Goal: Information Seeking & Learning: Learn about a topic

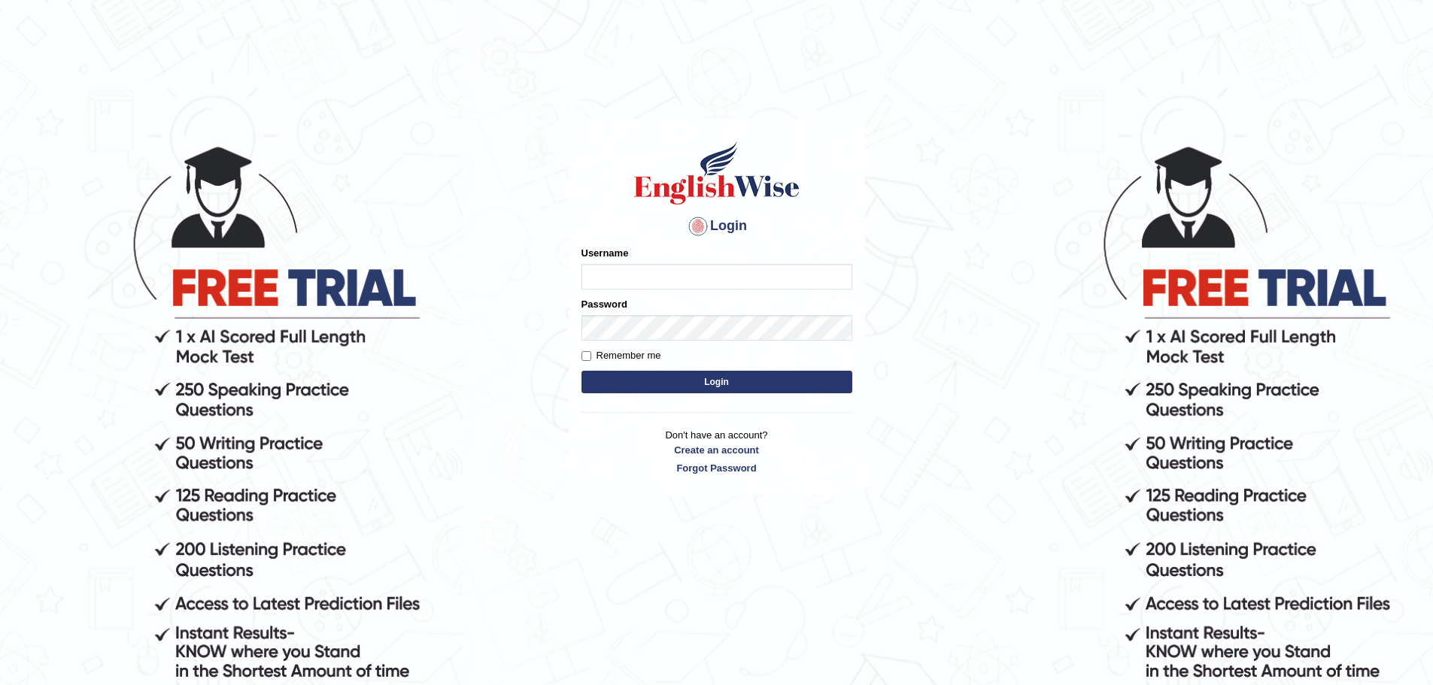
click at [651, 272] on input "Username" at bounding box center [717, 277] width 271 height 26
click at [649, 275] on input "Username" at bounding box center [717, 277] width 271 height 26
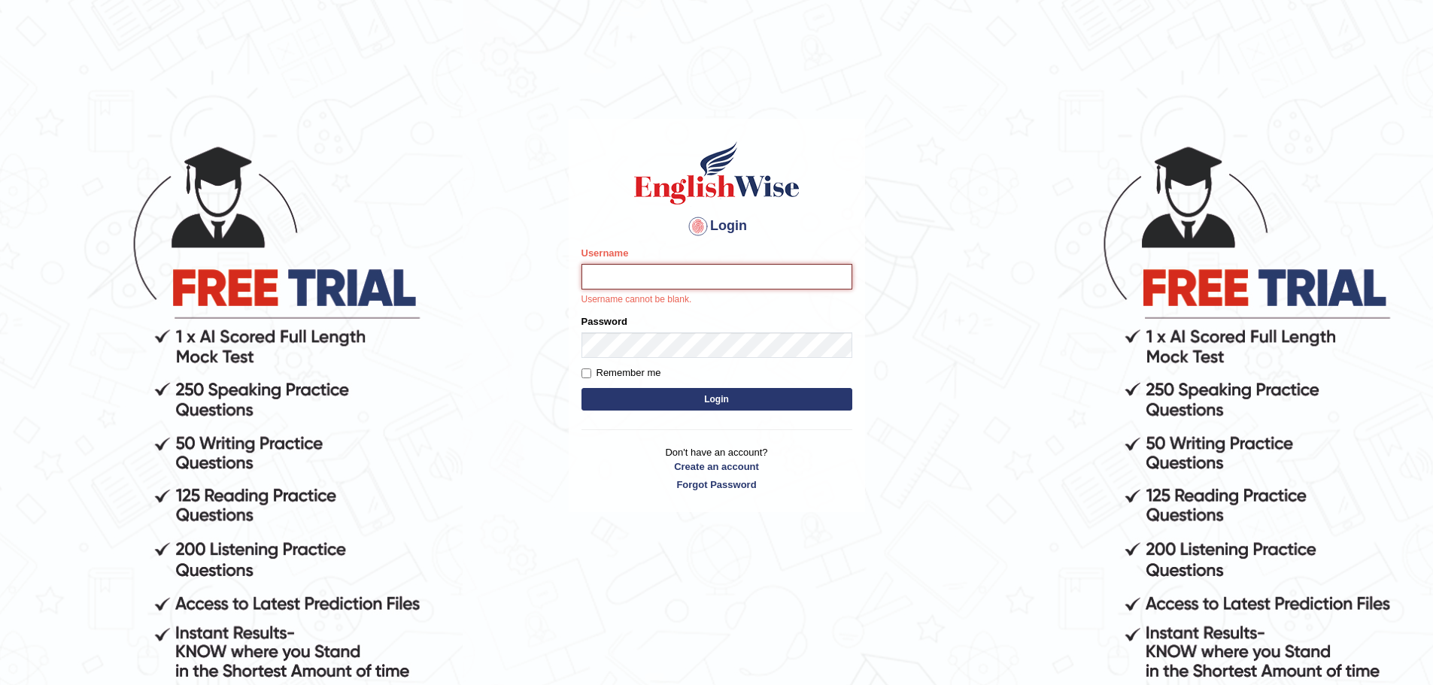
click at [679, 277] on input "Username" at bounding box center [717, 277] width 271 height 26
type input "[EMAIL_ADDRESS][DOMAIN_NAME]"
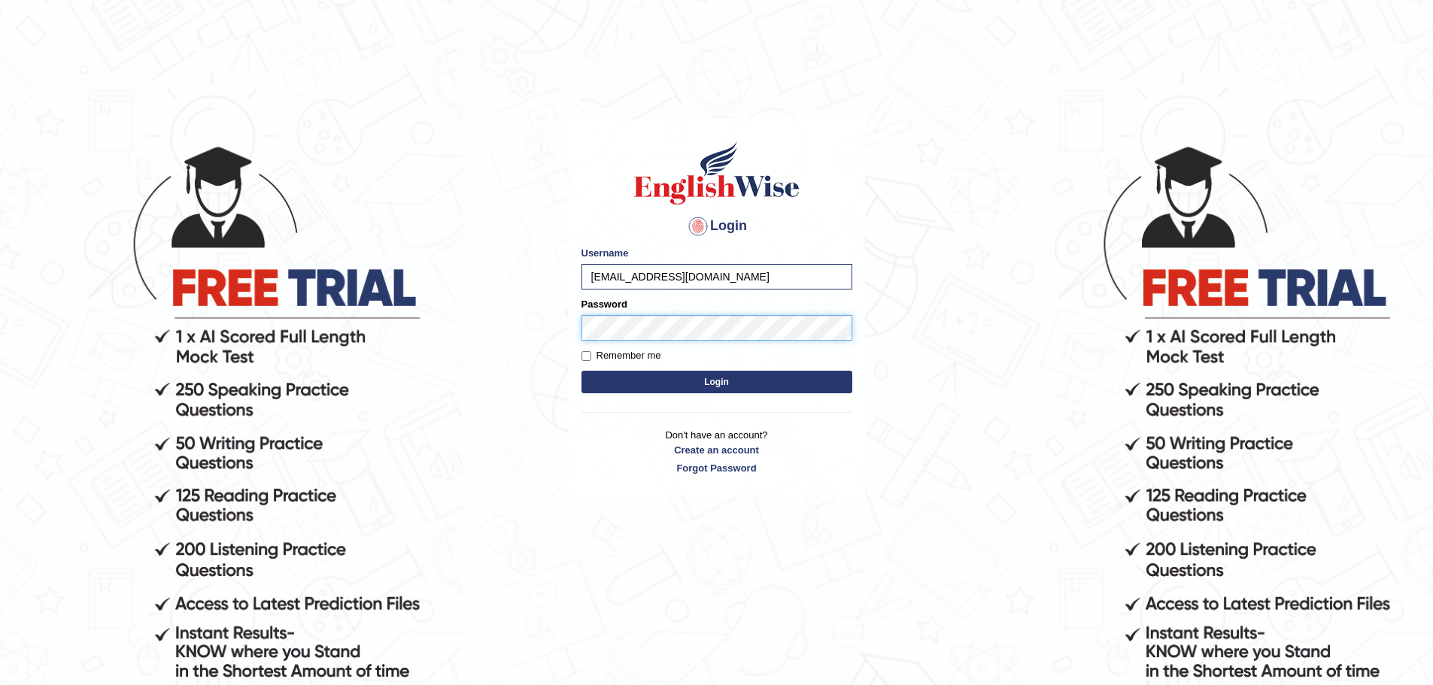
click at [582, 371] on button "Login" at bounding box center [717, 382] width 271 height 23
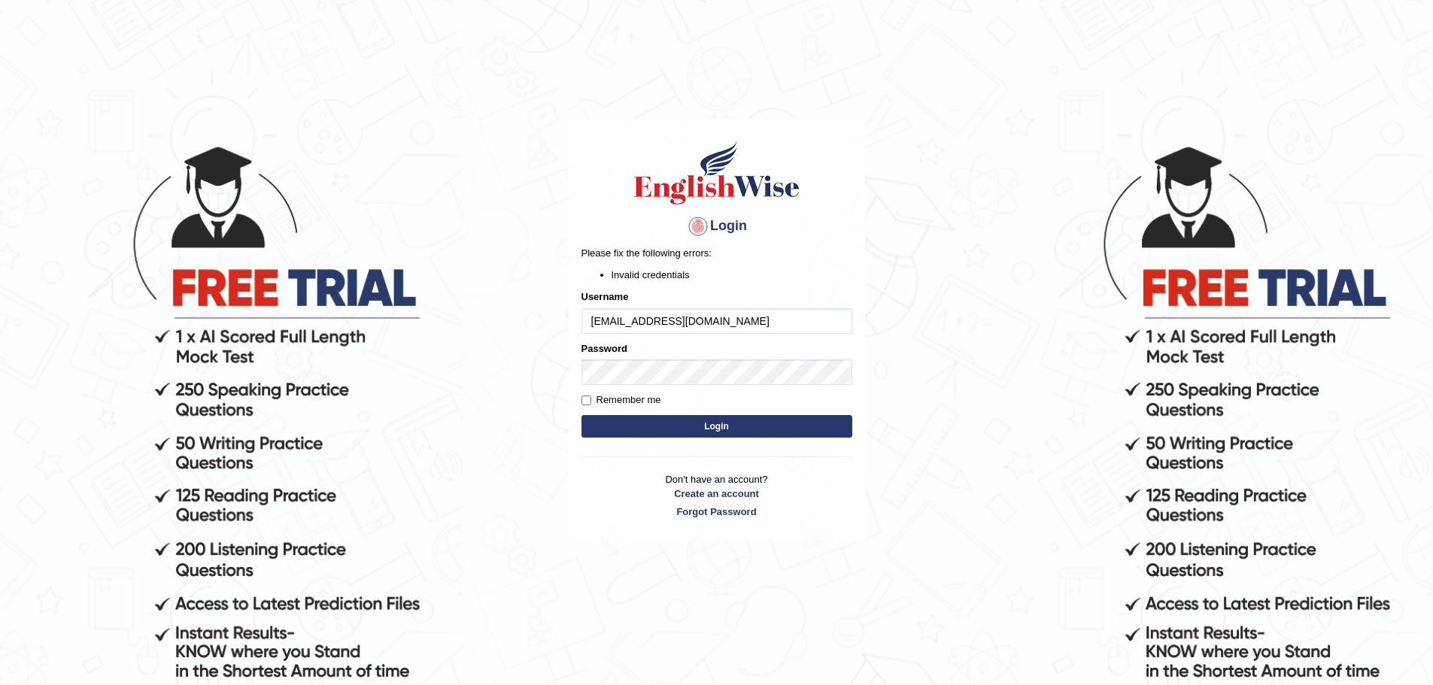
click at [601, 399] on label "Remember me" at bounding box center [622, 400] width 80 height 15
click at [591, 399] on input "Remember me" at bounding box center [587, 401] width 10 height 10
click at [601, 398] on label "Remember me" at bounding box center [622, 400] width 80 height 15
click at [591, 398] on input "Remember me" at bounding box center [587, 401] width 10 height 10
checkbox input "false"
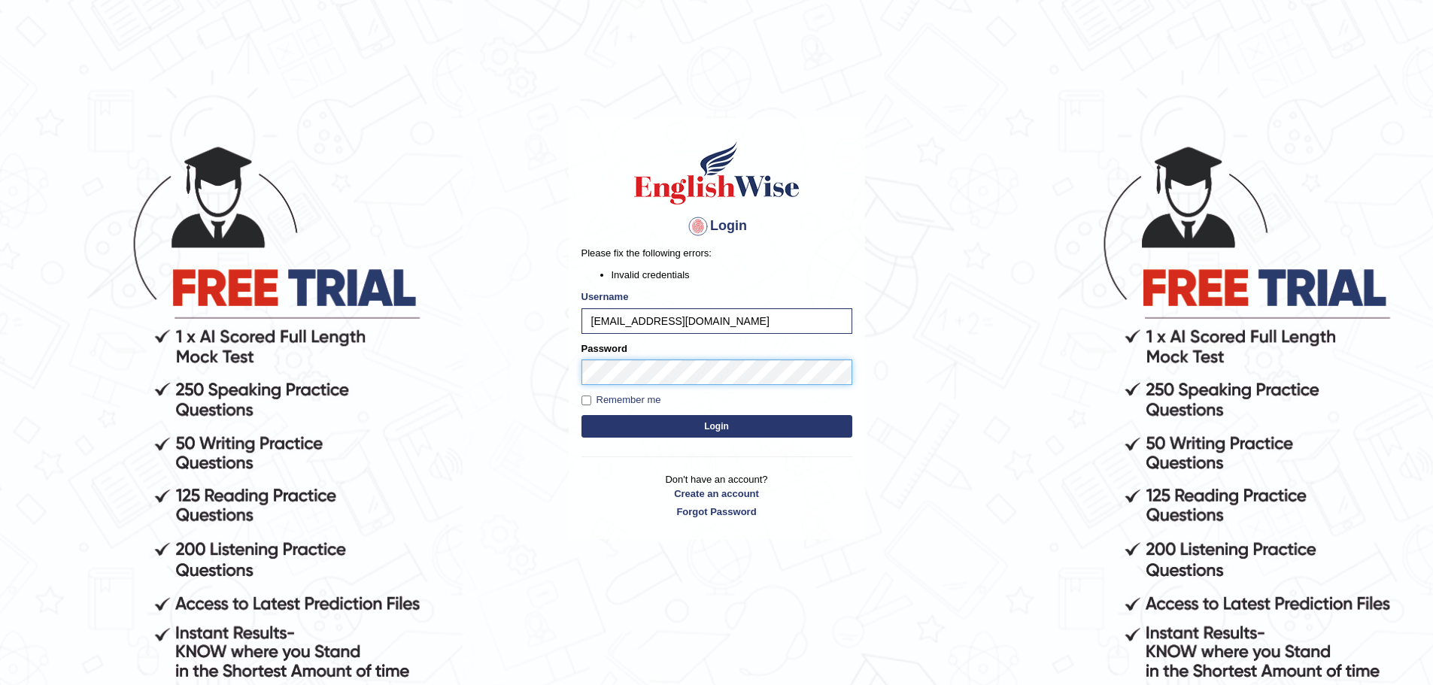
click at [542, 386] on body "Login Please fix the following errors: Invalid credentials Username sshuhan4@gm…" at bounding box center [716, 413] width 1433 height 685
click at [582, 415] on button "Login" at bounding box center [717, 426] width 271 height 23
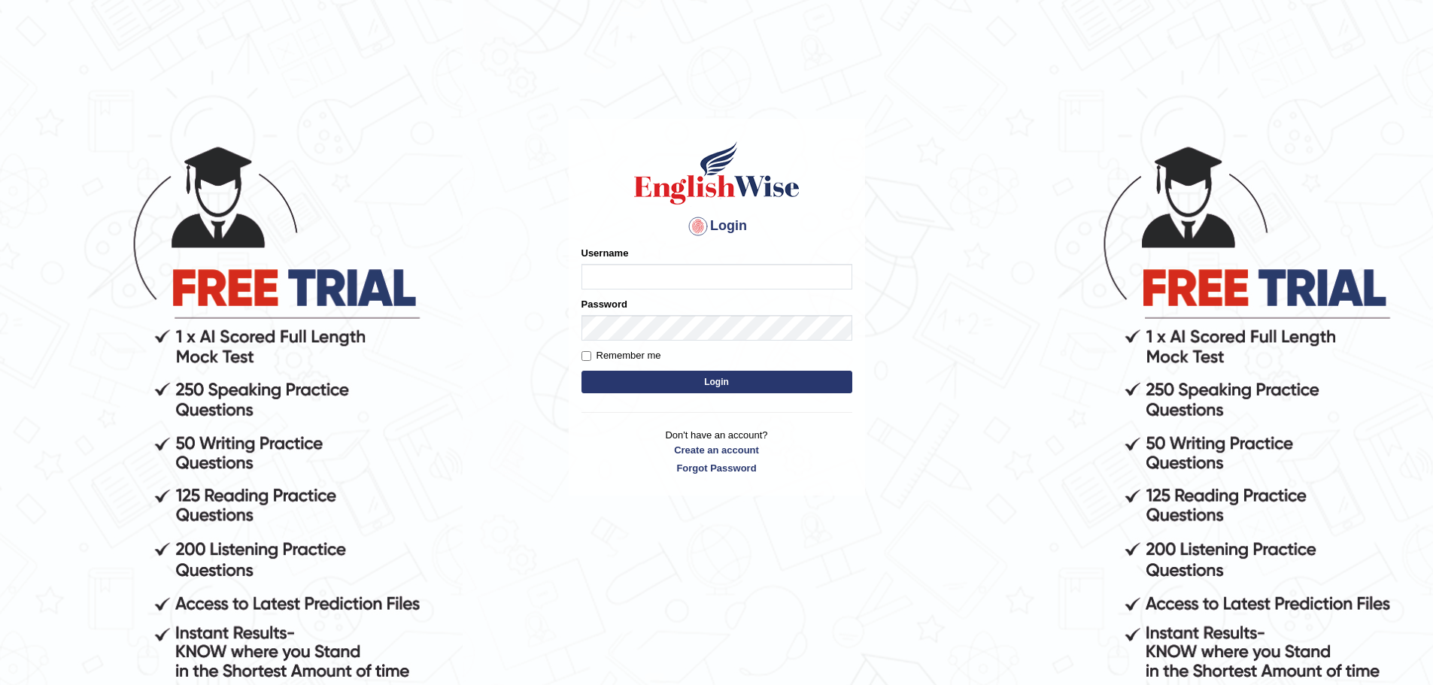
drag, startPoint x: 712, startPoint y: 268, endPoint x: 551, endPoint y: 211, distance: 170.6
click at [712, 268] on input "Username" at bounding box center [717, 277] width 271 height 26
type input "[EMAIL_ADDRESS][DOMAIN_NAME]"
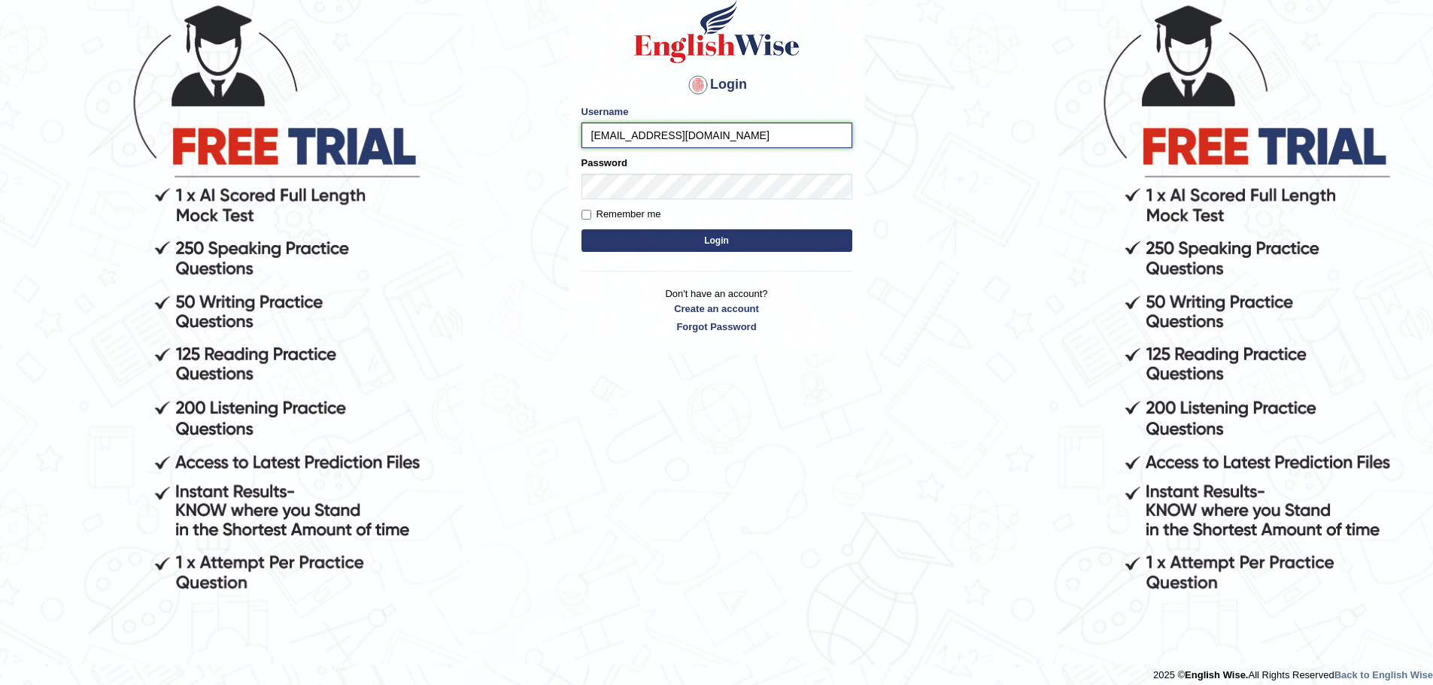
scroll to position [153, 0]
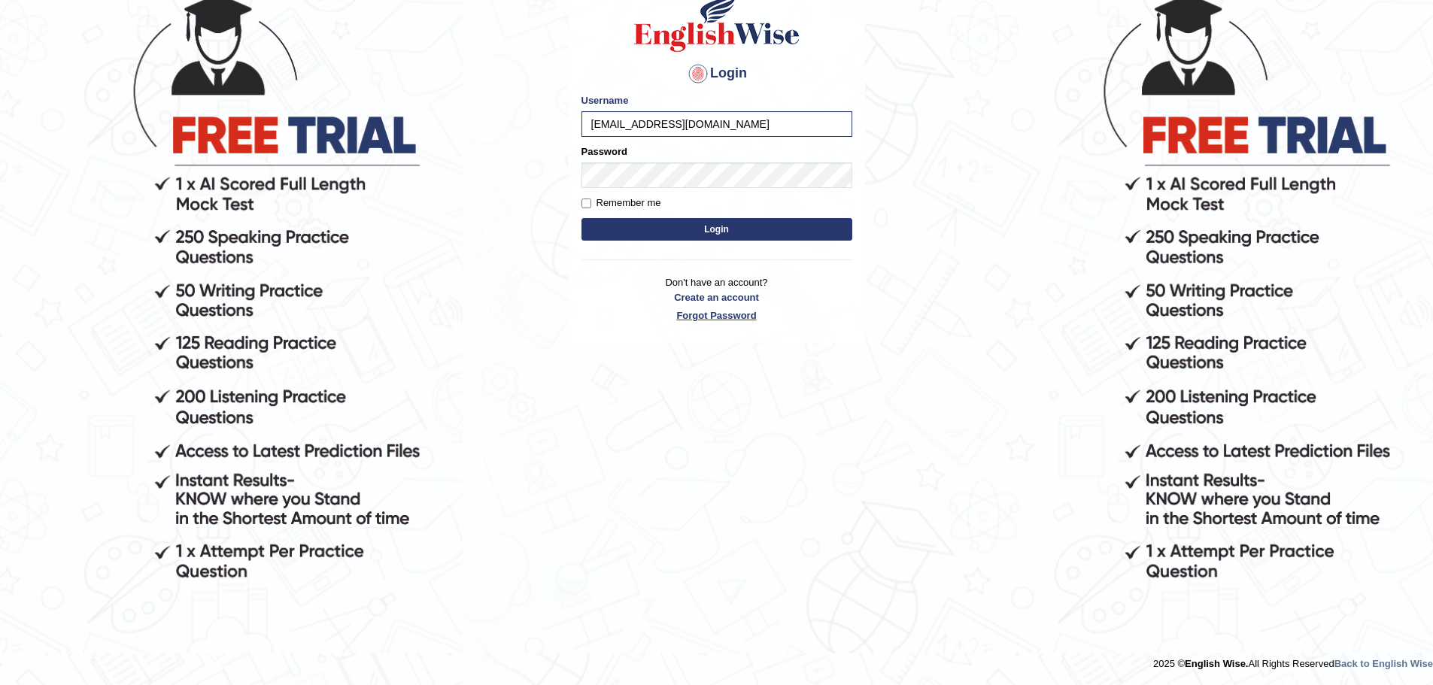
click at [710, 317] on link "Forgot Password" at bounding box center [717, 315] width 271 height 14
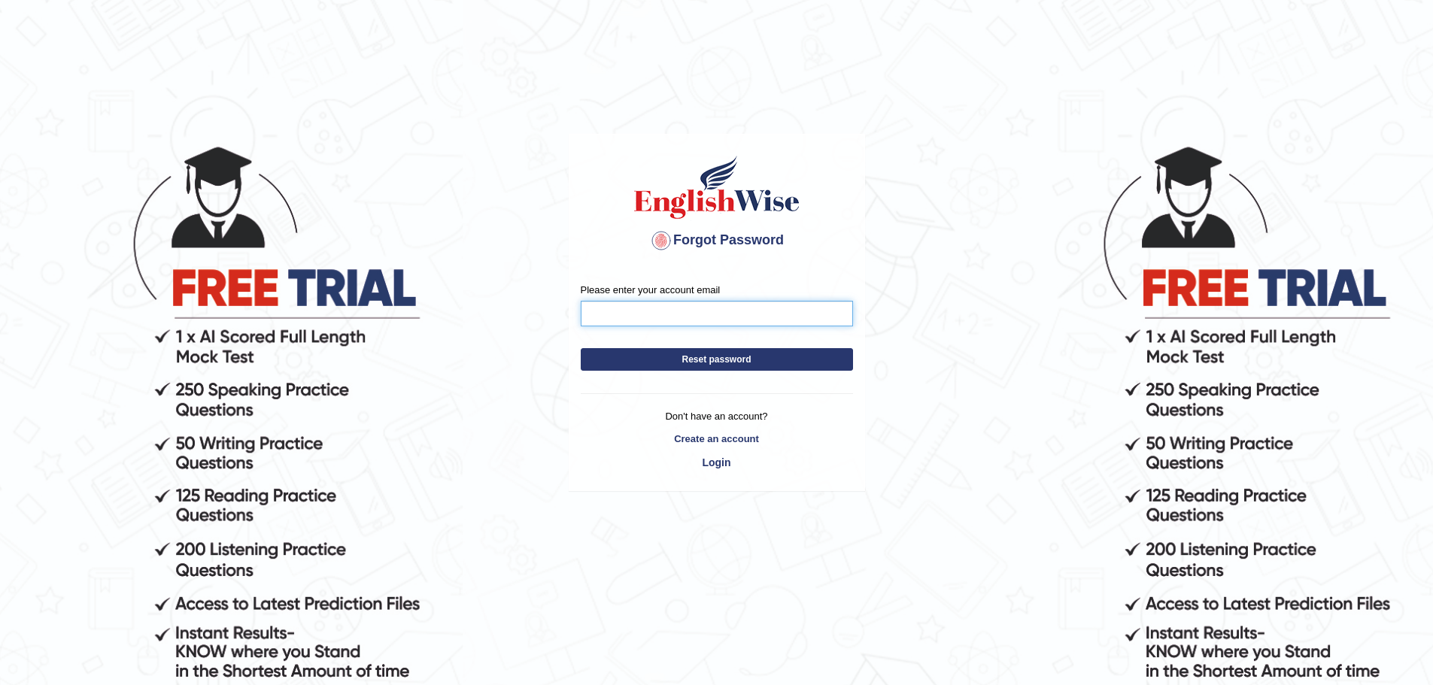
click at [676, 311] on input "Please enter your account email" at bounding box center [717, 314] width 272 height 26
type input "[EMAIL_ADDRESS][DOMAIN_NAME]"
click at [717, 360] on button "Reset password" at bounding box center [717, 359] width 272 height 23
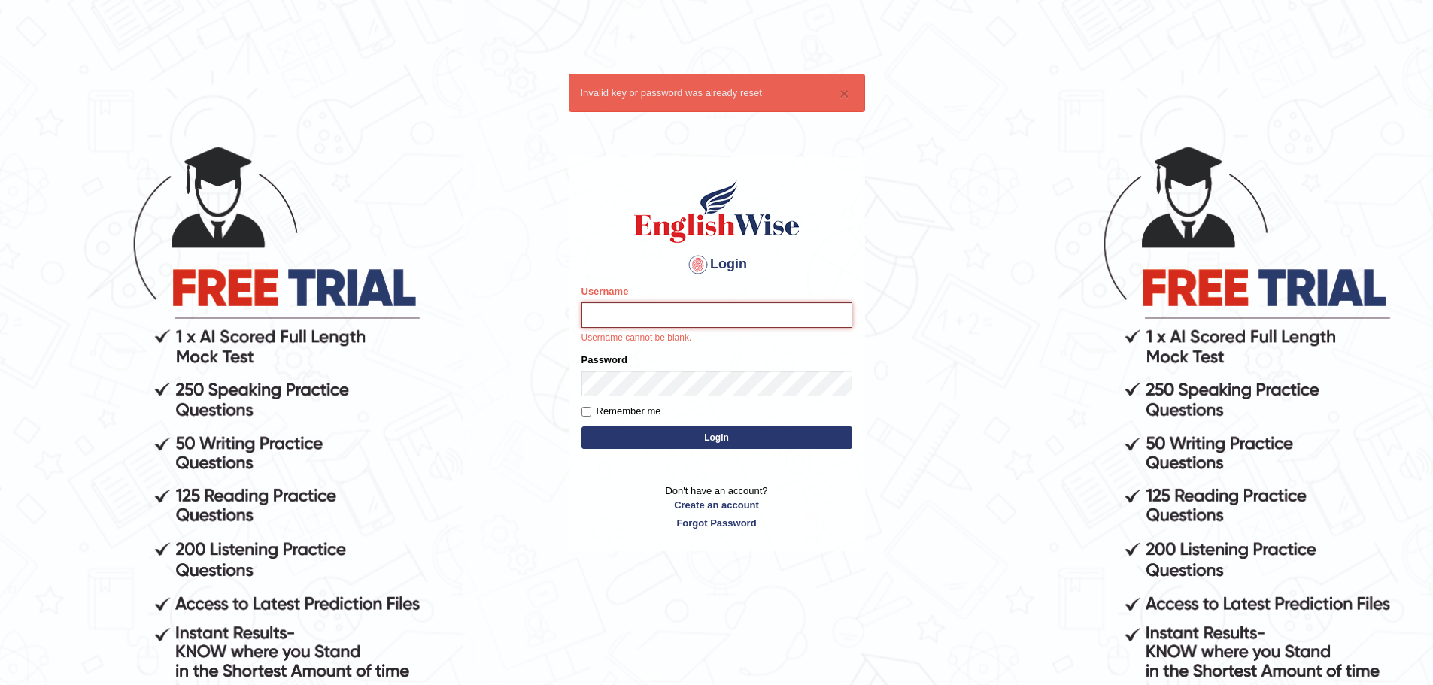
click at [691, 314] on input "Username" at bounding box center [717, 315] width 271 height 26
type input "[EMAIL_ADDRESS][DOMAIN_NAME]"
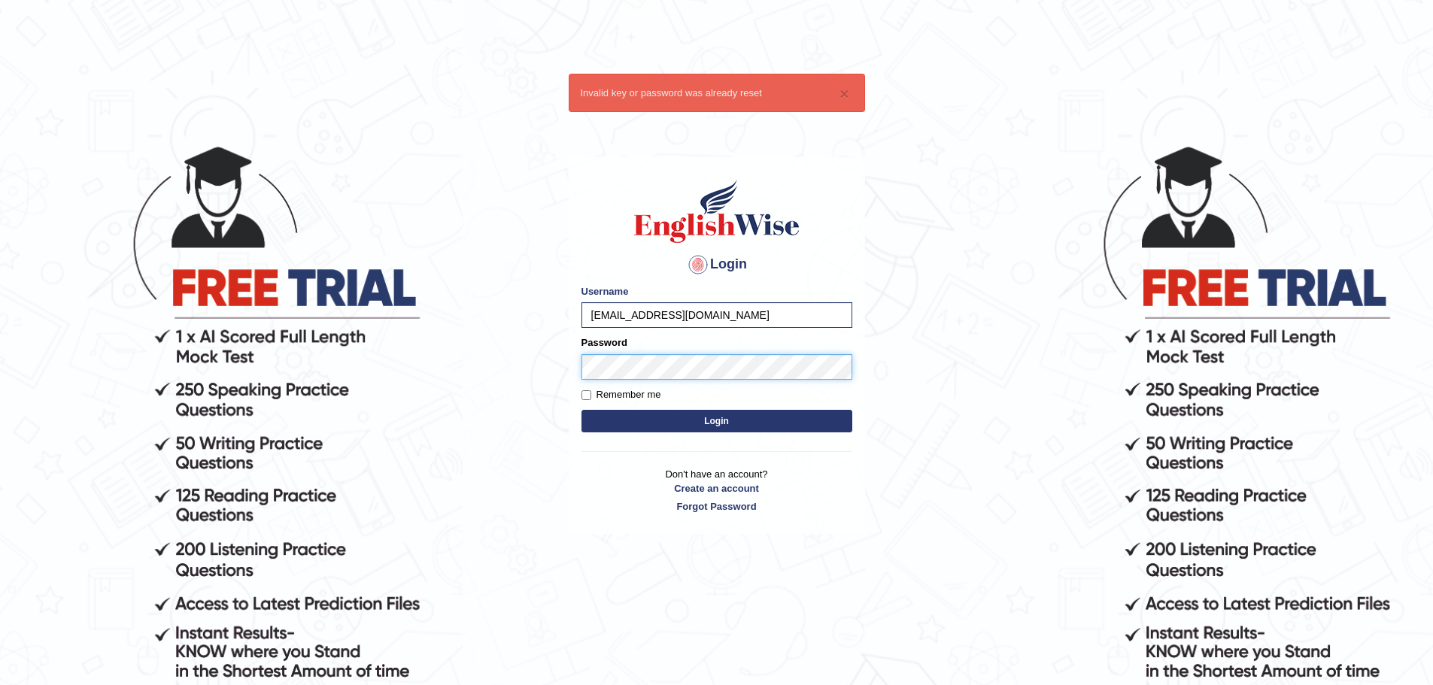
click at [582, 410] on button "Login" at bounding box center [717, 421] width 271 height 23
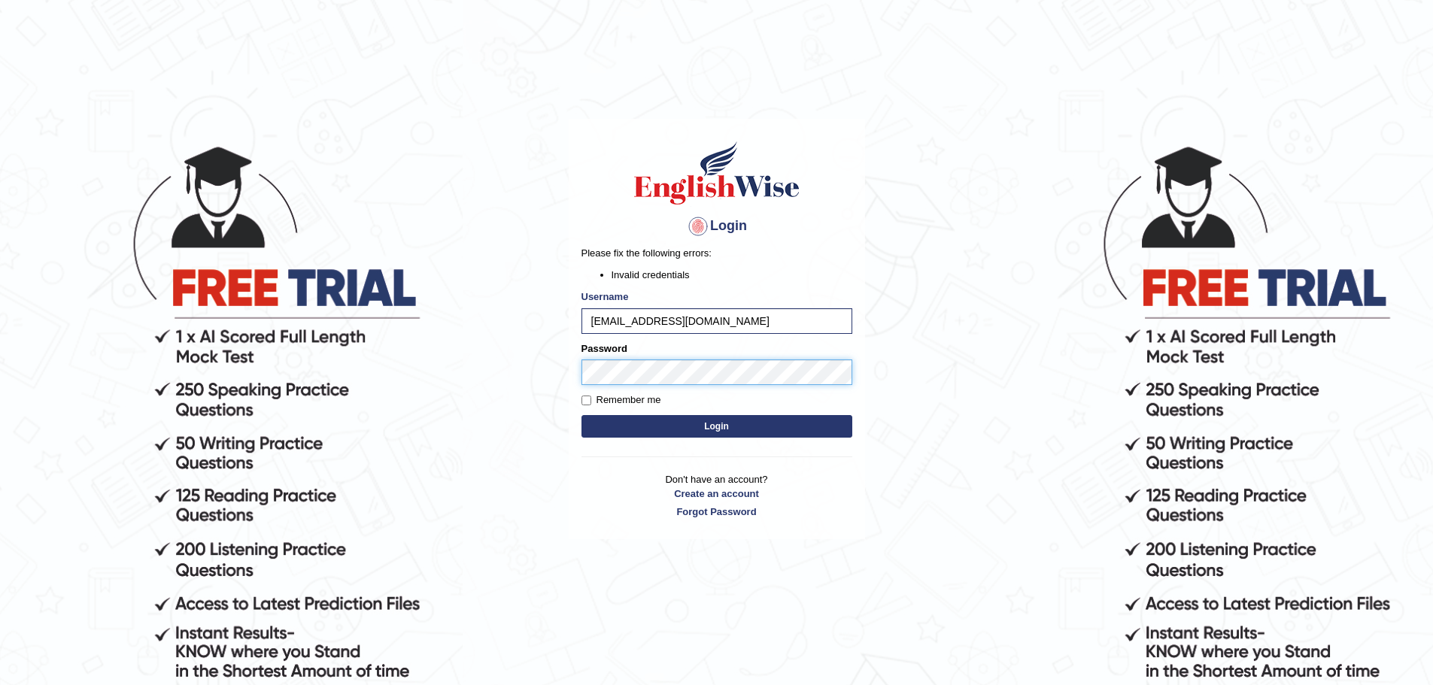
click at [538, 357] on body "Login Please fix the following errors: Invalid credentials Username sshuhan4@gm…" at bounding box center [716, 413] width 1433 height 685
click at [582, 415] on button "Login" at bounding box center [717, 426] width 271 height 23
click at [564, 369] on body "Login Please fix the following errors: Invalid credentials Username [EMAIL_ADDR…" at bounding box center [716, 413] width 1433 height 685
click at [734, 510] on link "Forgot Password" at bounding box center [717, 512] width 271 height 14
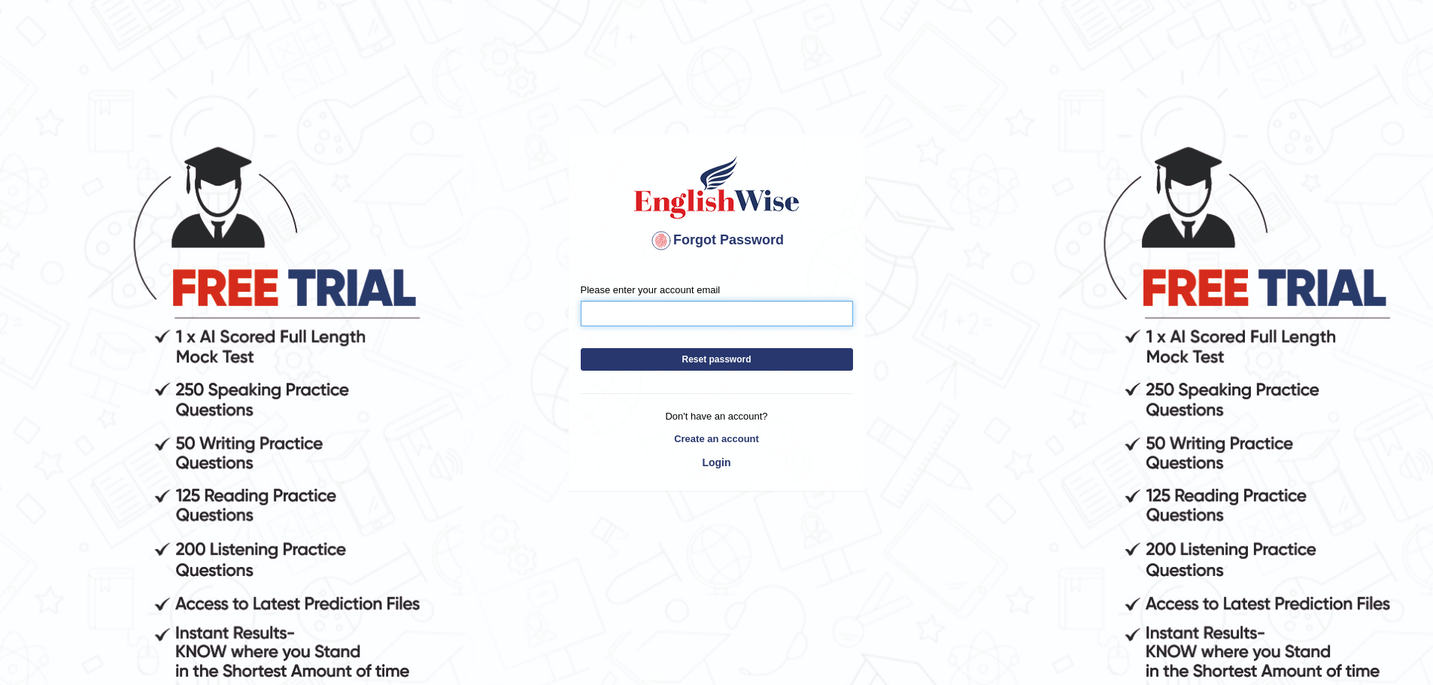
click at [662, 318] on input "Please enter your account email" at bounding box center [717, 314] width 272 height 26
type input "sshuhan4@gmail.com"
click at [700, 355] on button "Reset password" at bounding box center [717, 359] width 272 height 23
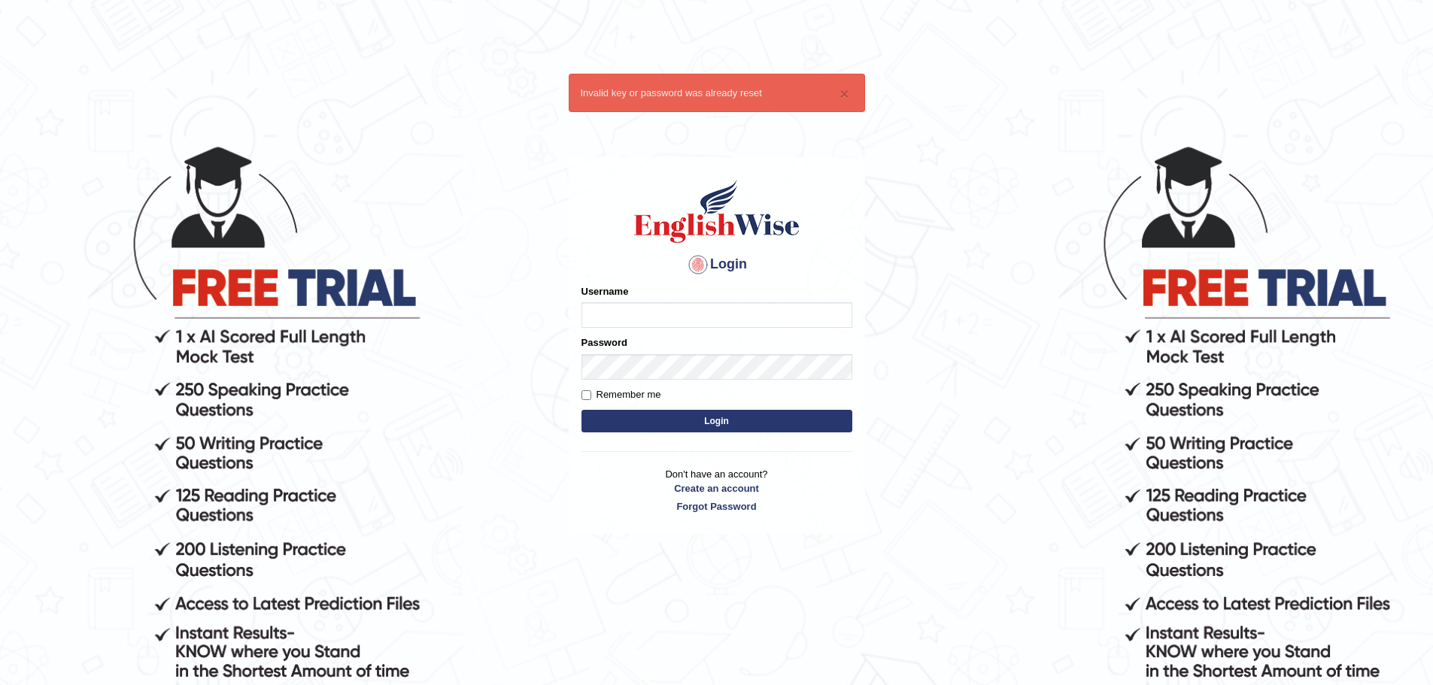
click at [655, 312] on input "Username" at bounding box center [717, 315] width 271 height 26
type input "[EMAIL_ADDRESS][DOMAIN_NAME]"
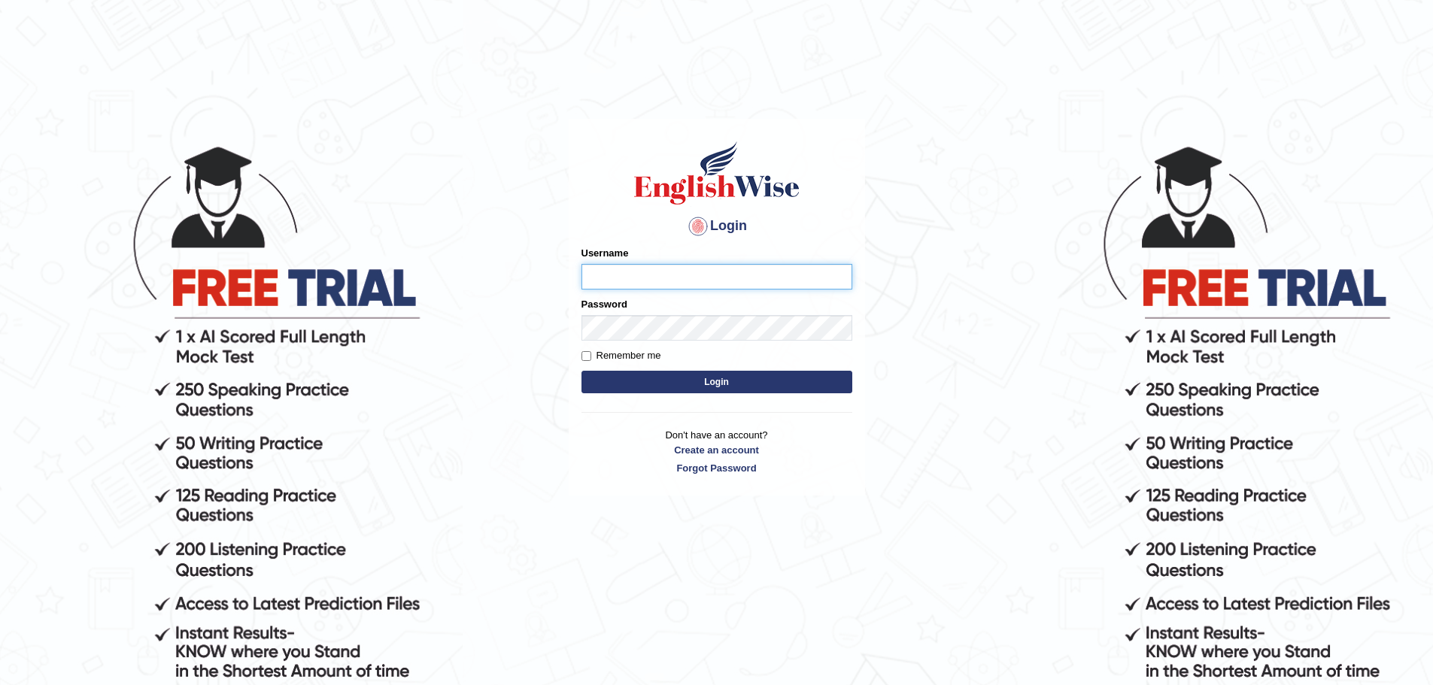
click at [614, 269] on input "Username" at bounding box center [717, 277] width 271 height 26
type input "[EMAIL_ADDRESS][DOMAIN_NAME]"
click at [627, 267] on input "Username" at bounding box center [717, 277] width 271 height 26
type input "[EMAIL_ADDRESS][DOMAIN_NAME]"
click at [708, 469] on link "Forgot Password" at bounding box center [717, 468] width 271 height 14
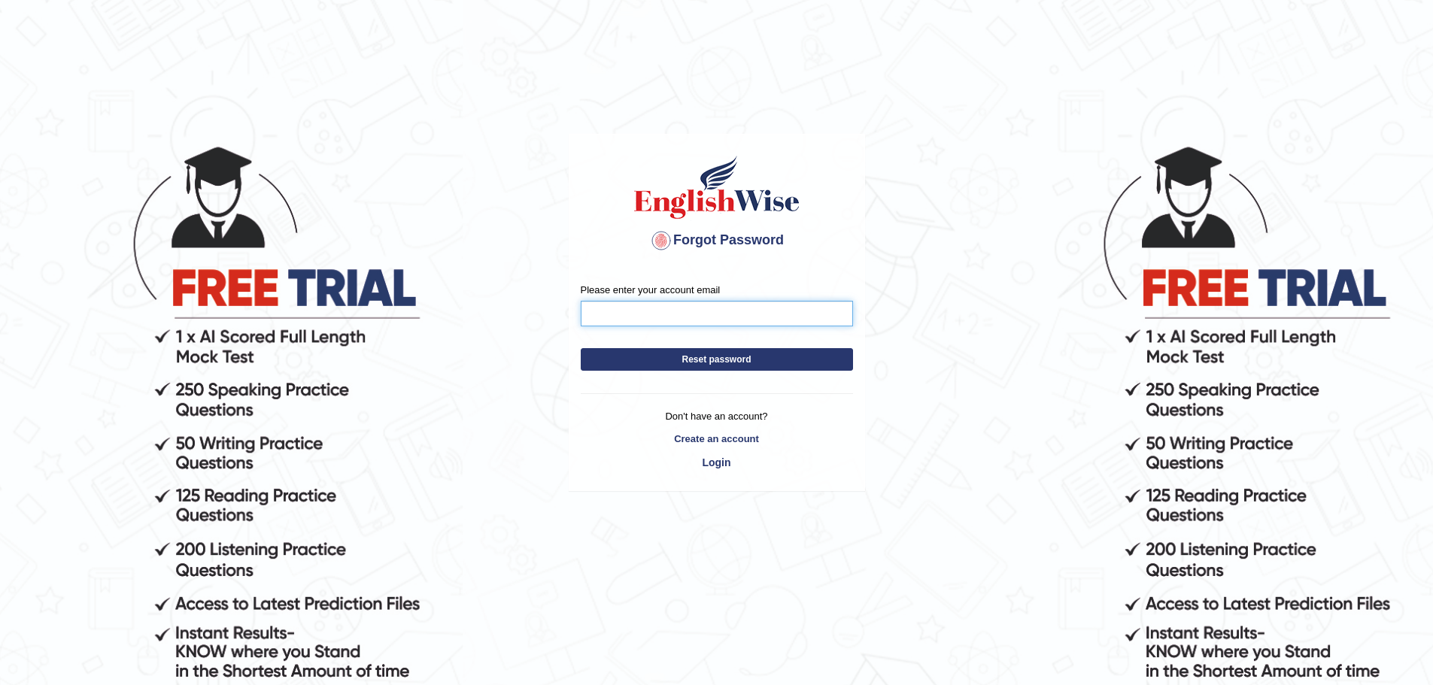
click at [630, 313] on input "Please enter your account email" at bounding box center [717, 314] width 272 height 26
type input "[EMAIL_ADDRESS][DOMAIN_NAME]"
click at [658, 359] on button "Reset password" at bounding box center [717, 359] width 272 height 23
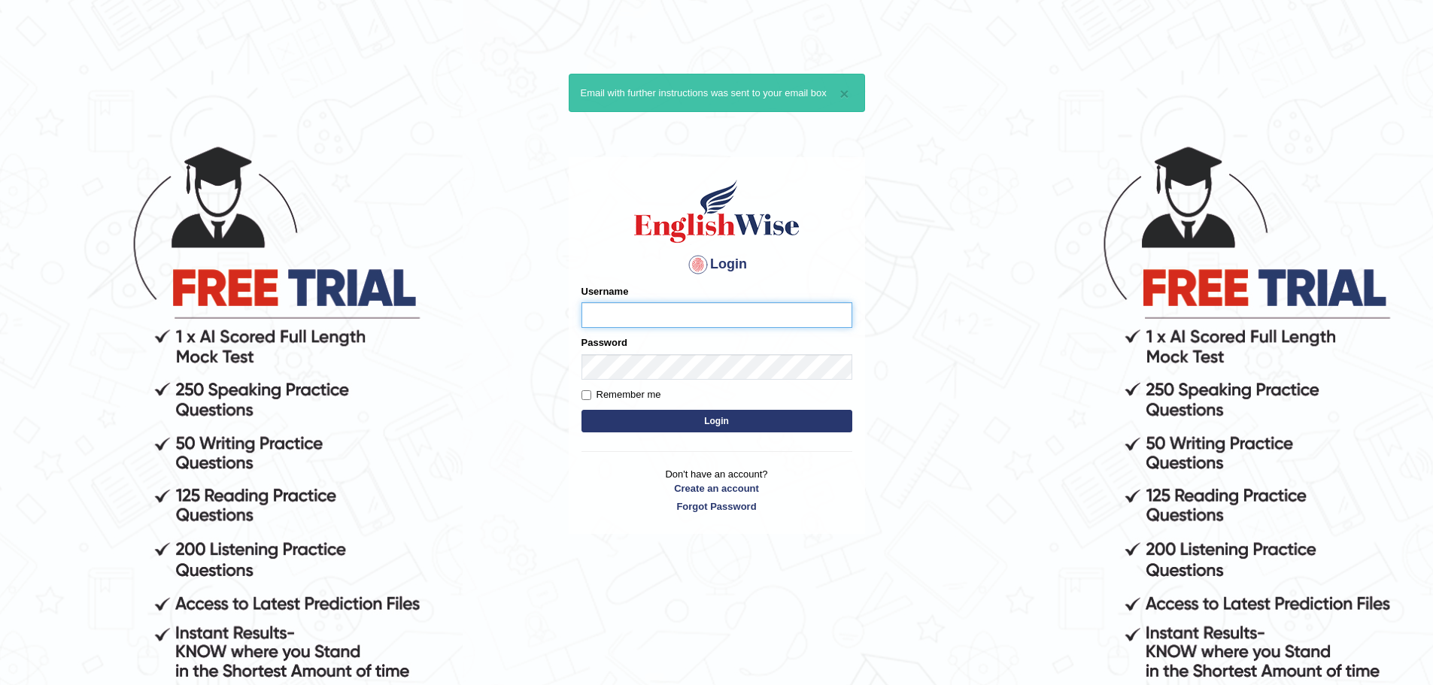
click at [648, 319] on input "Username" at bounding box center [717, 315] width 271 height 26
paste input "sshuhan4"
type input "sshuhan4"
click at [728, 426] on button "Login" at bounding box center [717, 421] width 271 height 23
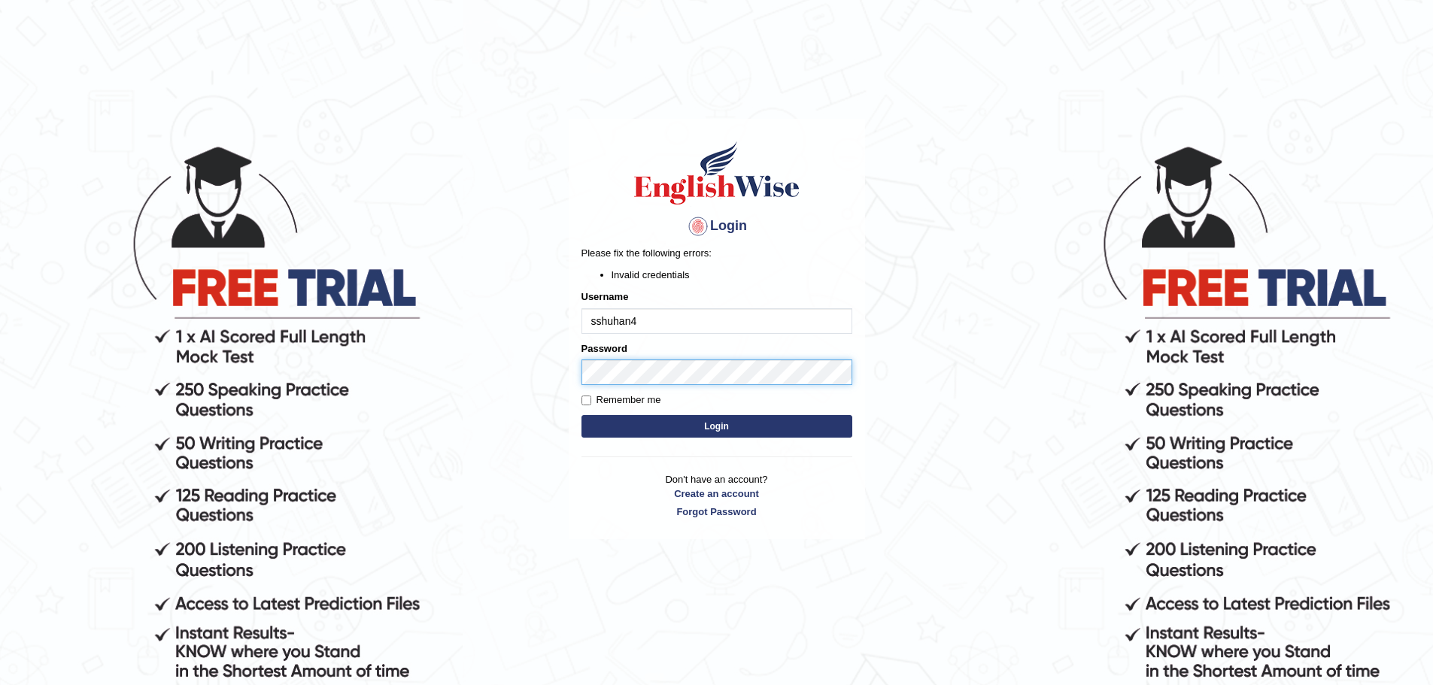
click at [519, 369] on body "Login Please fix the following errors: Invalid credentials Username sshuhan4 Pa…" at bounding box center [716, 413] width 1433 height 685
click at [722, 429] on button "Login" at bounding box center [717, 426] width 271 height 23
click at [686, 426] on button "Login" at bounding box center [717, 426] width 271 height 23
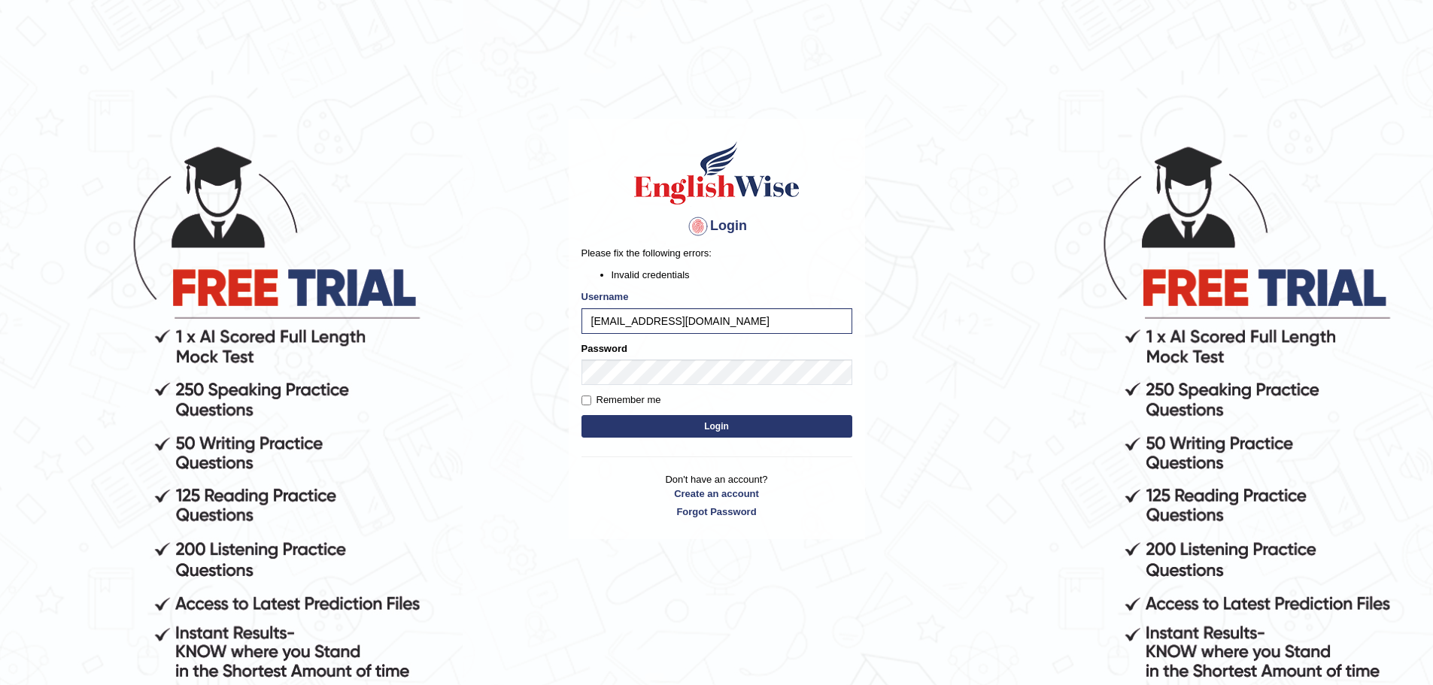
drag, startPoint x: 710, startPoint y: 323, endPoint x: 640, endPoint y: 330, distance: 70.3
click at [640, 329] on input "sshuhan4@gmail.com" at bounding box center [717, 321] width 271 height 26
type input "sshuhan4"
click at [687, 427] on button "Login" at bounding box center [717, 426] width 271 height 23
click at [713, 432] on button "Login" at bounding box center [717, 426] width 271 height 23
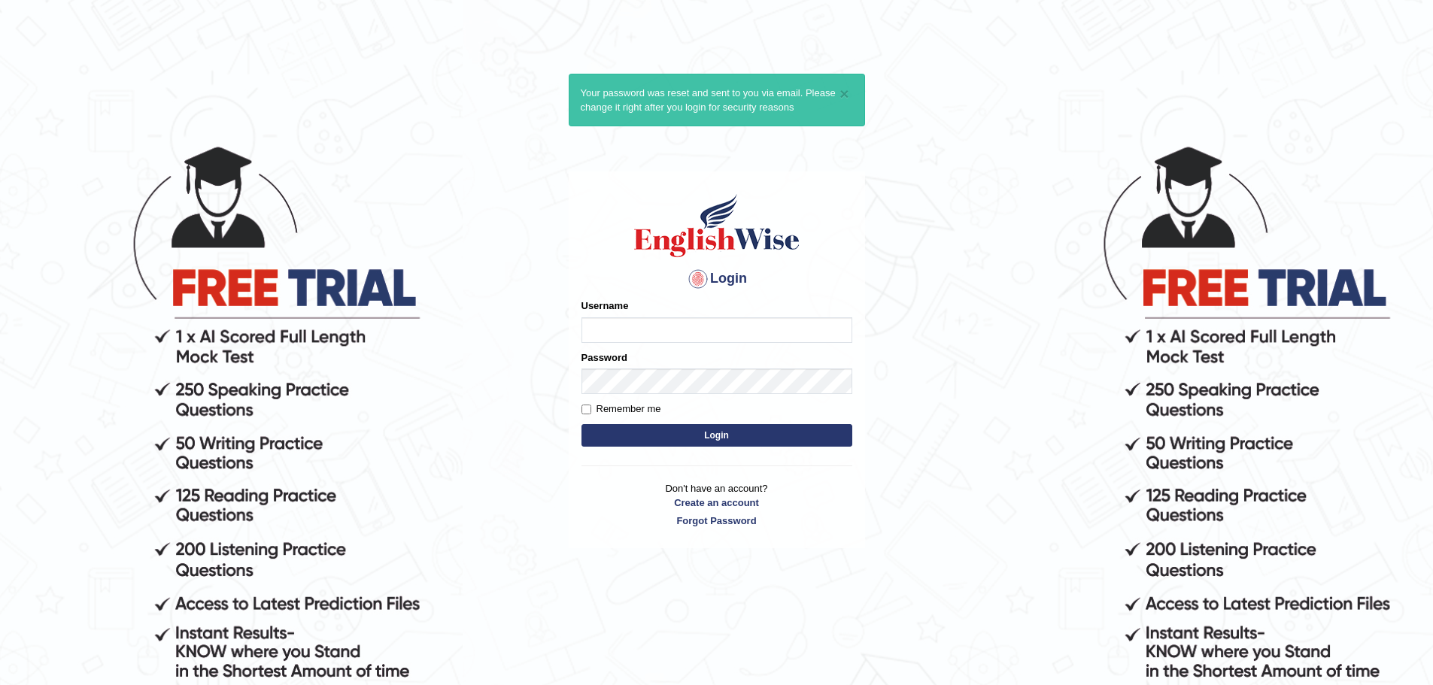
click at [643, 330] on input "Username" at bounding box center [717, 330] width 271 height 26
type input "sshuhan4"
click at [682, 435] on button "Login" at bounding box center [717, 435] width 271 height 23
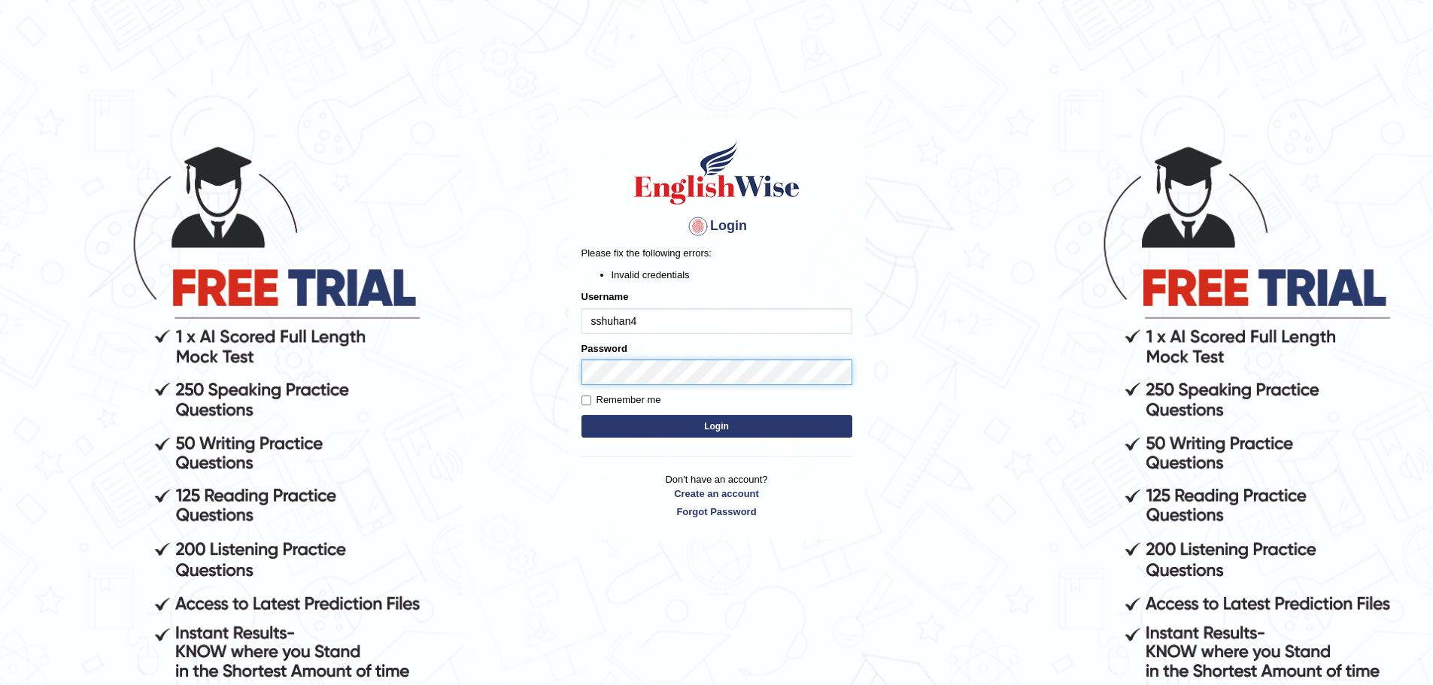
click at [550, 367] on body "Login Please fix the following errors: Invalid credentials Username sshuhan4 Pa…" at bounding box center [716, 413] width 1433 height 685
click at [582, 415] on button "Login" at bounding box center [717, 426] width 271 height 23
click at [497, 375] on body "Login Please fix the following errors: Invalid credentials Username sshuhan4 Pa…" at bounding box center [716, 413] width 1433 height 685
click at [582, 415] on button "Login" at bounding box center [717, 426] width 271 height 23
click at [507, 376] on body "Login Please fix the following errors: Invalid credentials Username sshuhan4 Pa…" at bounding box center [716, 413] width 1433 height 685
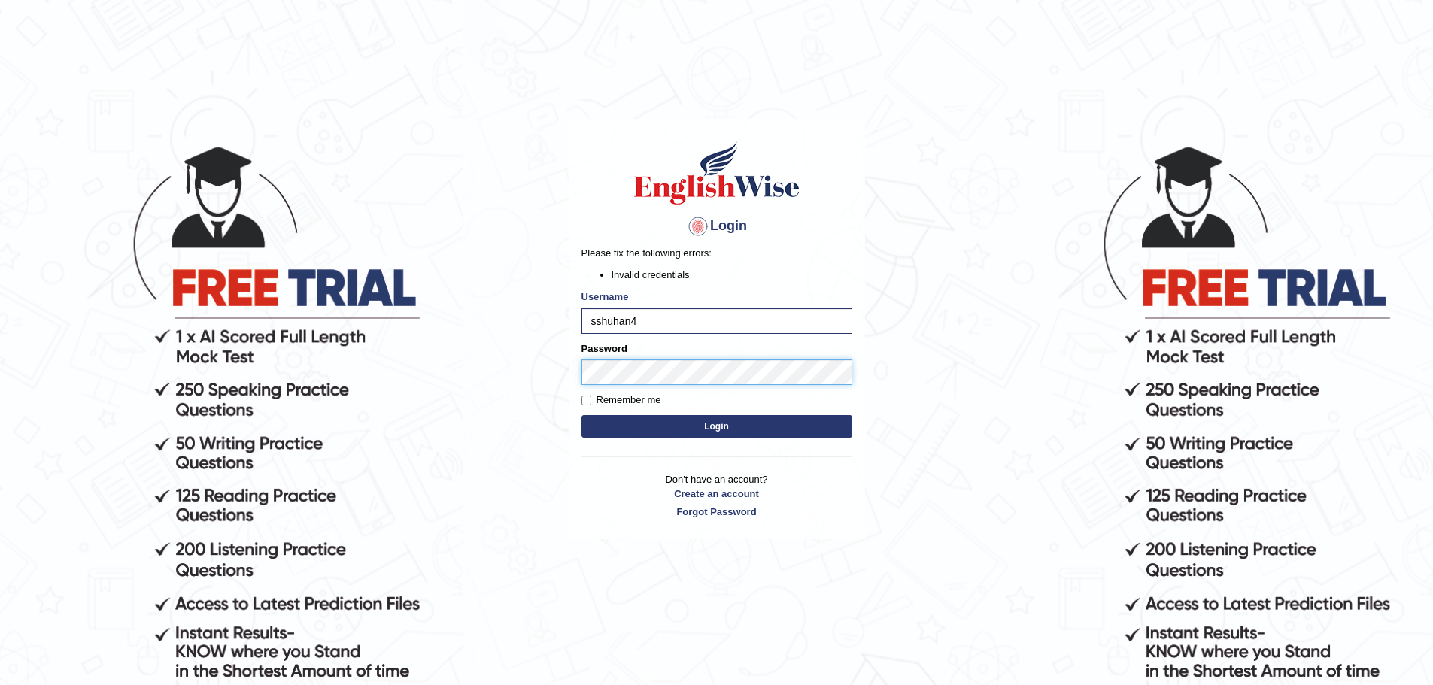
click at [582, 415] on button "Login" at bounding box center [717, 426] width 271 height 23
click at [523, 380] on body "Login Please fix the following errors: Invalid credentials Username sshuhan4 Pa…" at bounding box center [716, 413] width 1433 height 685
click at [688, 432] on button "Login" at bounding box center [717, 426] width 271 height 23
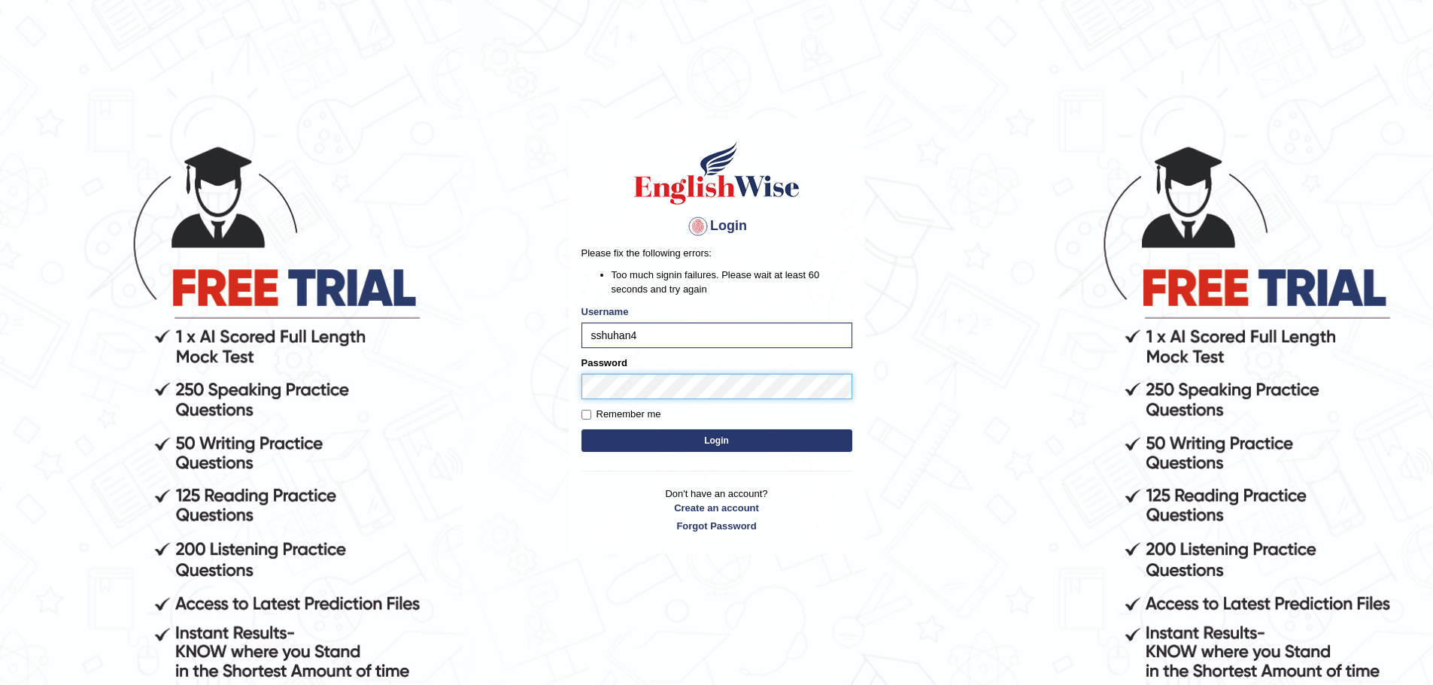
click at [557, 384] on body "Login Please fix the following errors: Too much signin failures. Please wait at…" at bounding box center [716, 413] width 1433 height 685
click at [715, 435] on button "Login" at bounding box center [717, 441] width 271 height 23
click at [542, 399] on body "Login Please fix the following errors: Too much signin failures. Please wait at…" at bounding box center [716, 413] width 1433 height 685
click at [715, 447] on button "Login" at bounding box center [717, 441] width 271 height 23
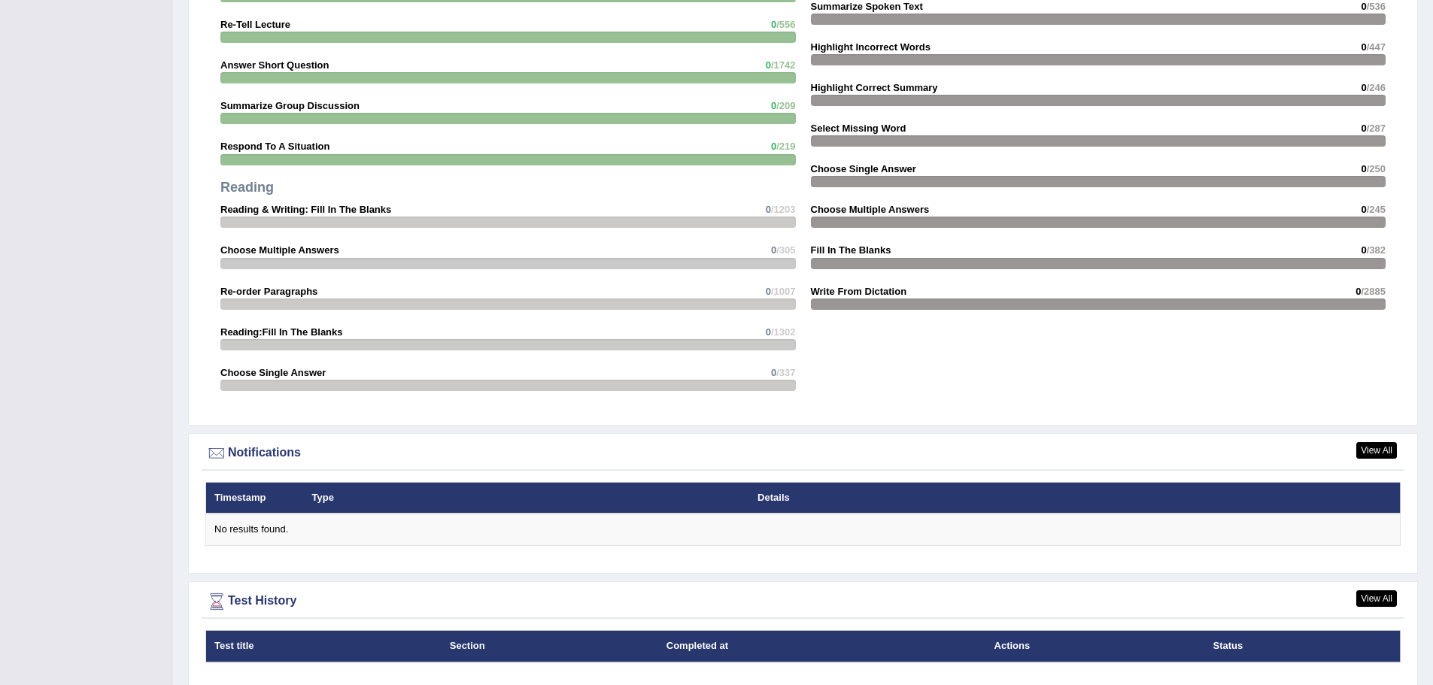
scroll to position [1556, 0]
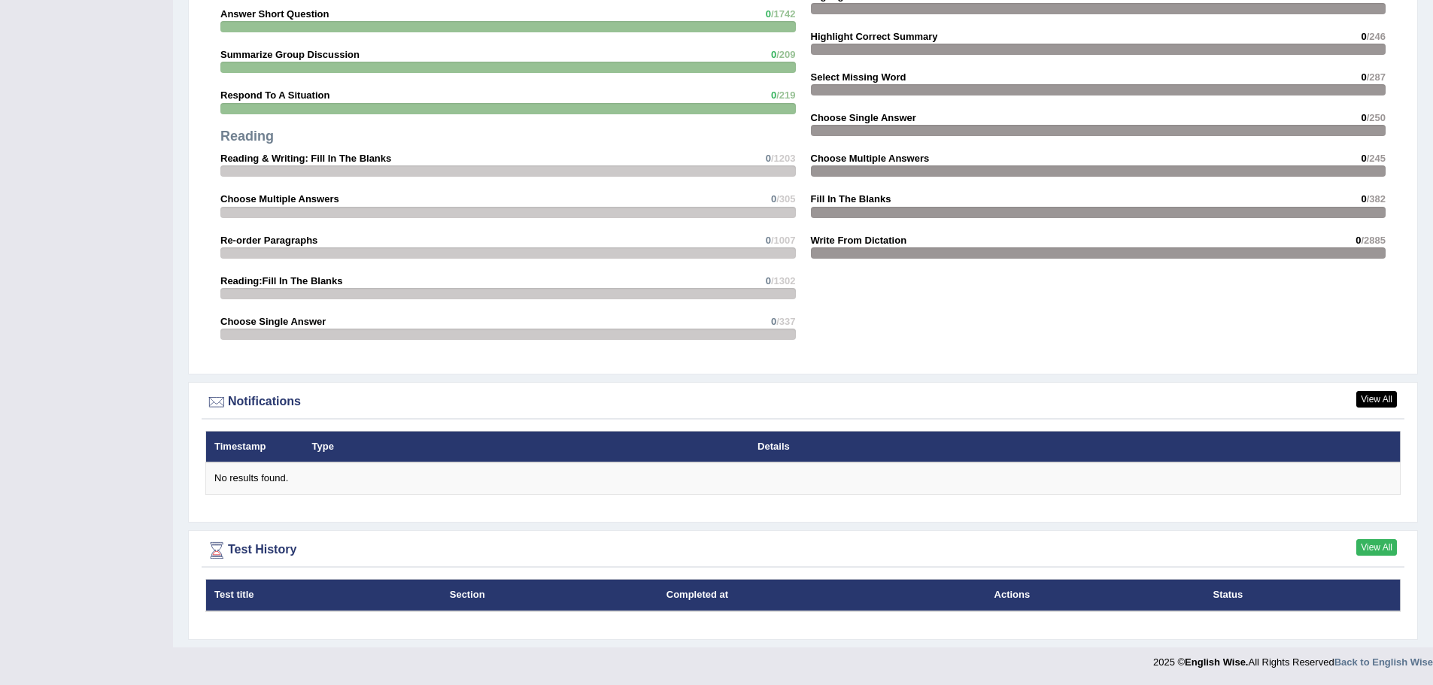
click at [1371, 545] on link "View All" at bounding box center [1376, 547] width 41 height 17
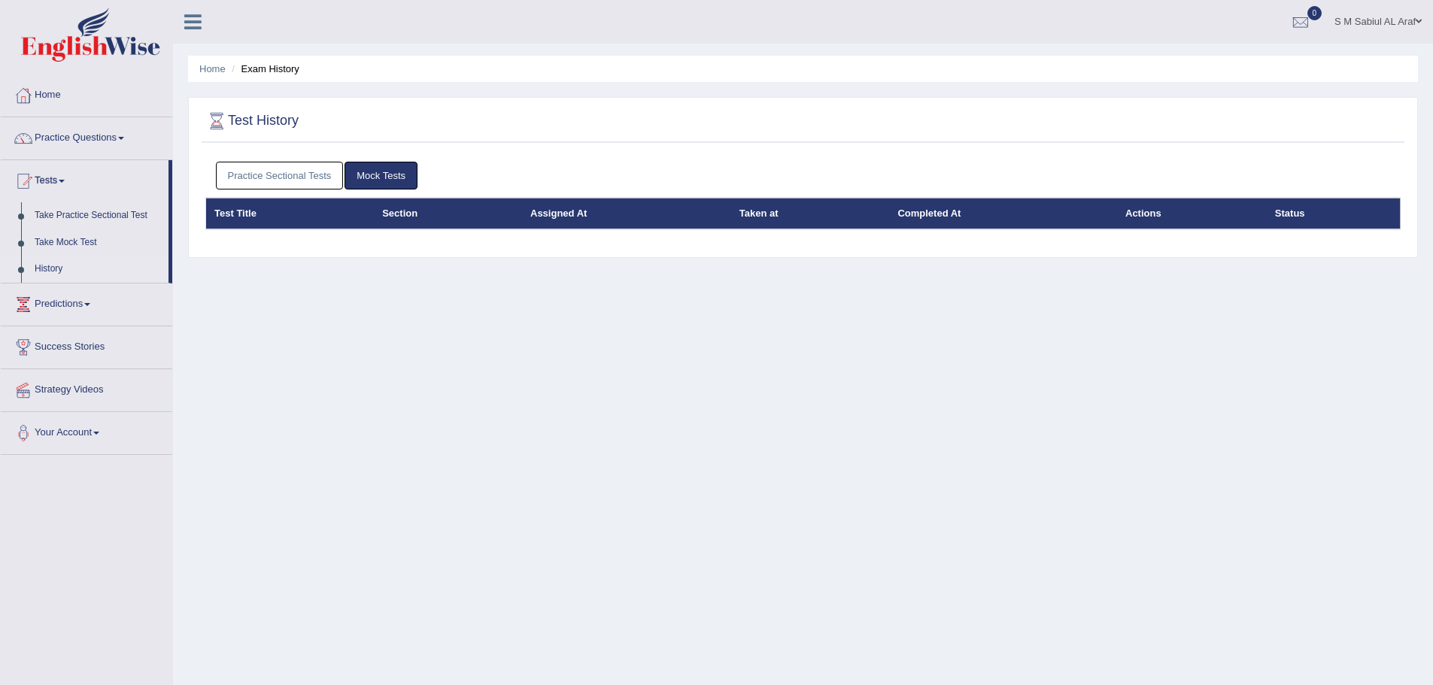
drag, startPoint x: 0, startPoint y: 0, endPoint x: 541, endPoint y: 365, distance: 652.5
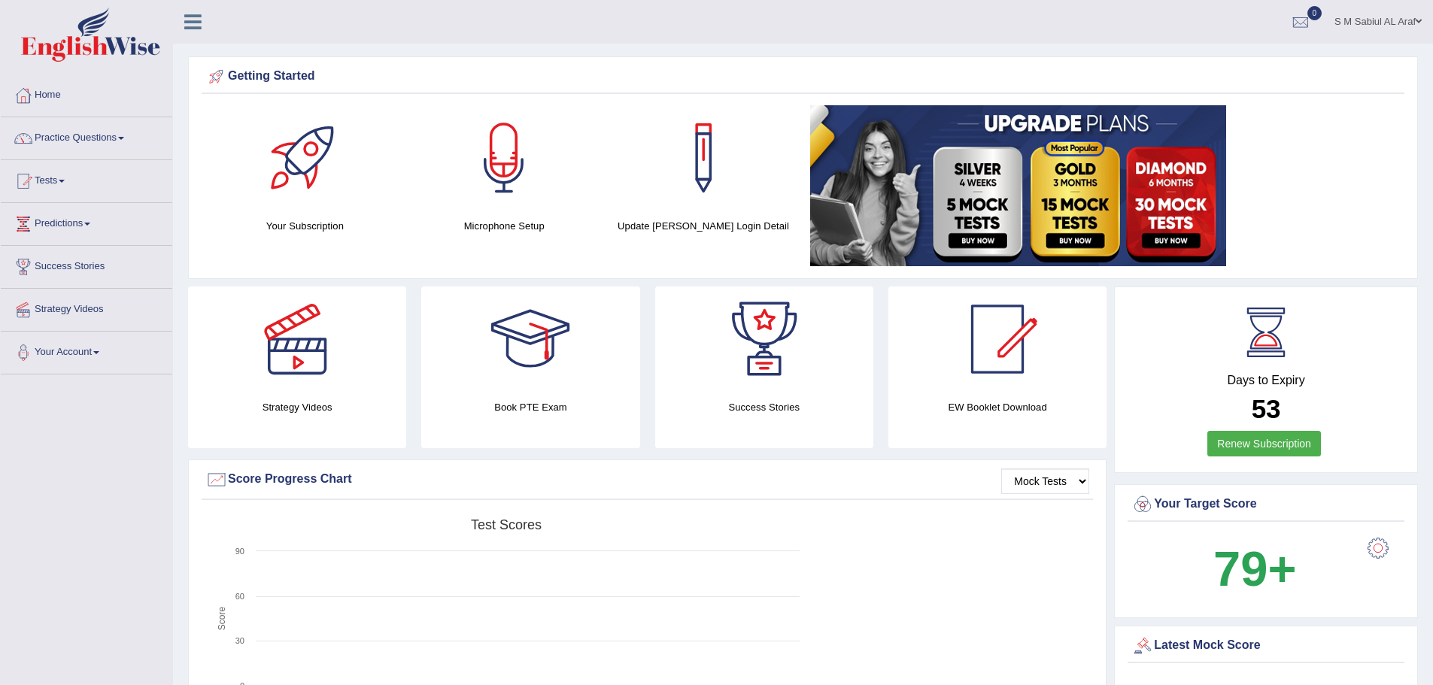
click at [187, 26] on icon at bounding box center [192, 22] width 17 height 20
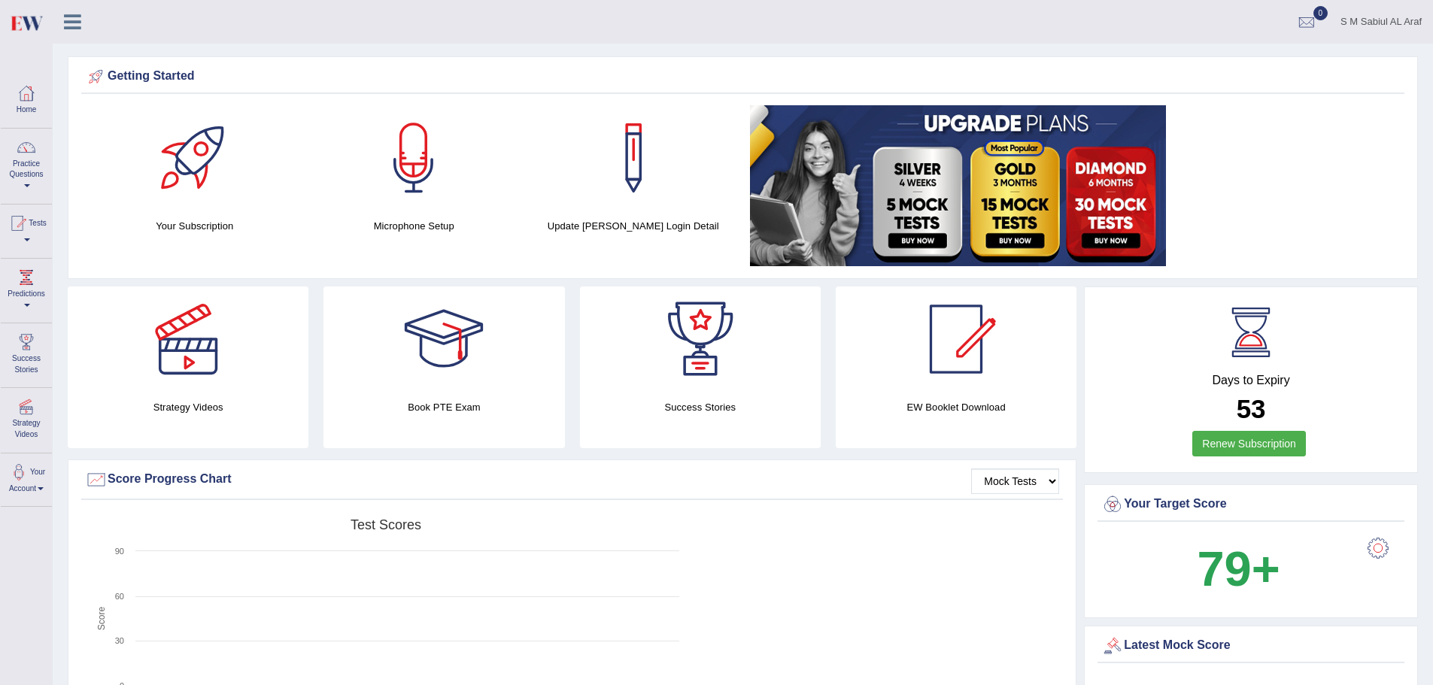
click at [71, 26] on icon at bounding box center [72, 22] width 17 height 20
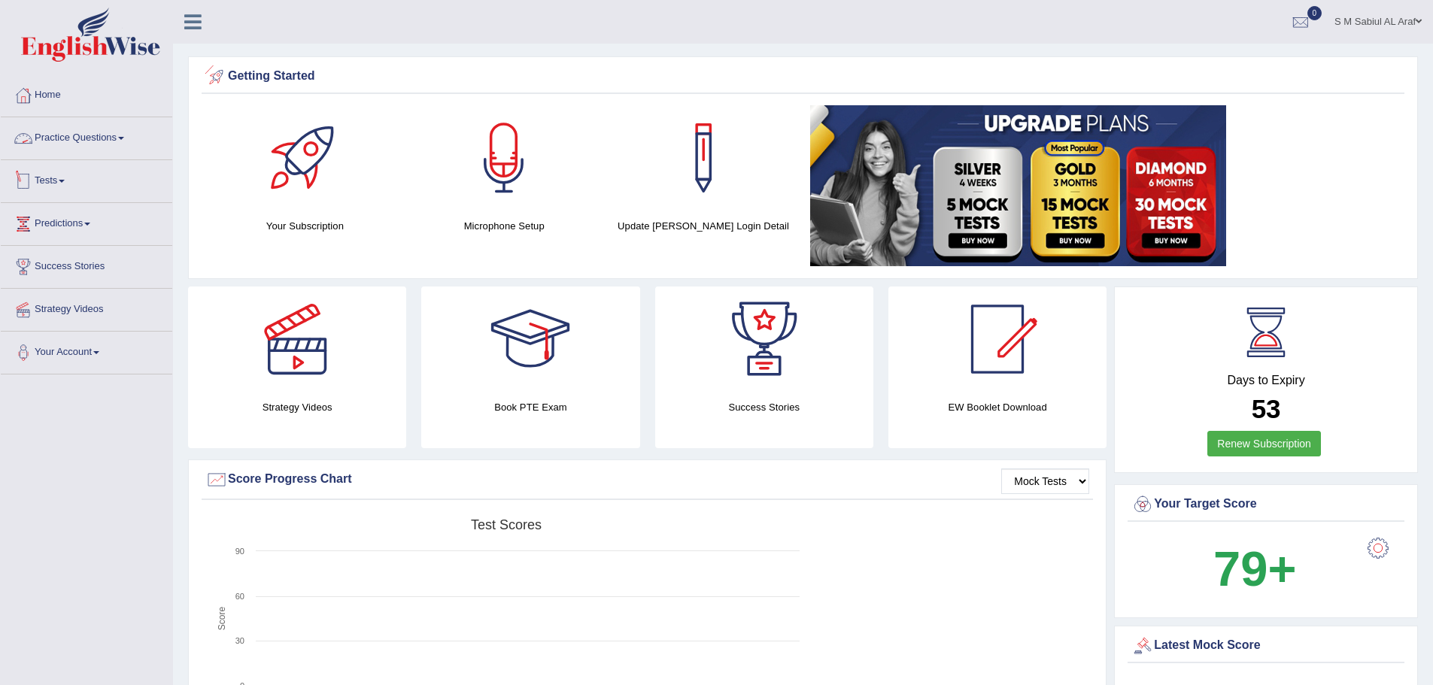
click at [62, 183] on link "Tests" at bounding box center [87, 179] width 172 height 38
click at [58, 172] on link "Tests" at bounding box center [85, 179] width 168 height 38
click at [87, 354] on link "Your Account" at bounding box center [87, 351] width 172 height 38
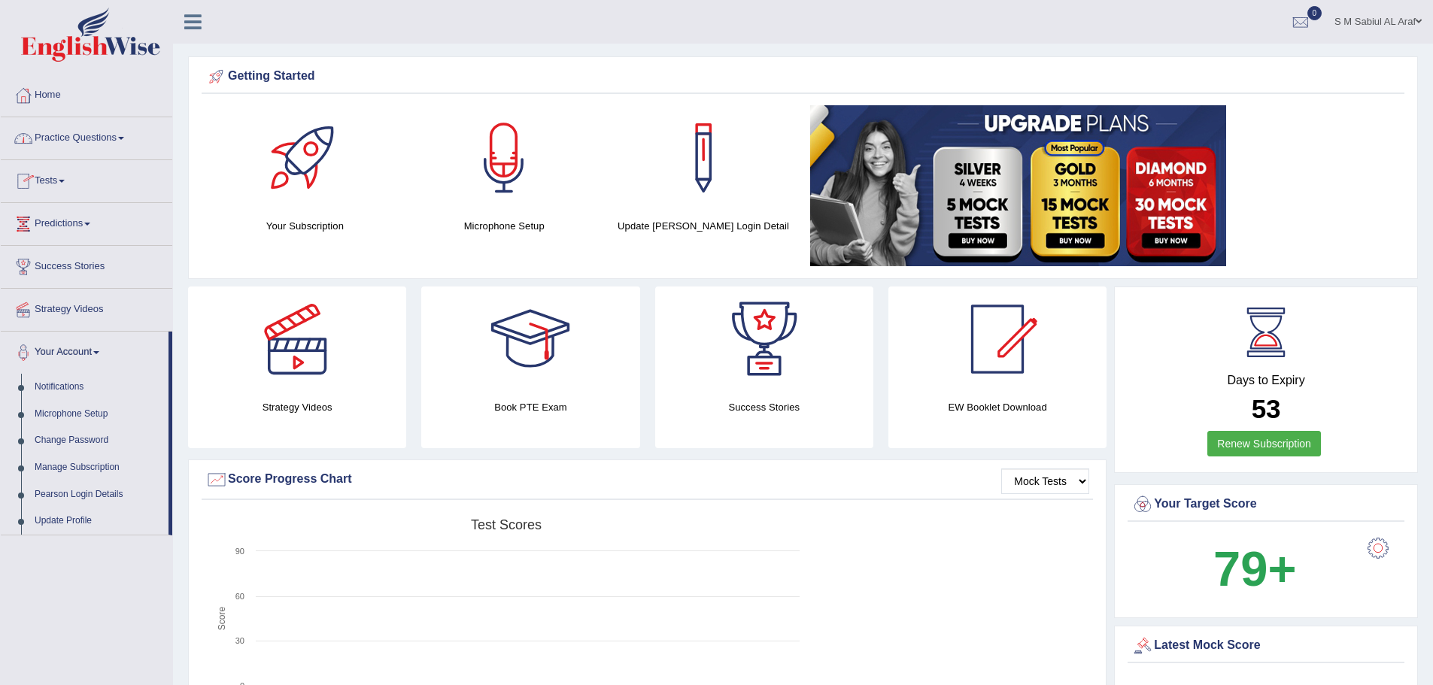
click at [65, 176] on link "Tests" at bounding box center [87, 179] width 172 height 38
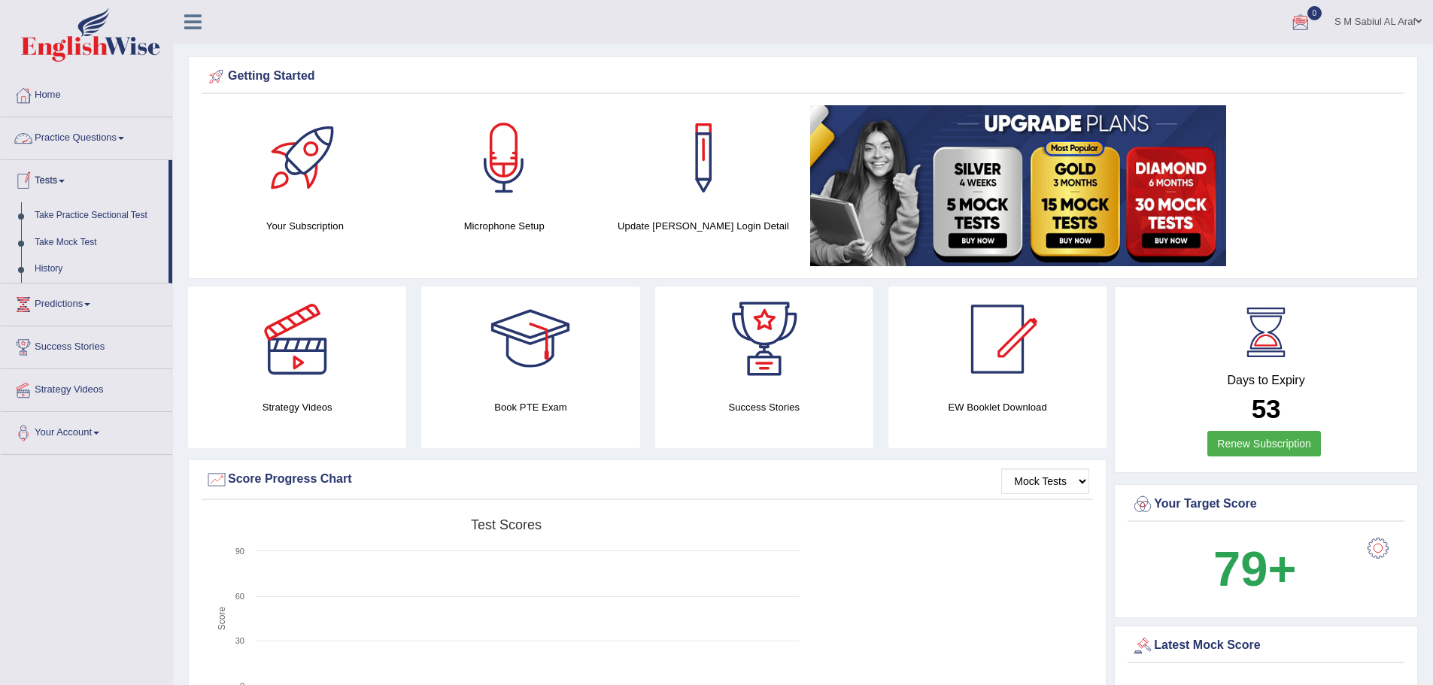
click at [103, 130] on link "Practice Questions" at bounding box center [87, 136] width 172 height 38
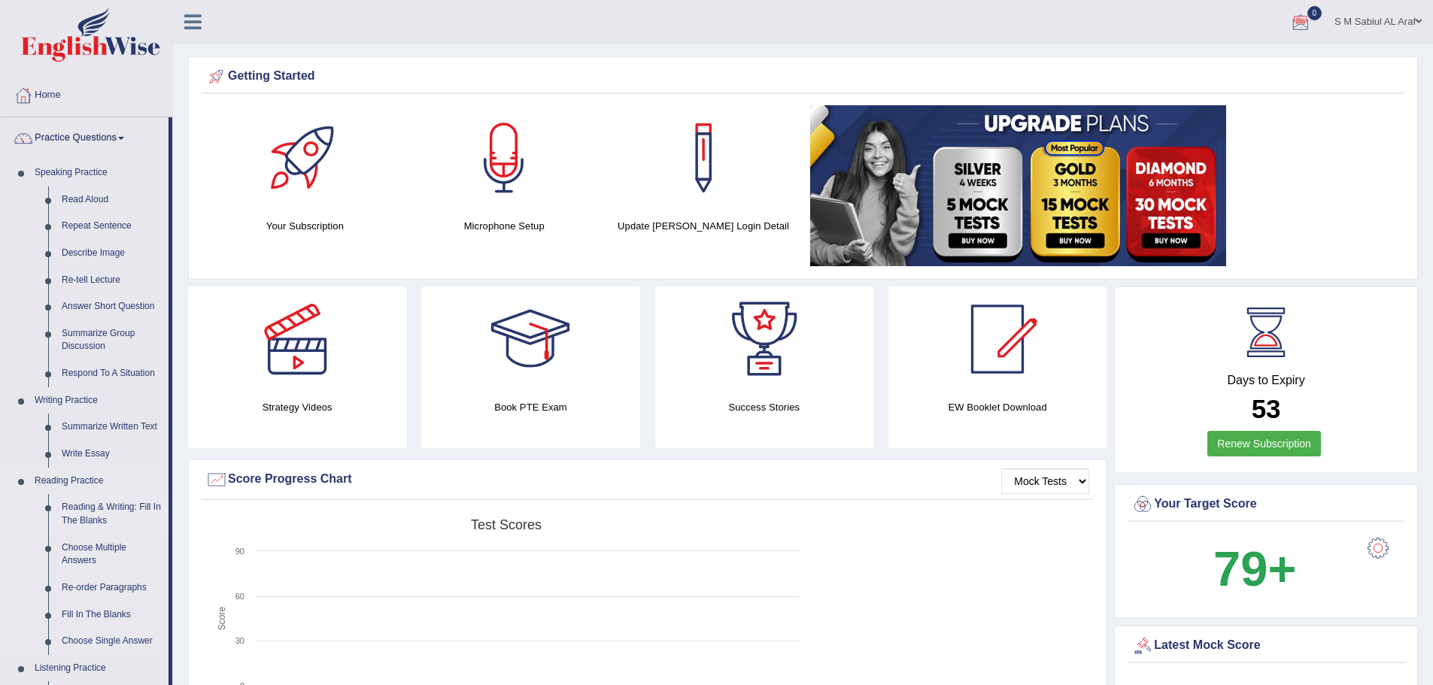
click at [98, 512] on link "Reading & Writing: Fill In The Blanks" at bounding box center [112, 514] width 114 height 40
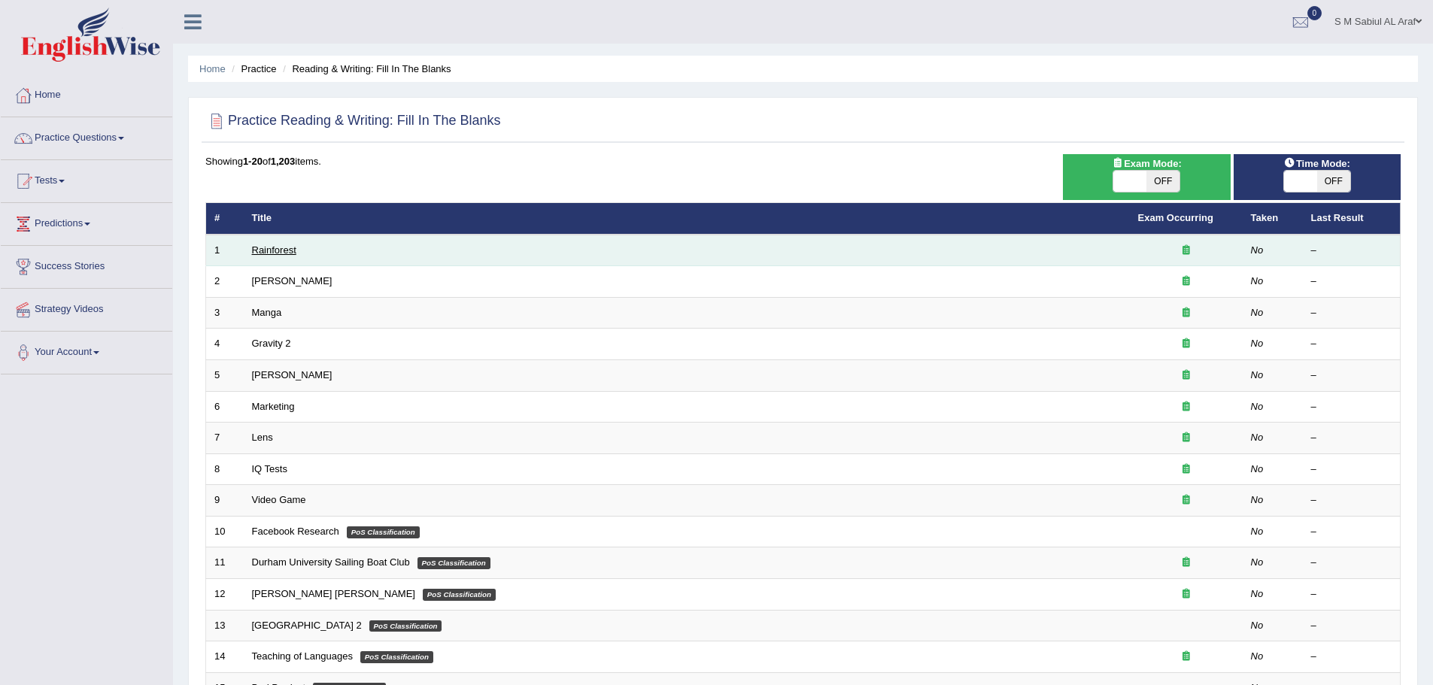
click at [269, 249] on link "Rainforest" at bounding box center [274, 250] width 44 height 11
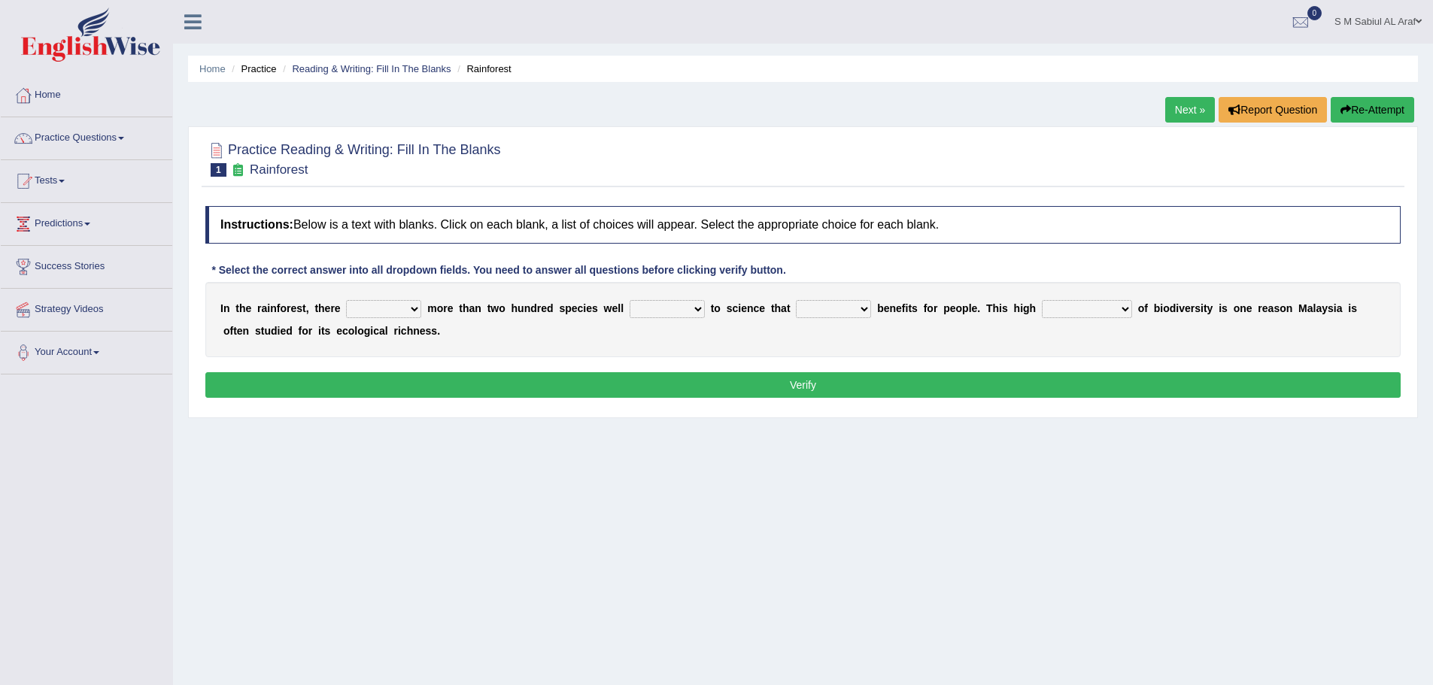
click at [383, 308] on select "have can be has is" at bounding box center [383, 309] width 75 height 18
select select "is"
click at [346, 300] on select "have can be has is" at bounding box center [383, 309] width 75 height 18
click at [661, 307] on select "knowing known knew know" at bounding box center [667, 309] width 75 height 18
select select "known"
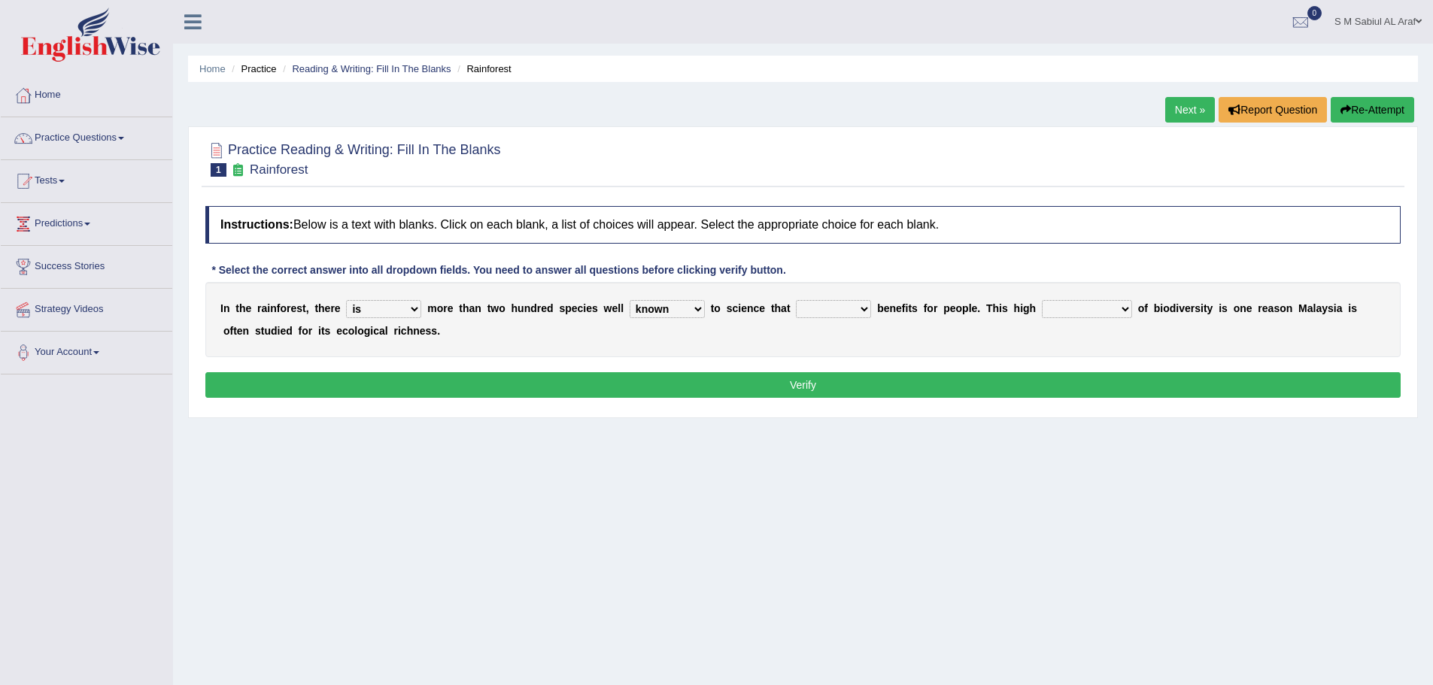
click at [630, 300] on select "knowing known knew know" at bounding box center [667, 309] width 75 height 18
click at [838, 308] on select "contain contained containing contains" at bounding box center [833, 309] width 75 height 18
click at [796, 300] on select "contain contained containing contains" at bounding box center [833, 309] width 75 height 18
click at [860, 308] on select "contain contained containing contains" at bounding box center [833, 309] width 75 height 18
click at [796, 300] on select "contain contained containing contains" at bounding box center [833, 309] width 75 height 18
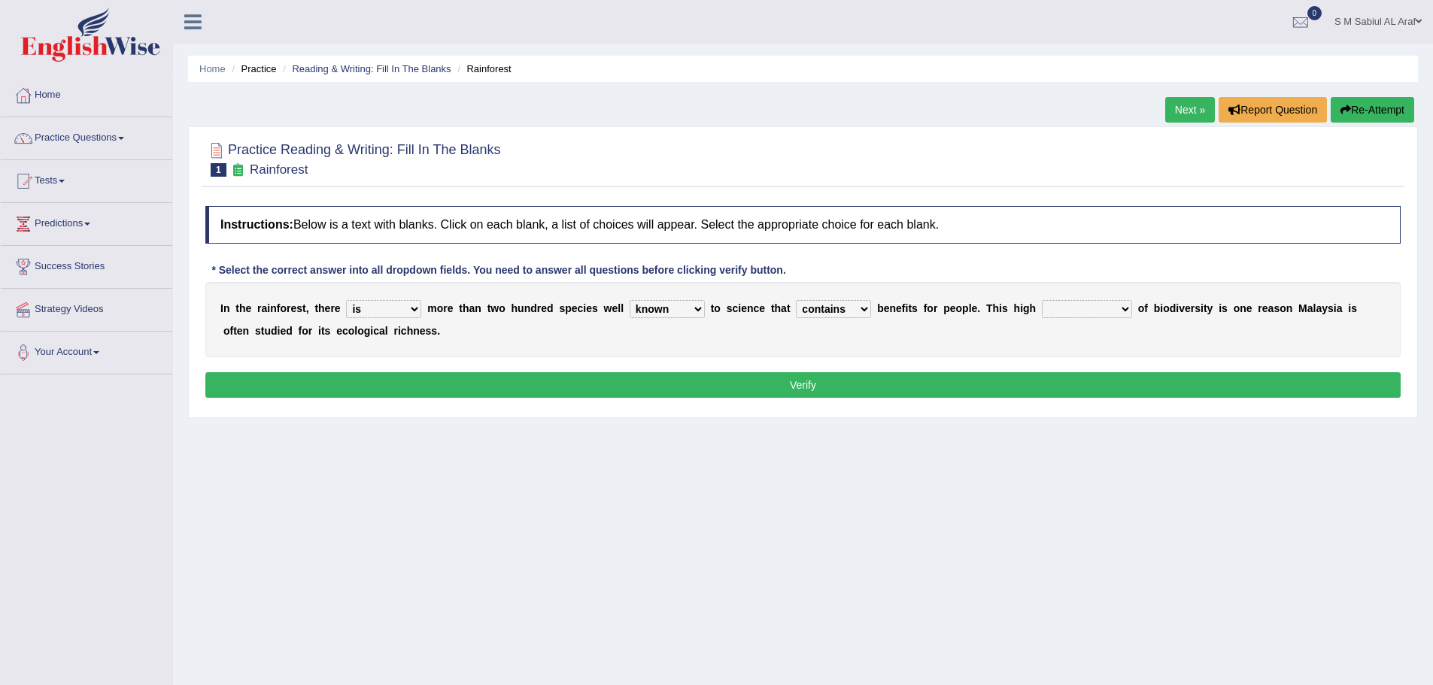
click at [856, 309] on select "contain contained containing contains" at bounding box center [833, 309] width 75 height 18
select select "contained"
click at [796, 300] on select "contain contained containing contains" at bounding box center [833, 309] width 75 height 18
click at [1074, 305] on select "condensation conjunction continuity complexity" at bounding box center [1087, 309] width 90 height 18
select select "condensation"
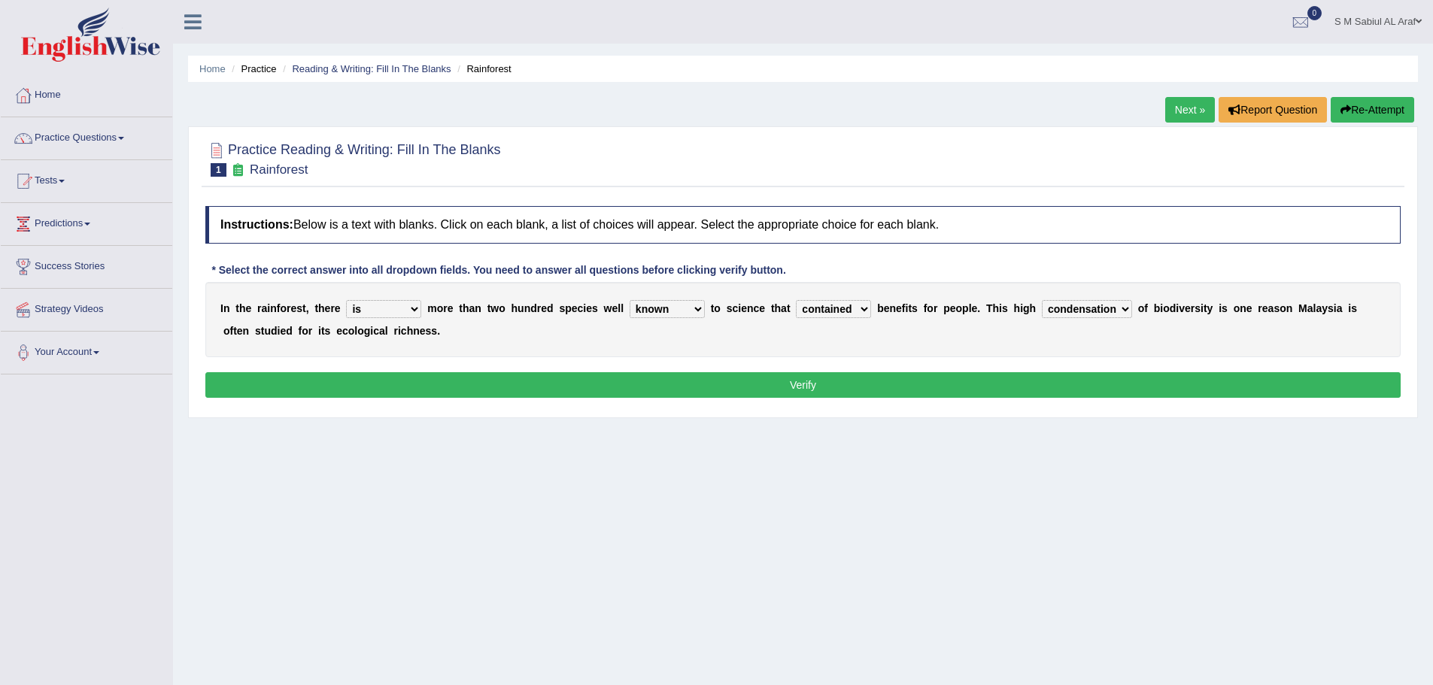
click at [1042, 300] on select "condensation conjunction continuity complexity" at bounding box center [1087, 309] width 90 height 18
click at [829, 378] on button "Verify" at bounding box center [802, 385] width 1195 height 26
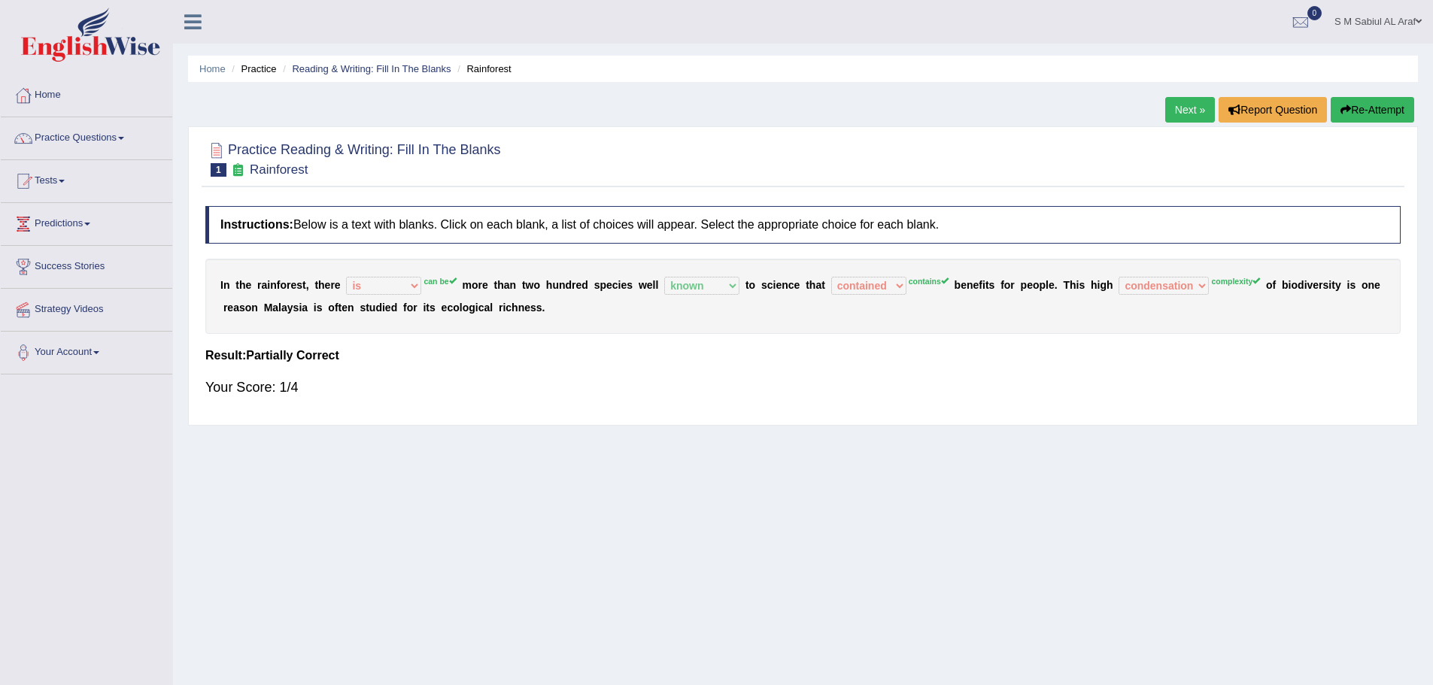
click at [1175, 111] on link "Next »" at bounding box center [1190, 110] width 50 height 26
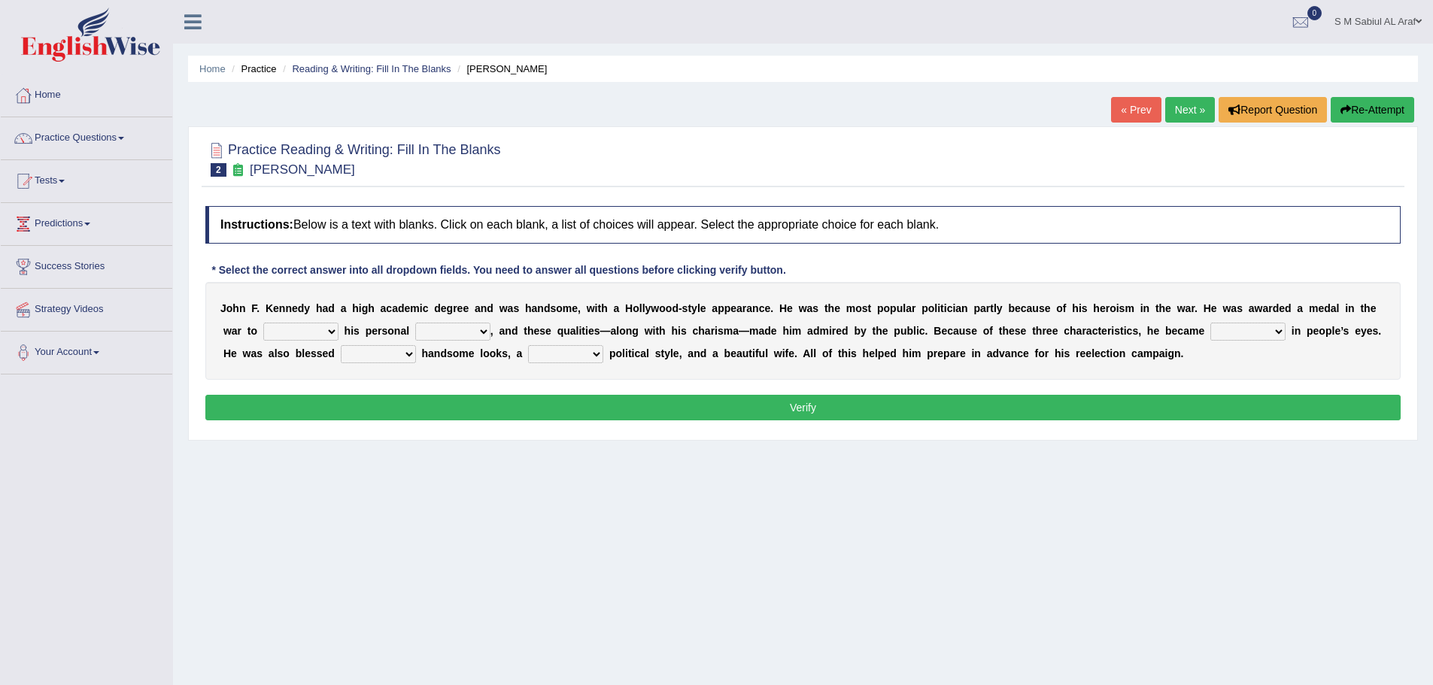
click at [306, 333] on select "prove show evidence upthrow" at bounding box center [300, 332] width 75 height 18
click at [536, 521] on div "Home Practice Reading & Writing: Fill In The Blanks Kennedy « Prev Next » Repor…" at bounding box center [803, 376] width 1260 height 752
click at [313, 330] on select "prove show evidence upthrow" at bounding box center [300, 332] width 75 height 18
click at [715, 475] on div "Home Practice Reading & Writing: Fill In The Blanks Kennedy « Prev Next » Repor…" at bounding box center [803, 376] width 1260 height 752
drag, startPoint x: 782, startPoint y: 270, endPoint x: 479, endPoint y: 261, distance: 303.3
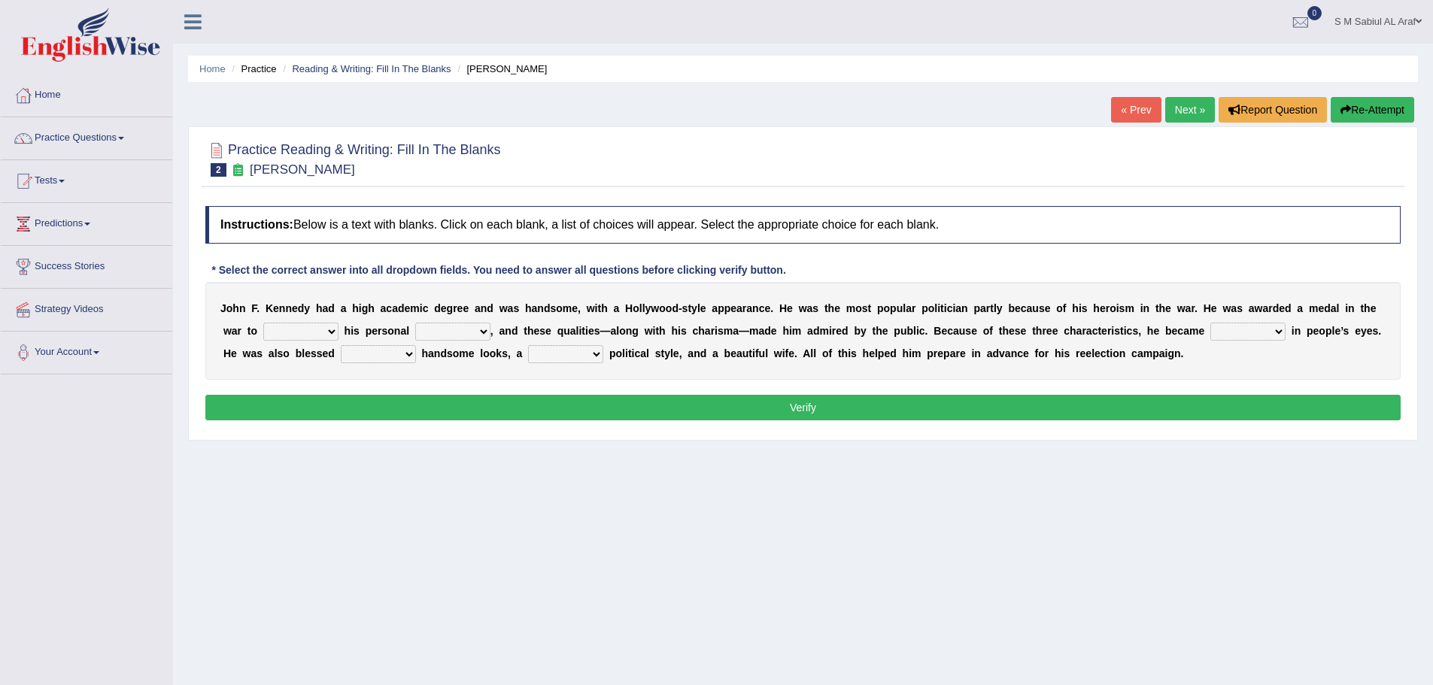
click at [479, 261] on div "Instructions: Below is a text with blanks. Click on each blank, a list of choic…" at bounding box center [803, 316] width 1203 height 234
click at [61, 220] on link "Predictions" at bounding box center [87, 222] width 172 height 38
click at [70, 260] on link "Latest Predictions" at bounding box center [98, 258] width 141 height 27
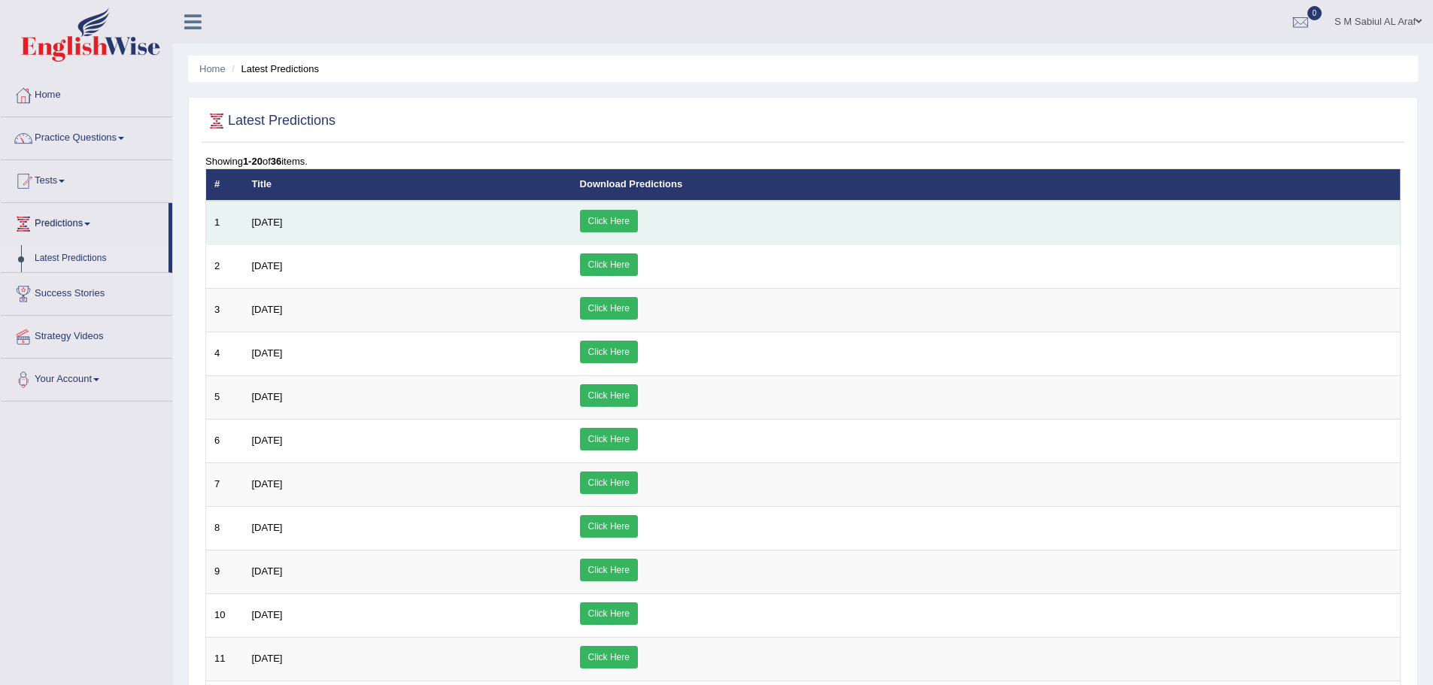
click at [638, 220] on link "Click Here" at bounding box center [609, 221] width 58 height 23
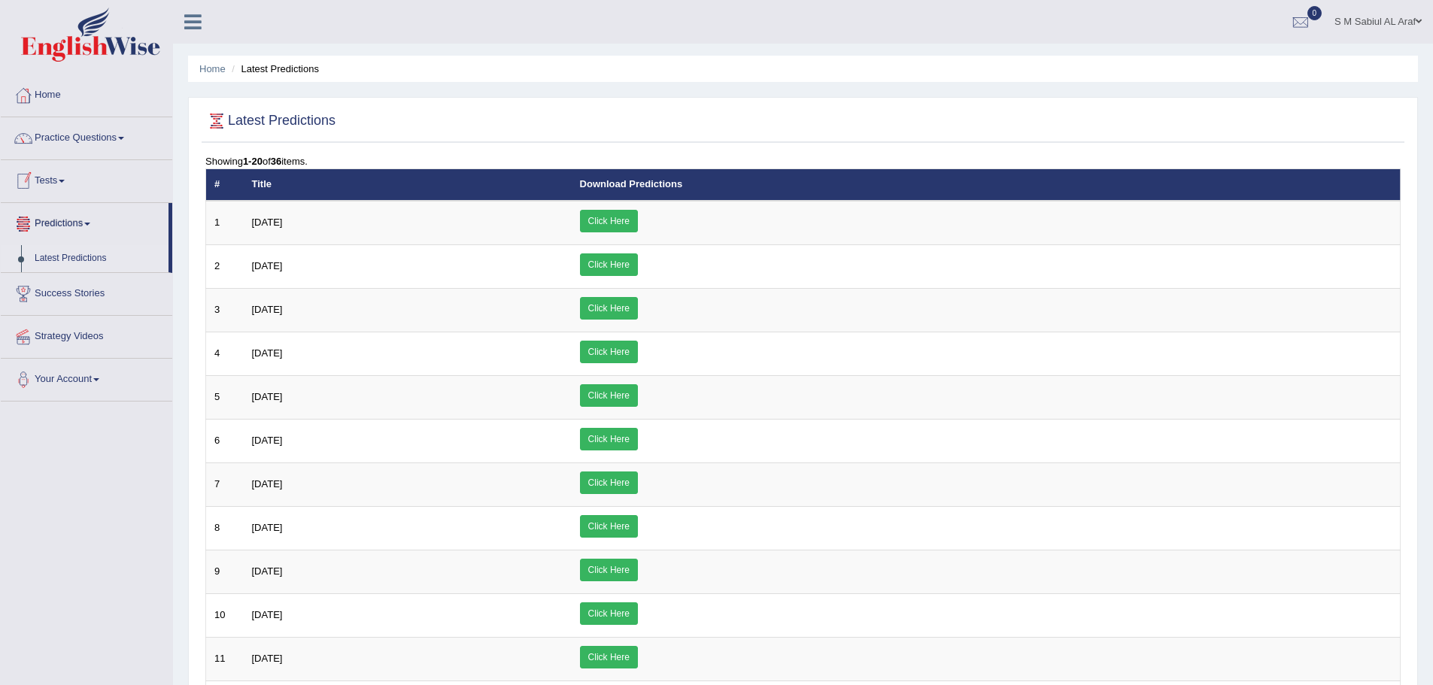
click at [72, 224] on link "Predictions" at bounding box center [85, 222] width 168 height 38
click at [90, 133] on link "Practice Questions" at bounding box center [87, 136] width 172 height 38
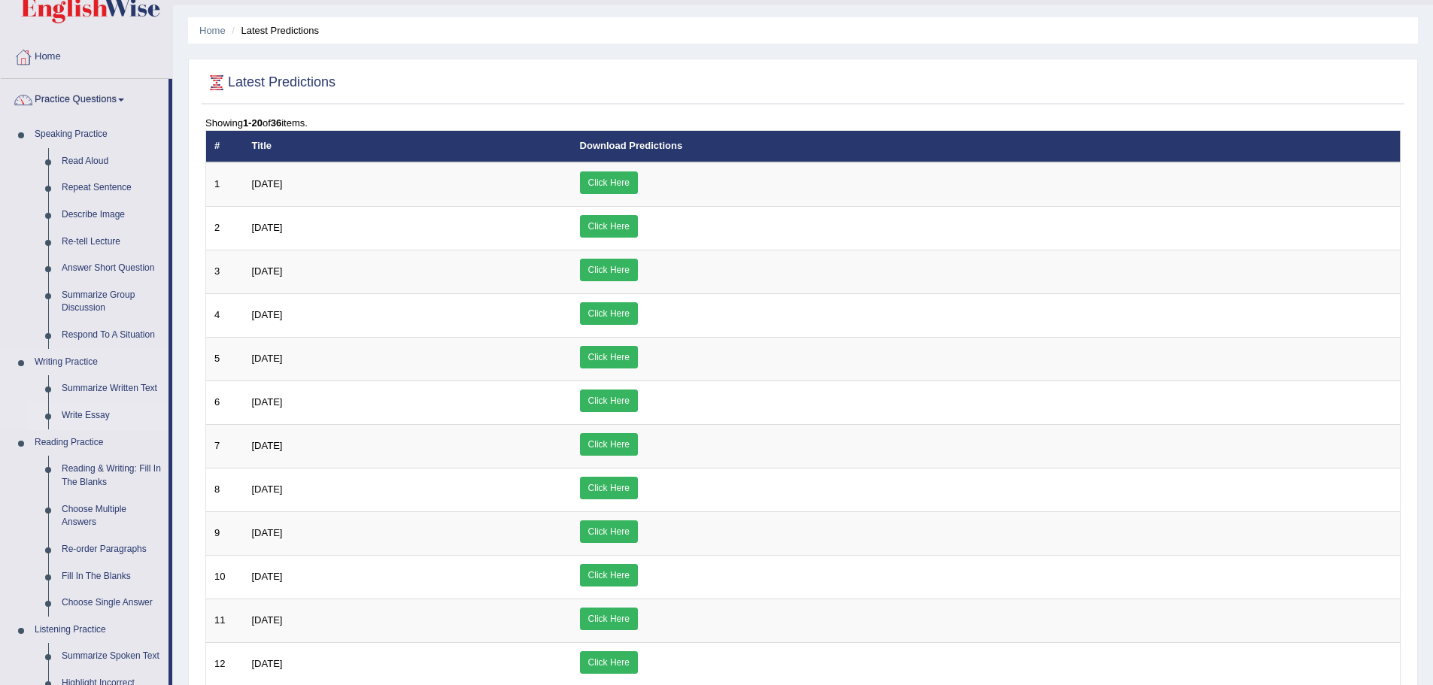
scroll to position [75, 0]
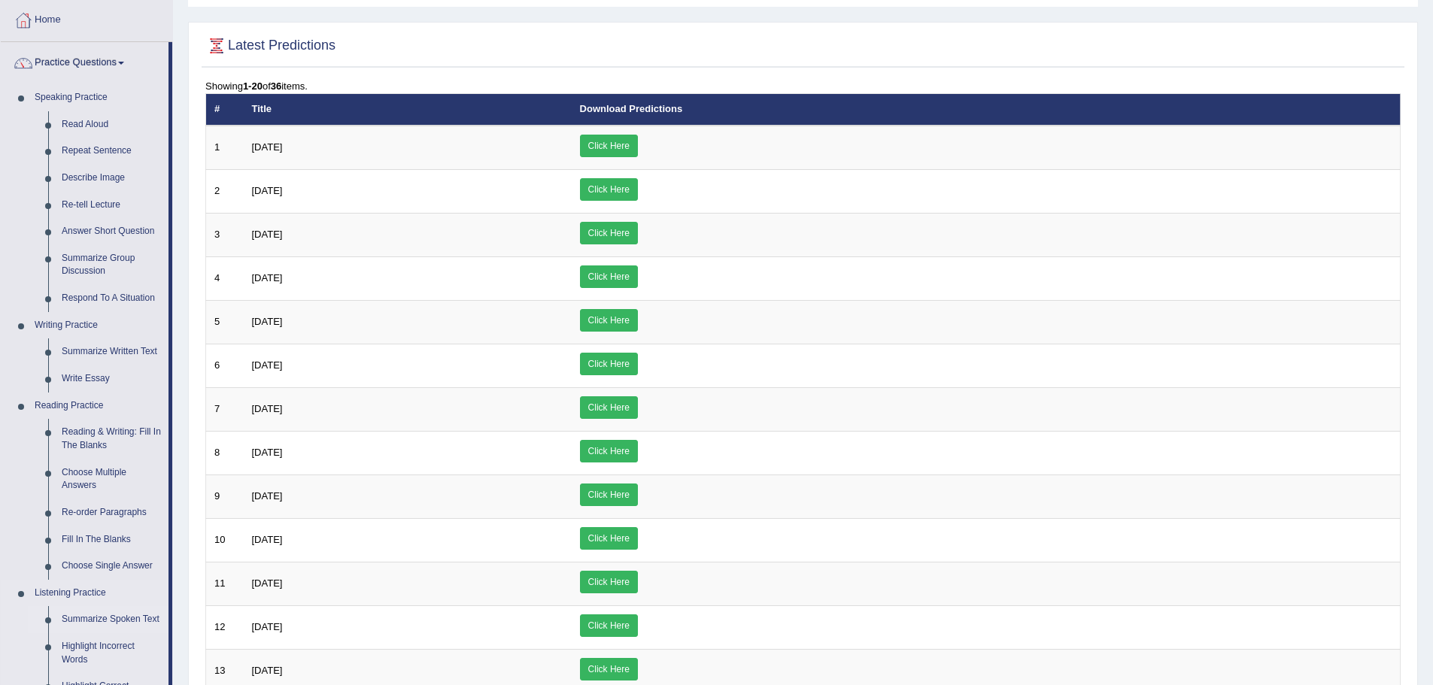
click at [96, 620] on link "Summarize Spoken Text" at bounding box center [112, 619] width 114 height 27
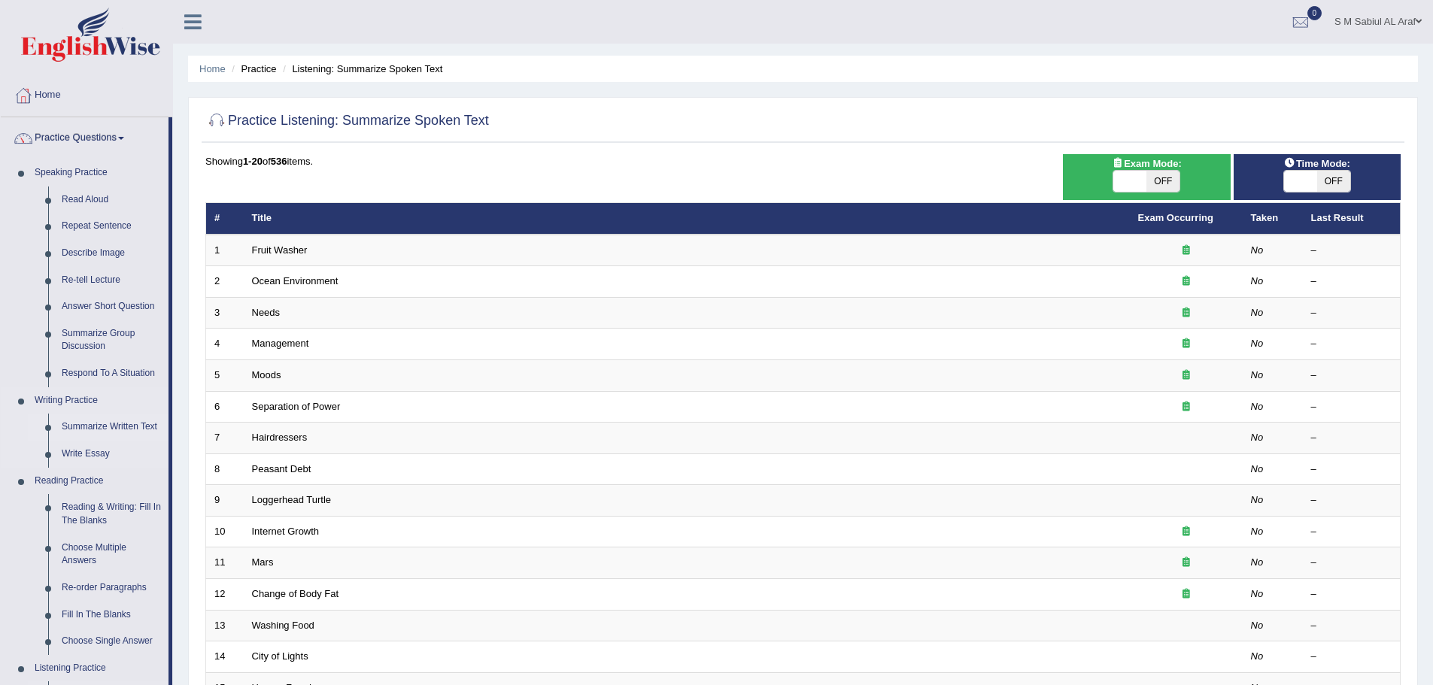
click at [89, 427] on link "Summarize Written Text" at bounding box center [112, 427] width 114 height 27
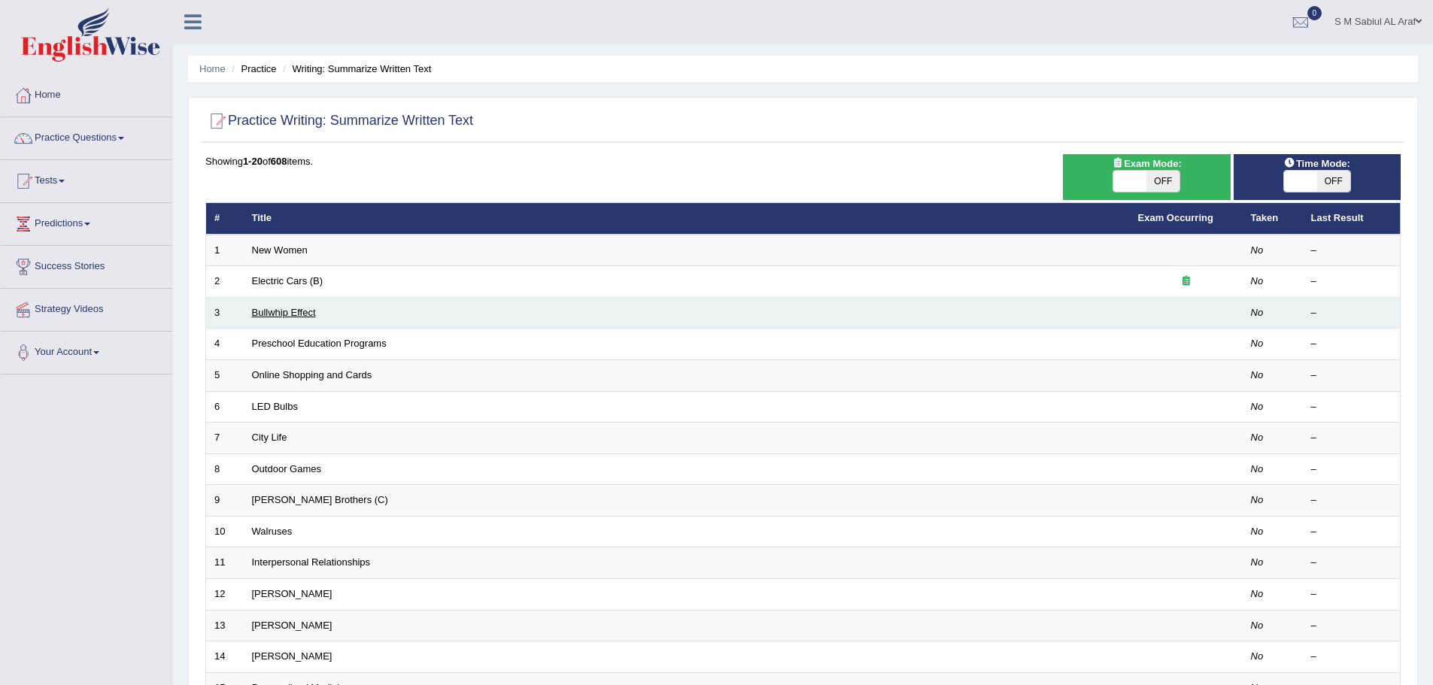
click at [272, 309] on link "Bullwhip Effect" at bounding box center [284, 312] width 64 height 11
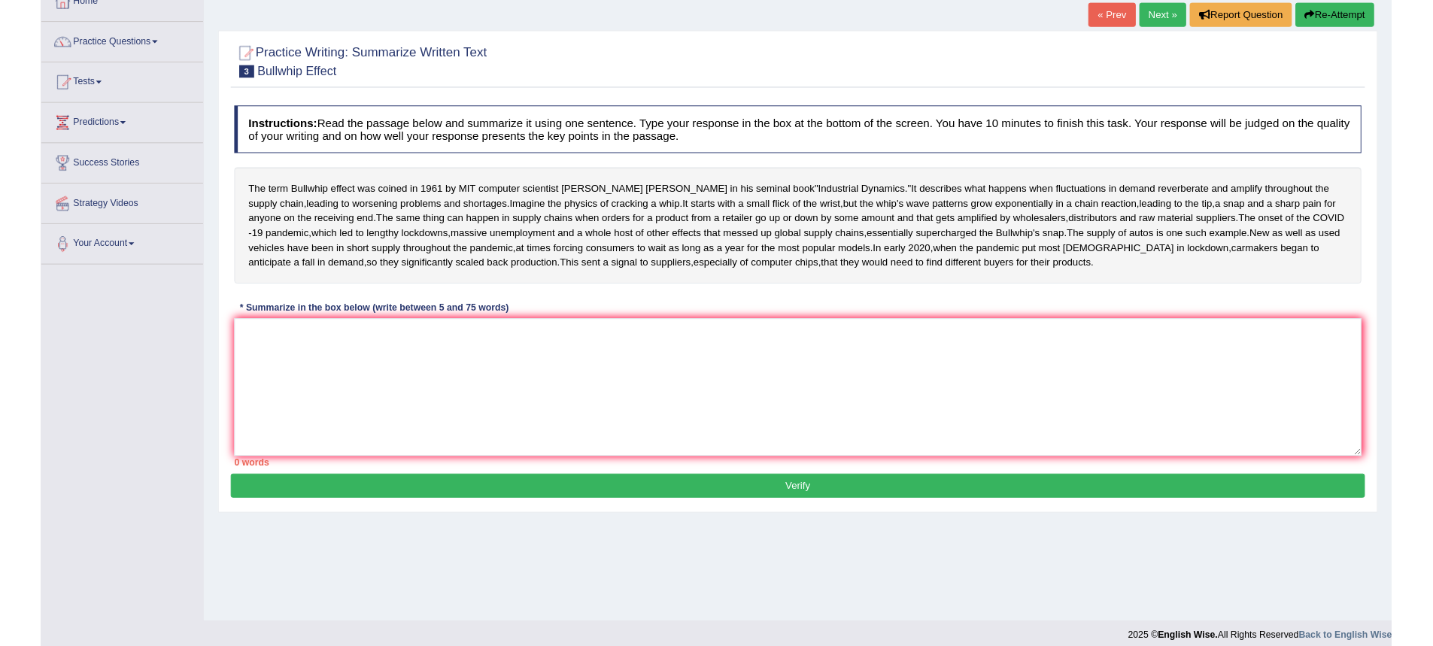
scroll to position [105, 0]
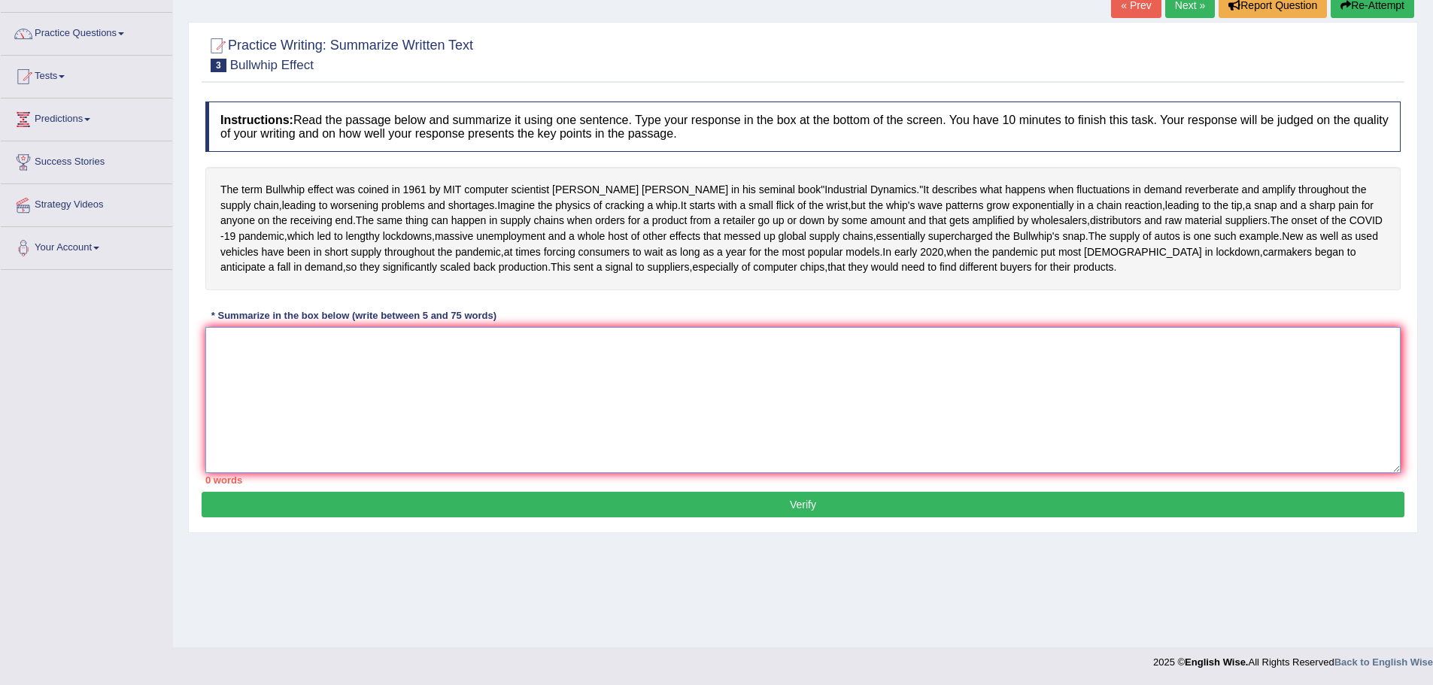
click at [336, 441] on textarea at bounding box center [802, 400] width 1195 height 146
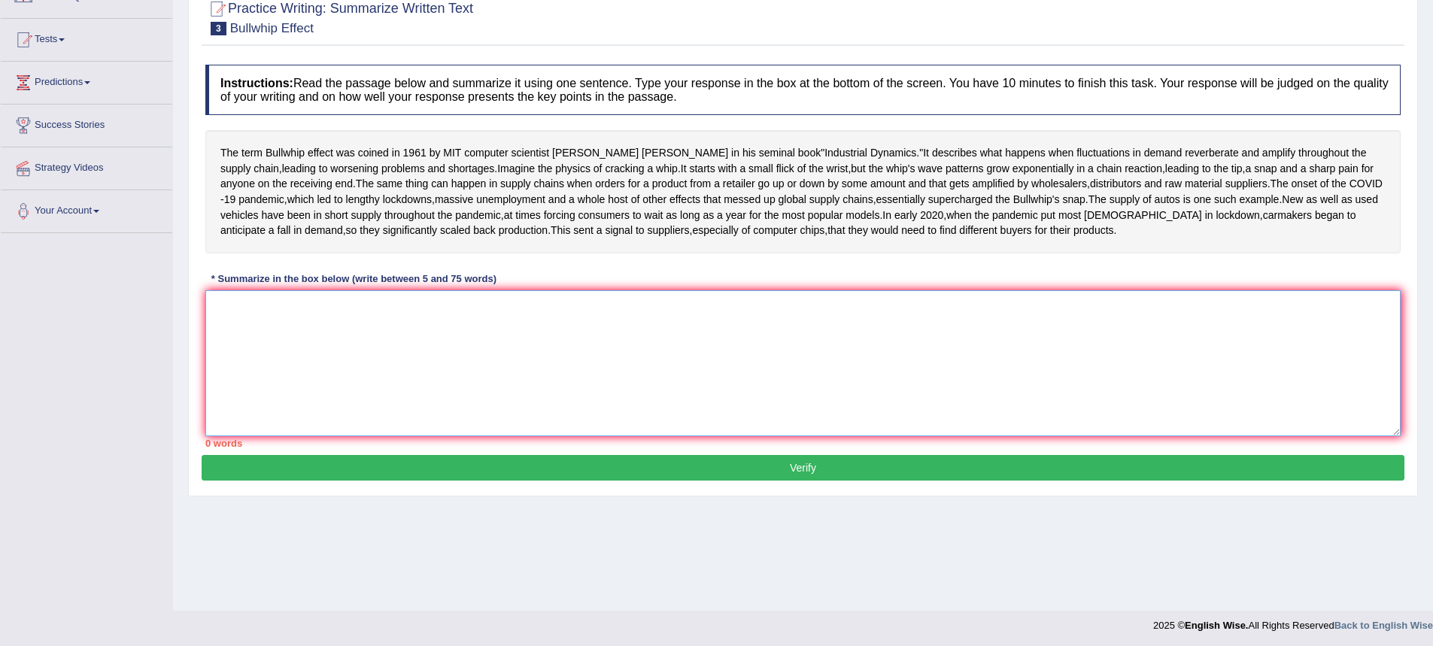
scroll to position [144, 0]
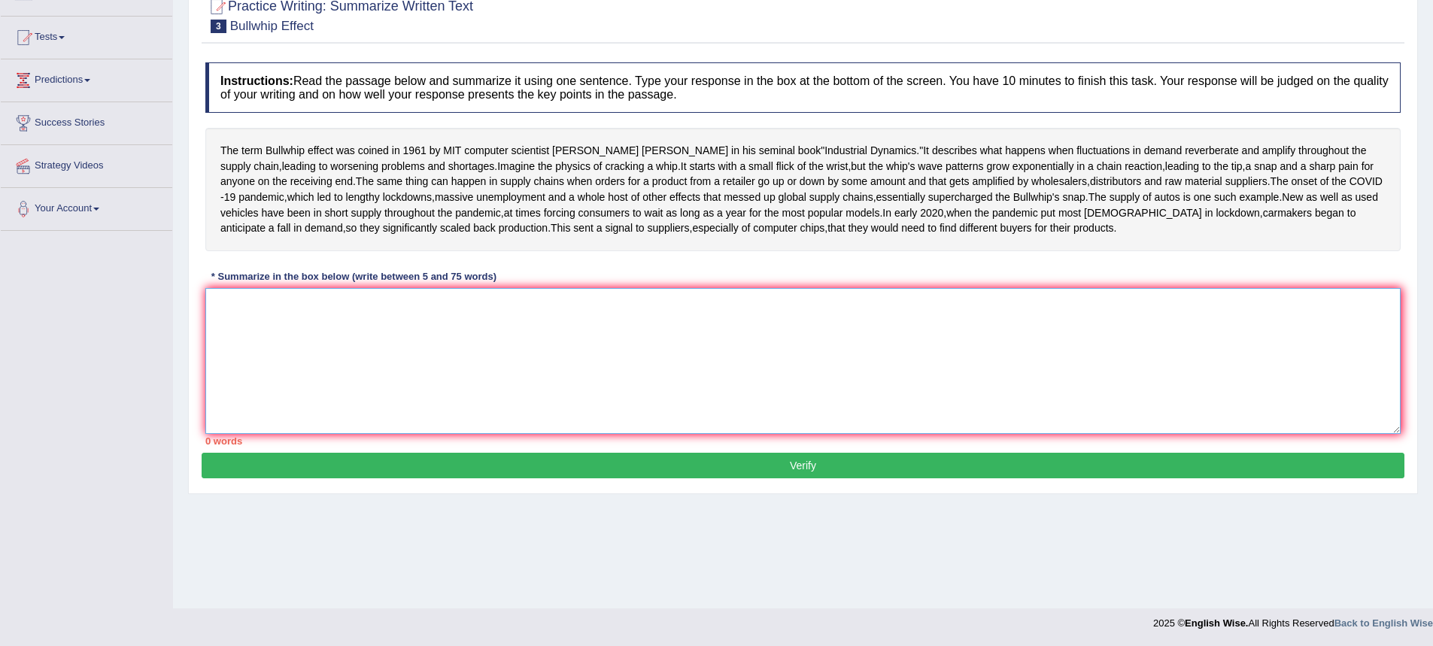
click at [363, 393] on textarea at bounding box center [802, 361] width 1195 height 146
click at [565, 378] on textarea at bounding box center [802, 361] width 1195 height 146
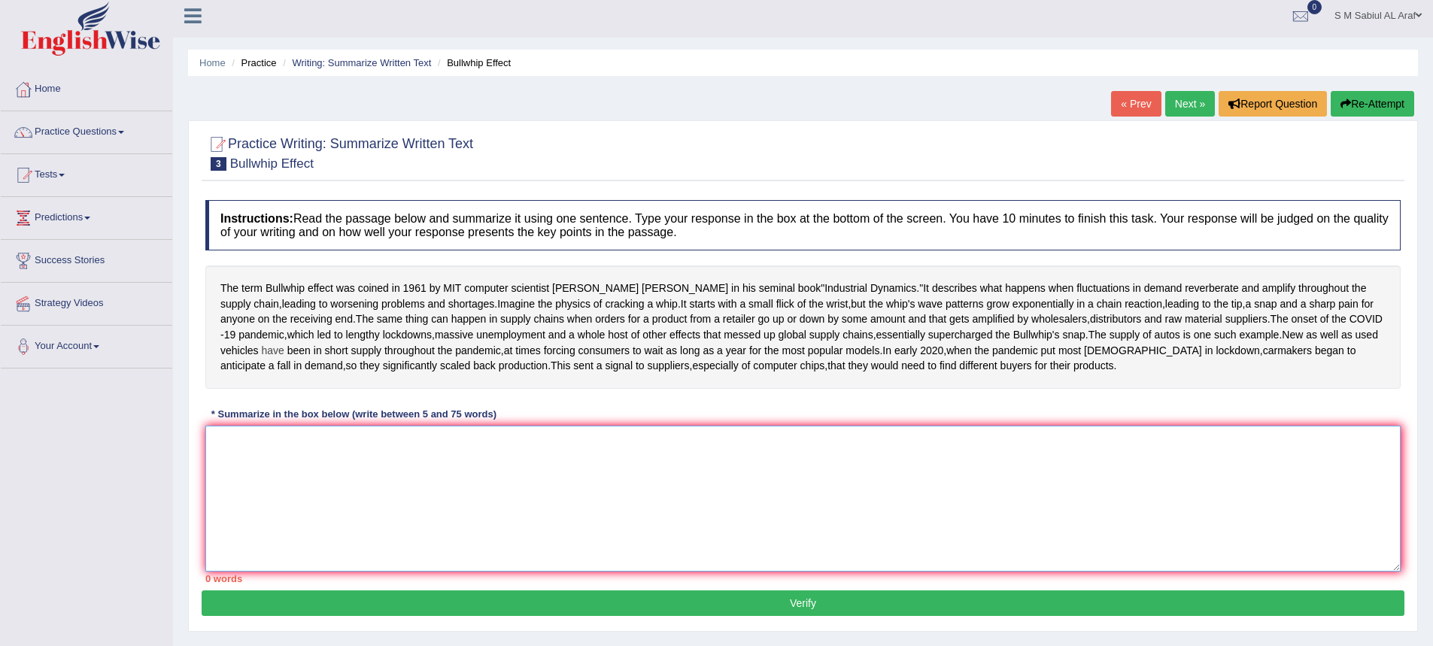
scroll to position [0, 0]
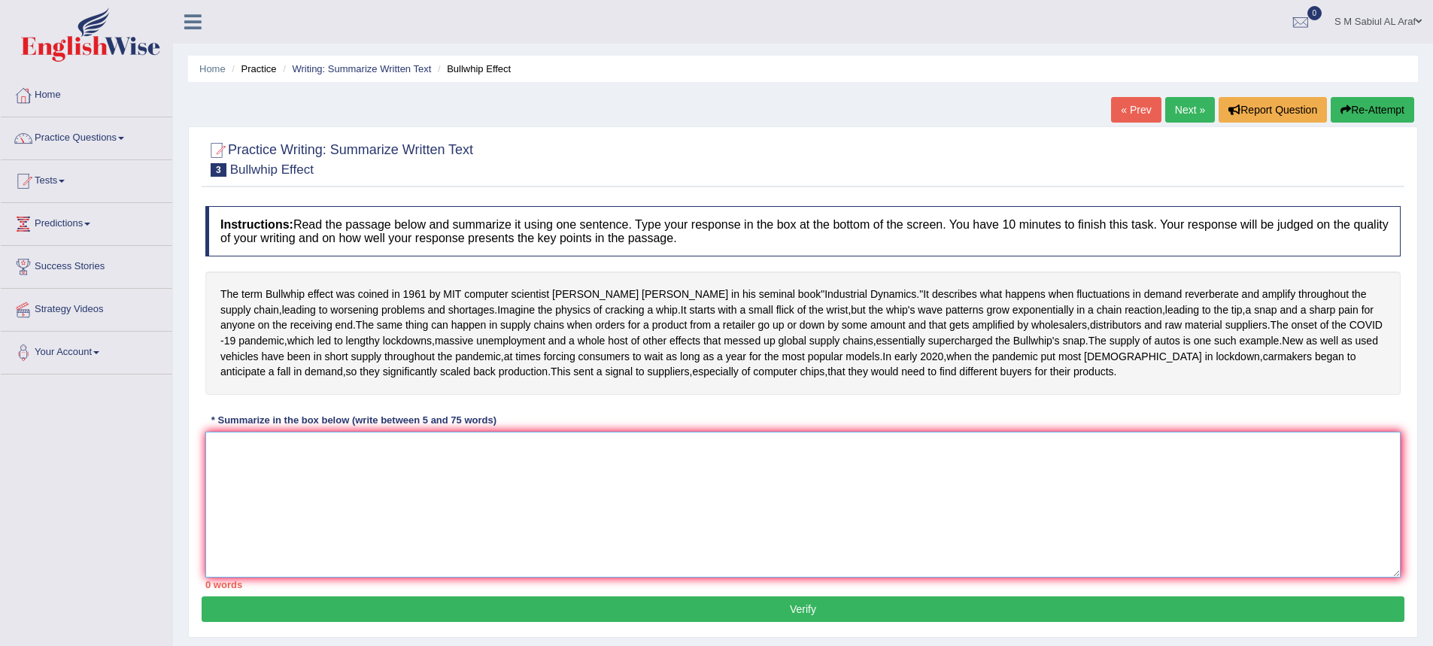
click at [345, 539] on textarea at bounding box center [802, 505] width 1195 height 146
drag, startPoint x: 227, startPoint y: 296, endPoint x: 397, endPoint y: 547, distance: 303.4
click at [426, 563] on div "Instructions: Read the passage below and summarize it using one sentence. Type …" at bounding box center [803, 398] width 1203 height 398
click at [398, 547] on textarea at bounding box center [802, 505] width 1195 height 146
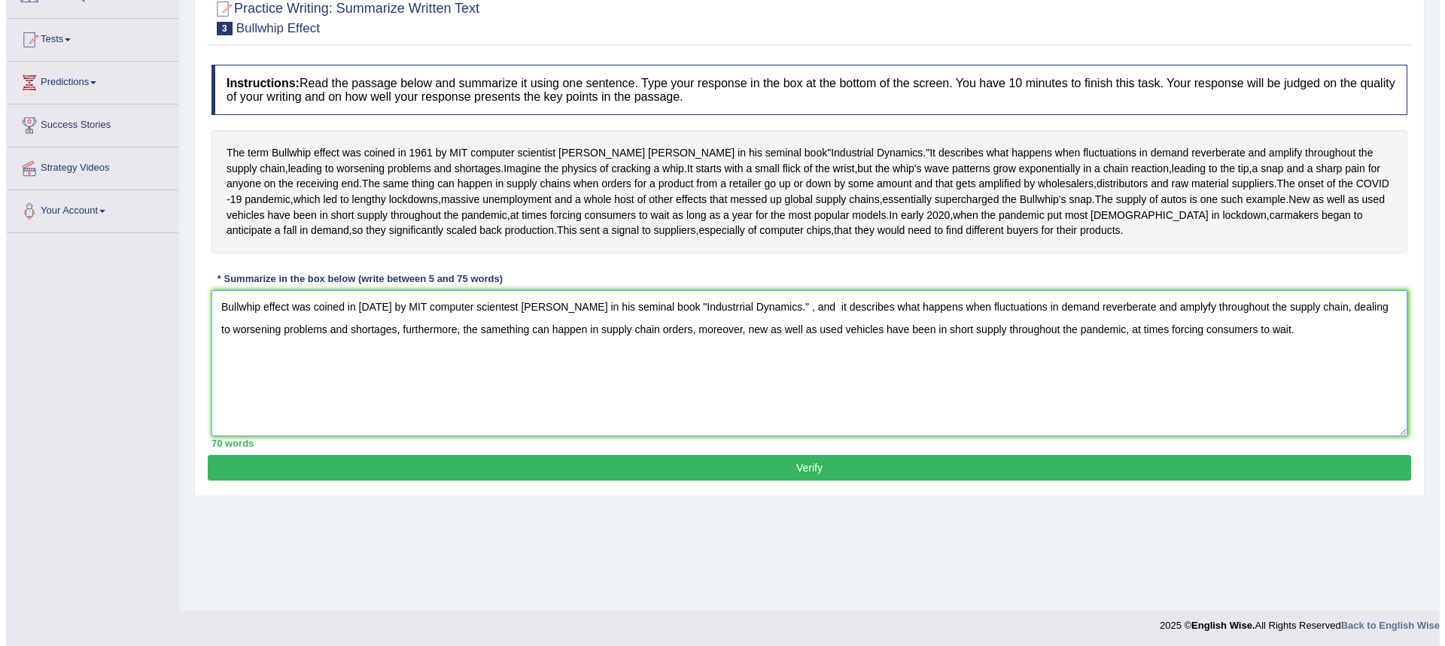
scroll to position [144, 0]
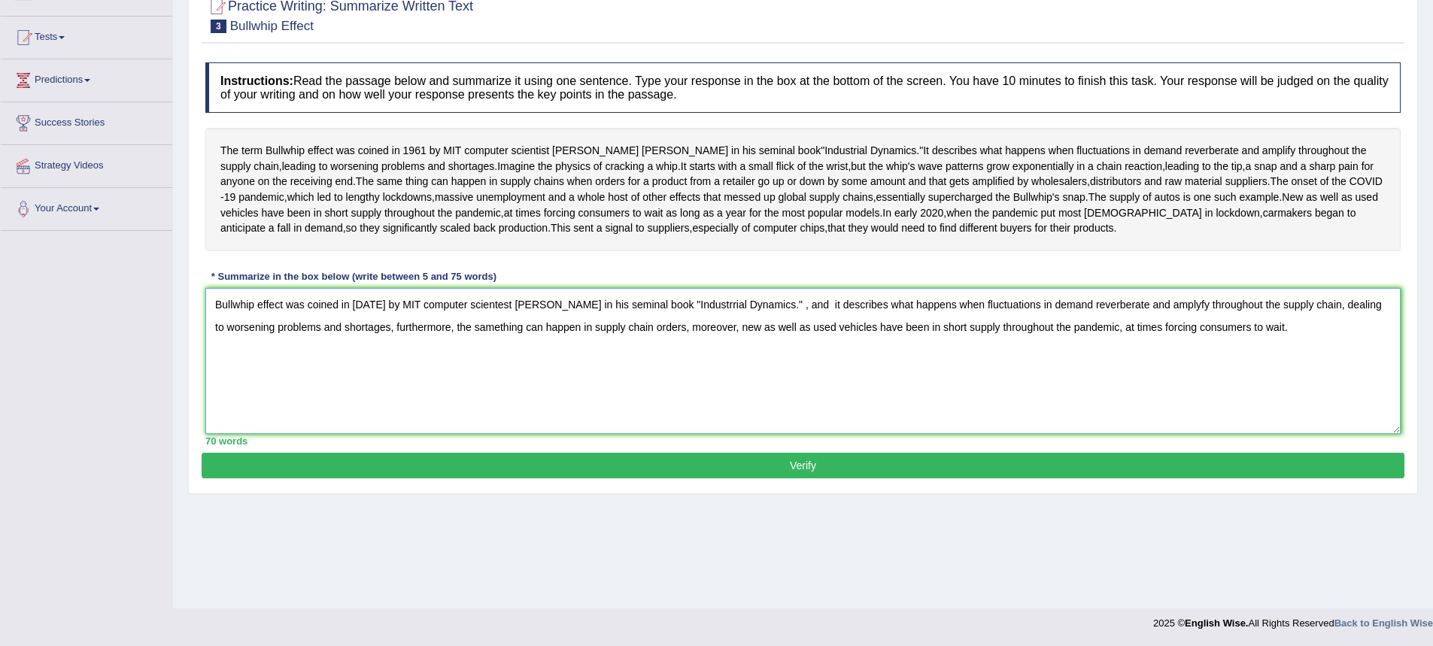
type textarea "Bullwhip effect was coined in 1961 by MIT computer scientest Jay Forrester in h…"
click at [818, 478] on button "Verify" at bounding box center [803, 466] width 1203 height 26
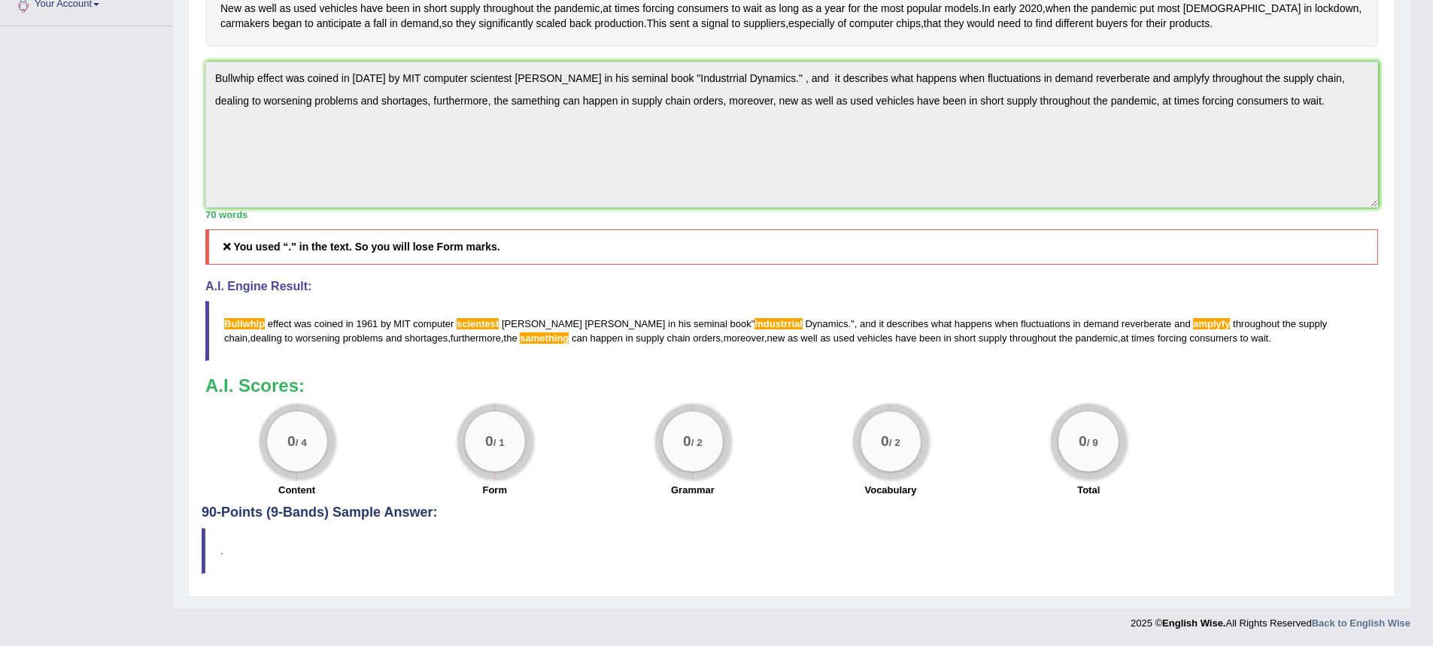
scroll to position [426, 0]
click at [291, 424] on div "0 / 4" at bounding box center [297, 442] width 60 height 60
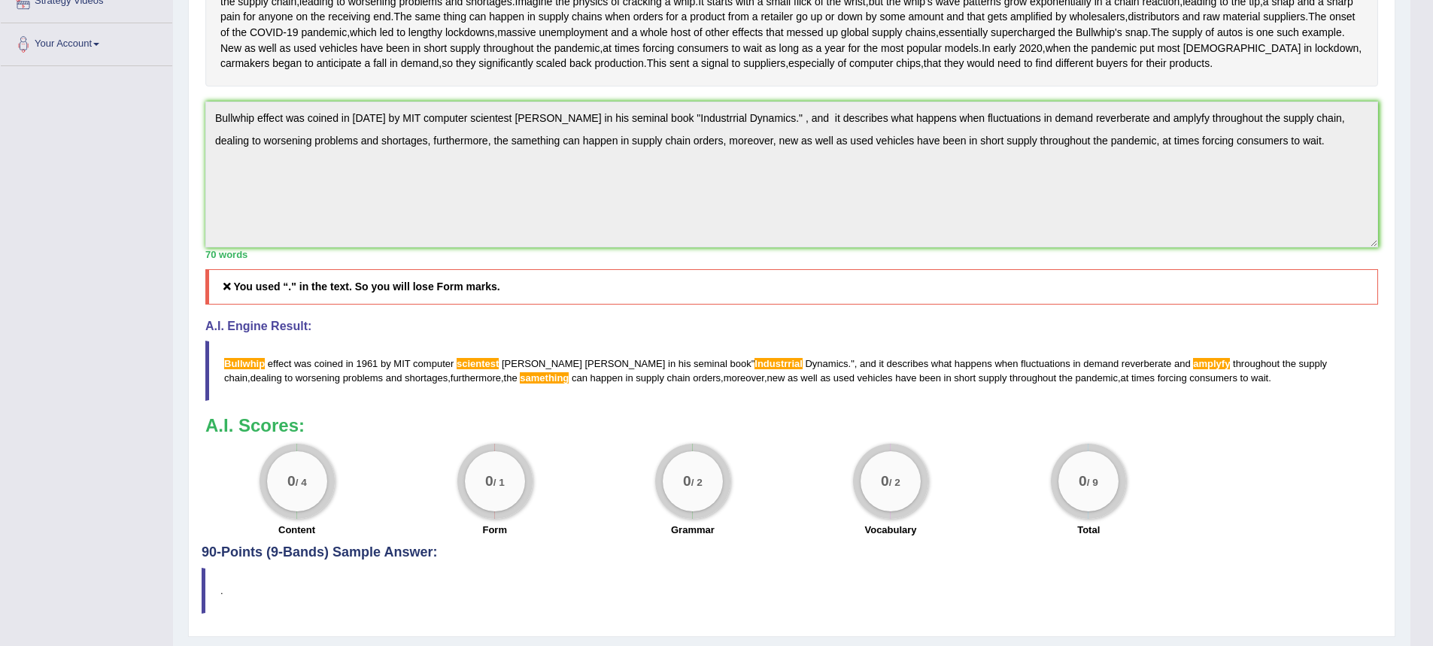
scroll to position [351, 0]
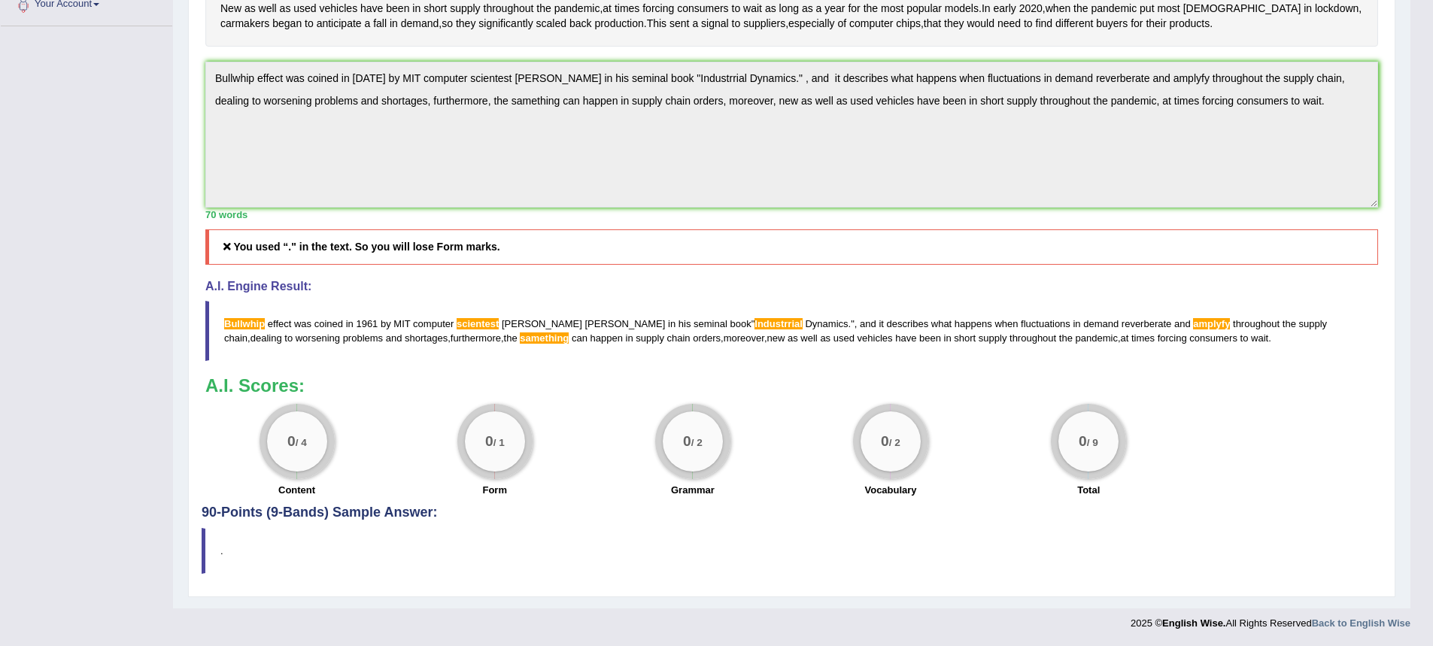
drag, startPoint x: 221, startPoint y: 393, endPoint x: 493, endPoint y: 409, distance: 272.1
click at [493, 361] on blockquote "Bullwhip effect was coined in 1961 by MIT computer scientest Jay Forrester in h…" at bounding box center [791, 331] width 1173 height 60
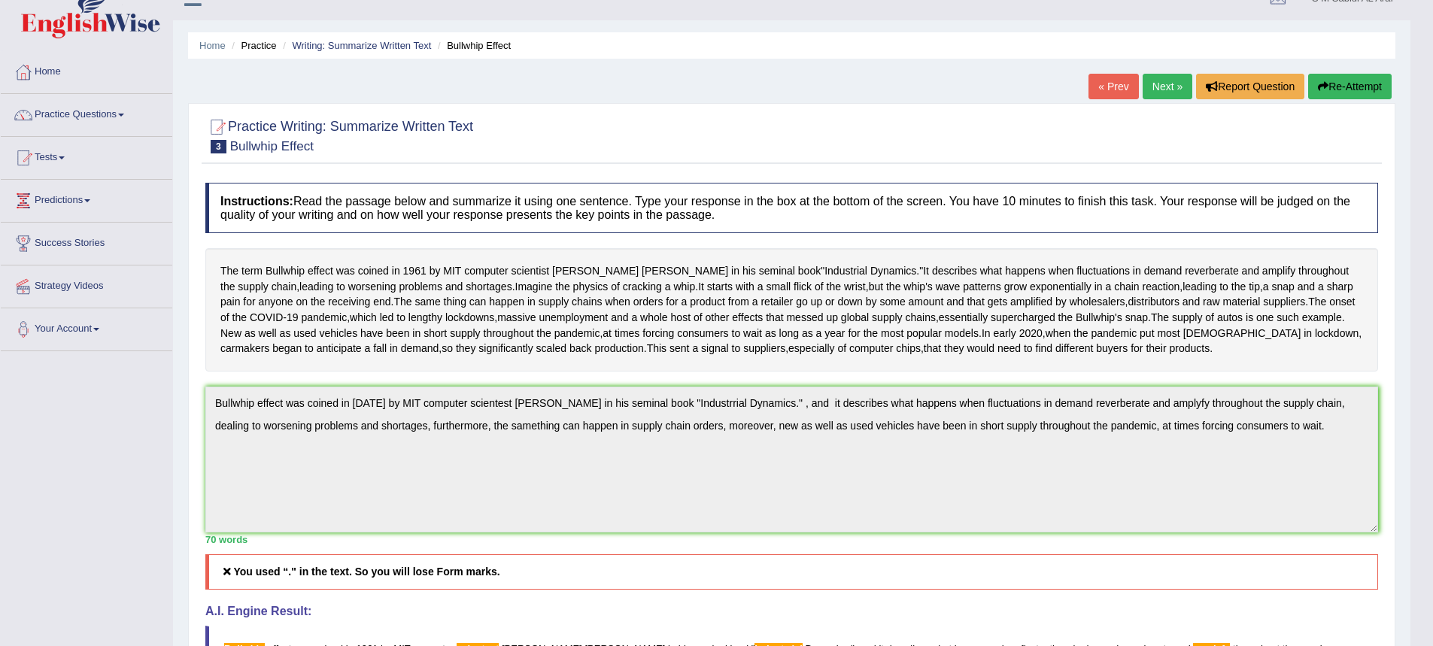
scroll to position [0, 0]
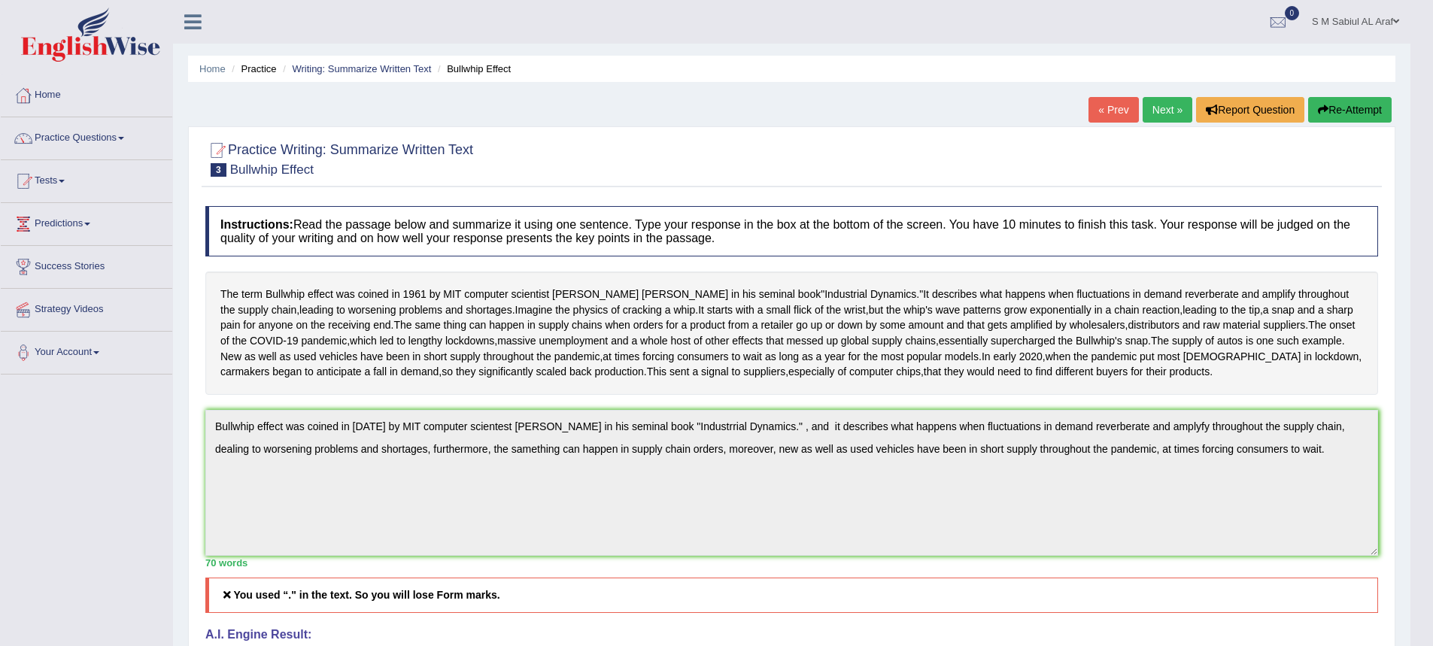
click at [1162, 113] on link "Next »" at bounding box center [1168, 110] width 50 height 26
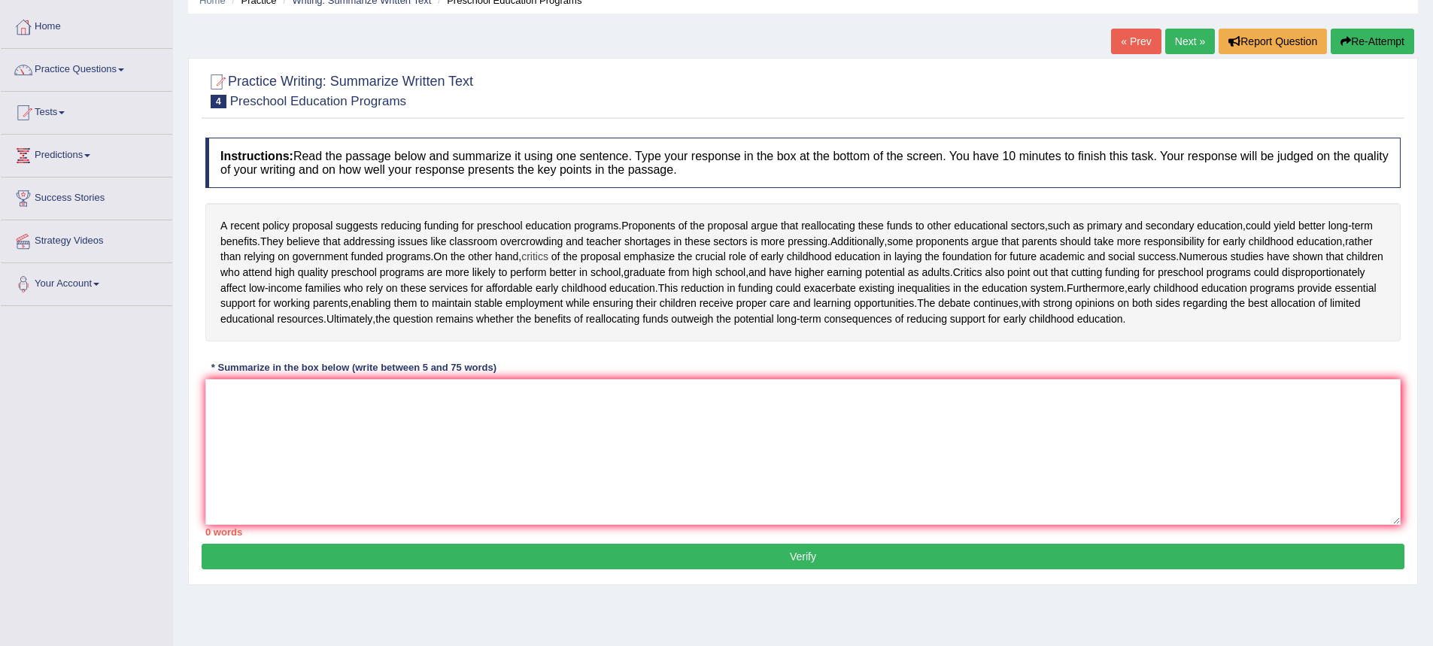
scroll to position [68, 0]
click at [241, 461] on textarea at bounding box center [802, 452] width 1195 height 146
click at [298, 480] on textarea at bounding box center [802, 452] width 1195 height 146
click at [296, 467] on textarea at bounding box center [802, 452] width 1195 height 146
drag, startPoint x: 217, startPoint y: 224, endPoint x: 593, endPoint y: 186, distance: 378.1
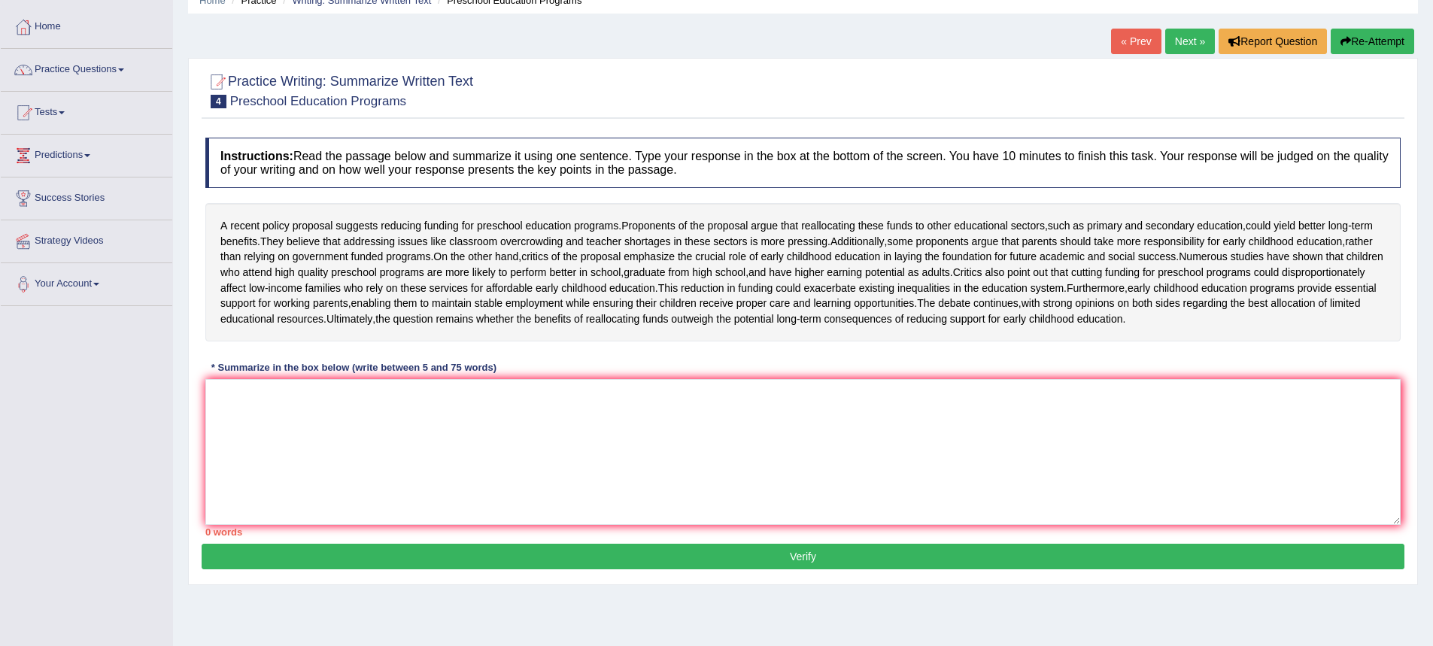
click at [571, 199] on div "Instructions: Read the passage below and summarize it using one sentence. Type …" at bounding box center [803, 337] width 1203 height 414
click at [348, 482] on textarea at bounding box center [802, 452] width 1195 height 146
type textarea "A"
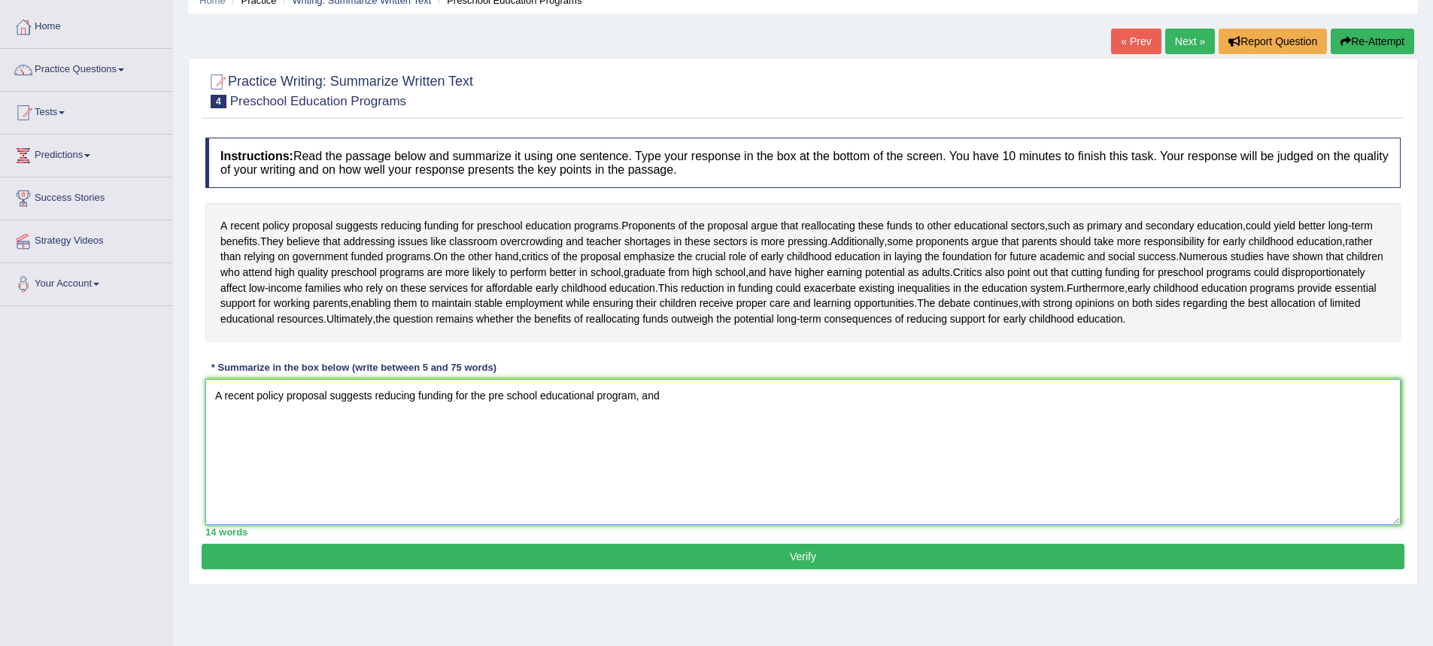
click at [680, 456] on textarea "A recent policy proposal suggests reducing funding for the pre school education…" at bounding box center [802, 452] width 1195 height 146
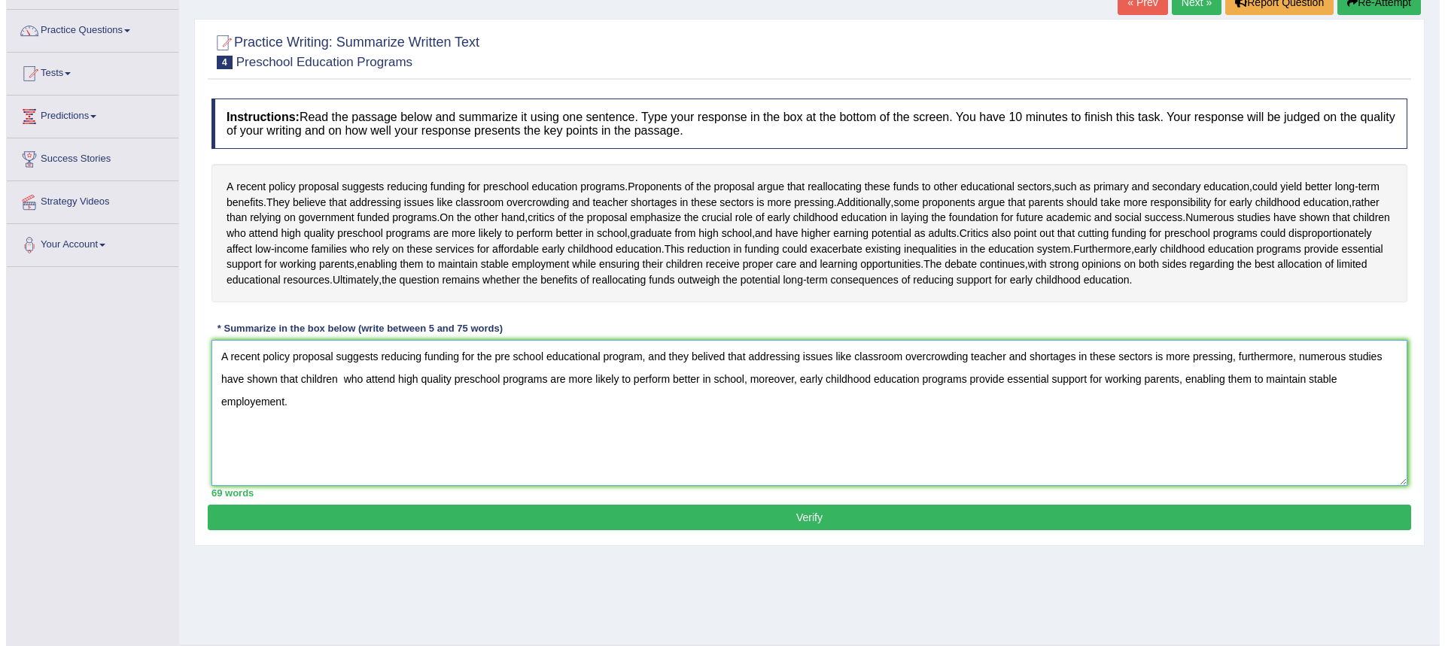
scroll to position [144, 0]
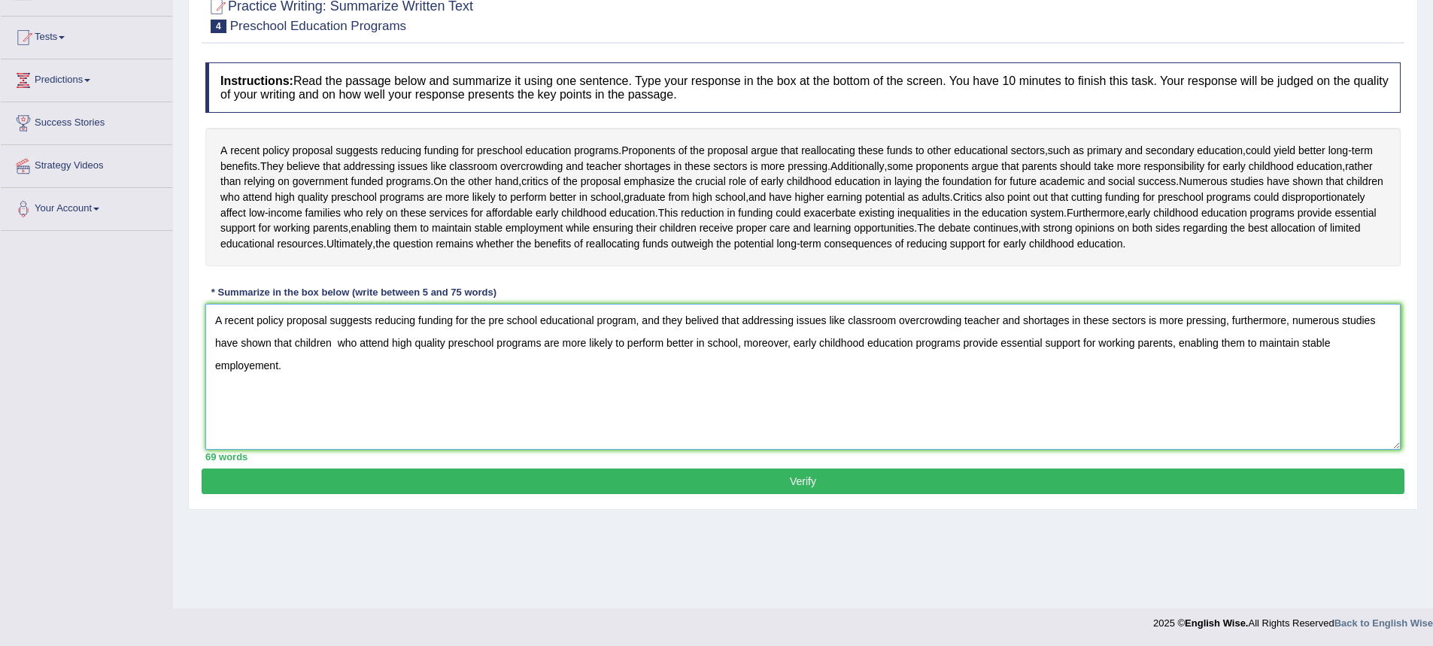
click at [876, 381] on textarea "A recent policy proposal suggests reducing funding for the pre school education…" at bounding box center [802, 377] width 1195 height 146
drag, startPoint x: 897, startPoint y: 384, endPoint x: 1031, endPoint y: 412, distance: 137.7
click at [1054, 410] on textarea "A recent policy proposal suggests reducing funding for the pre school education…" at bounding box center [802, 377] width 1195 height 146
click at [535, 450] on textarea "A recent policy proposal suggests reducing funding for the pre school education…" at bounding box center [802, 377] width 1195 height 146
type textarea "A recent policy proposal suggests reducing funding for the pre school education…"
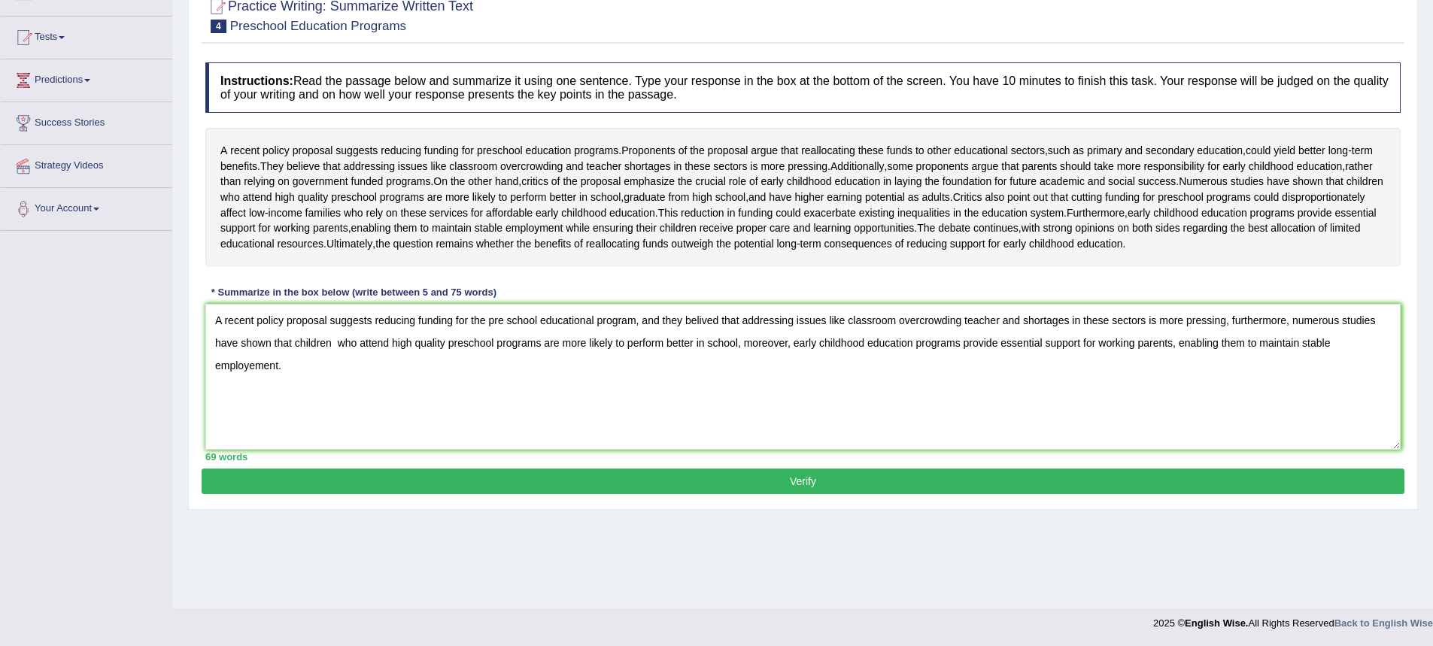
click at [845, 494] on button "Verify" at bounding box center [803, 482] width 1203 height 26
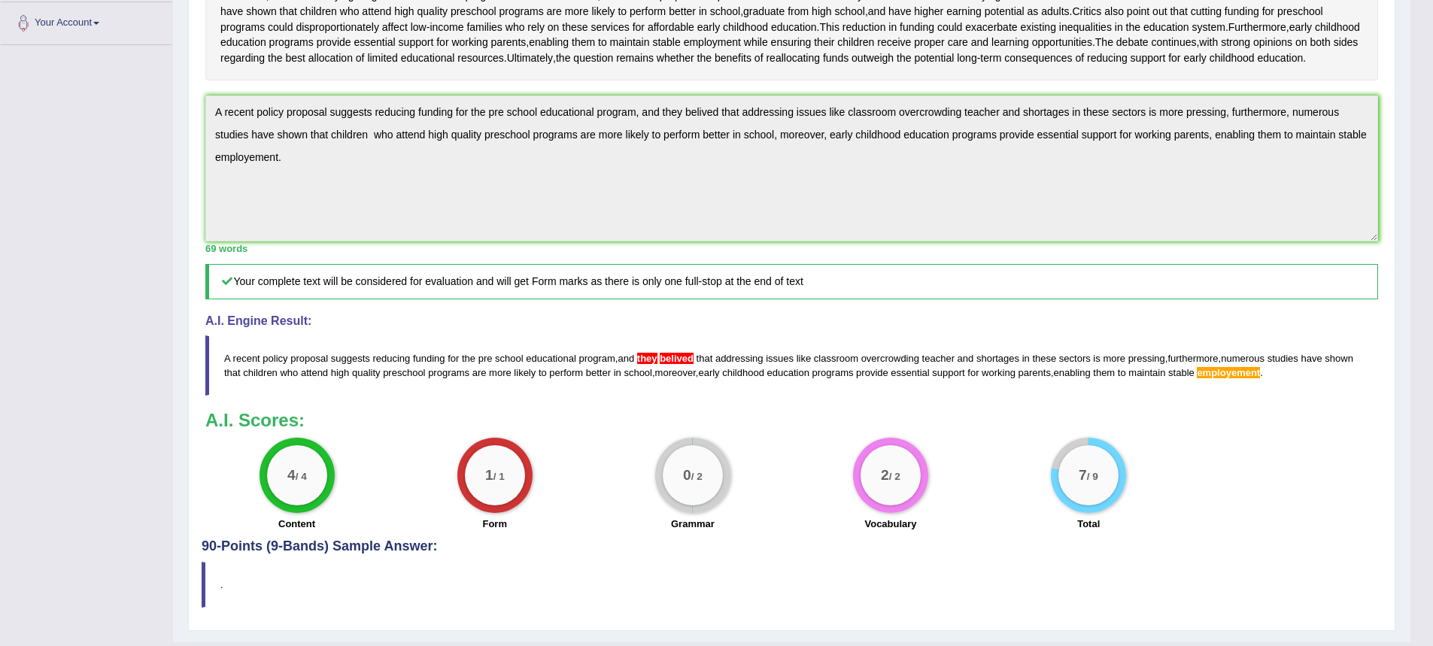
scroll to position [426, 0]
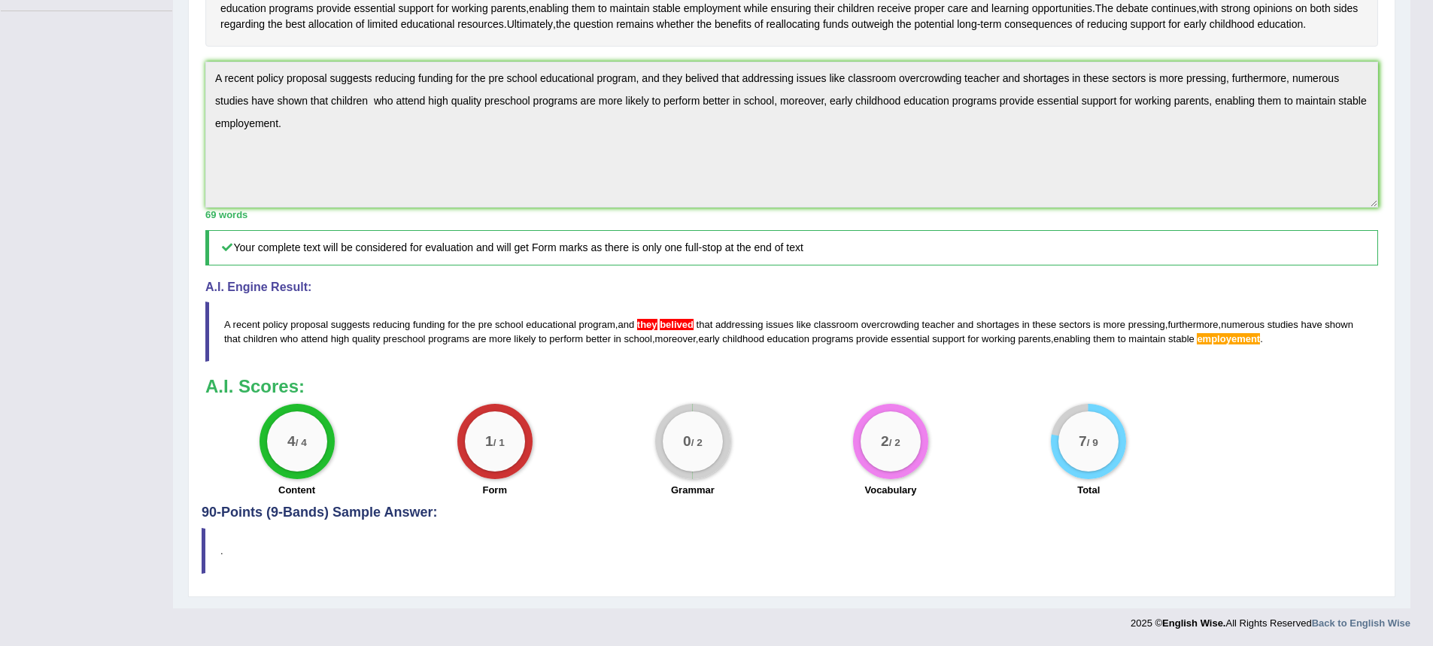
click at [670, 322] on span "belived" at bounding box center [677, 324] width 34 height 11
click at [1223, 341] on span "employement" at bounding box center [1228, 338] width 63 height 11
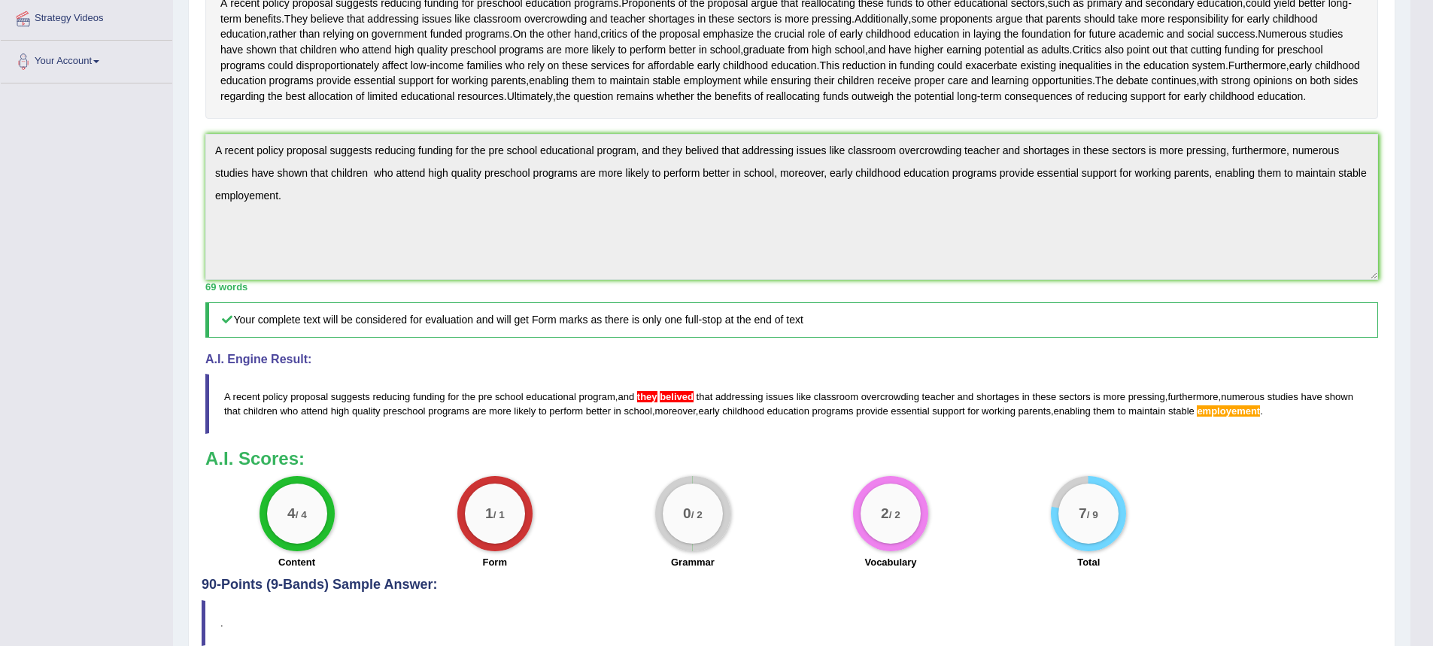
scroll to position [351, 0]
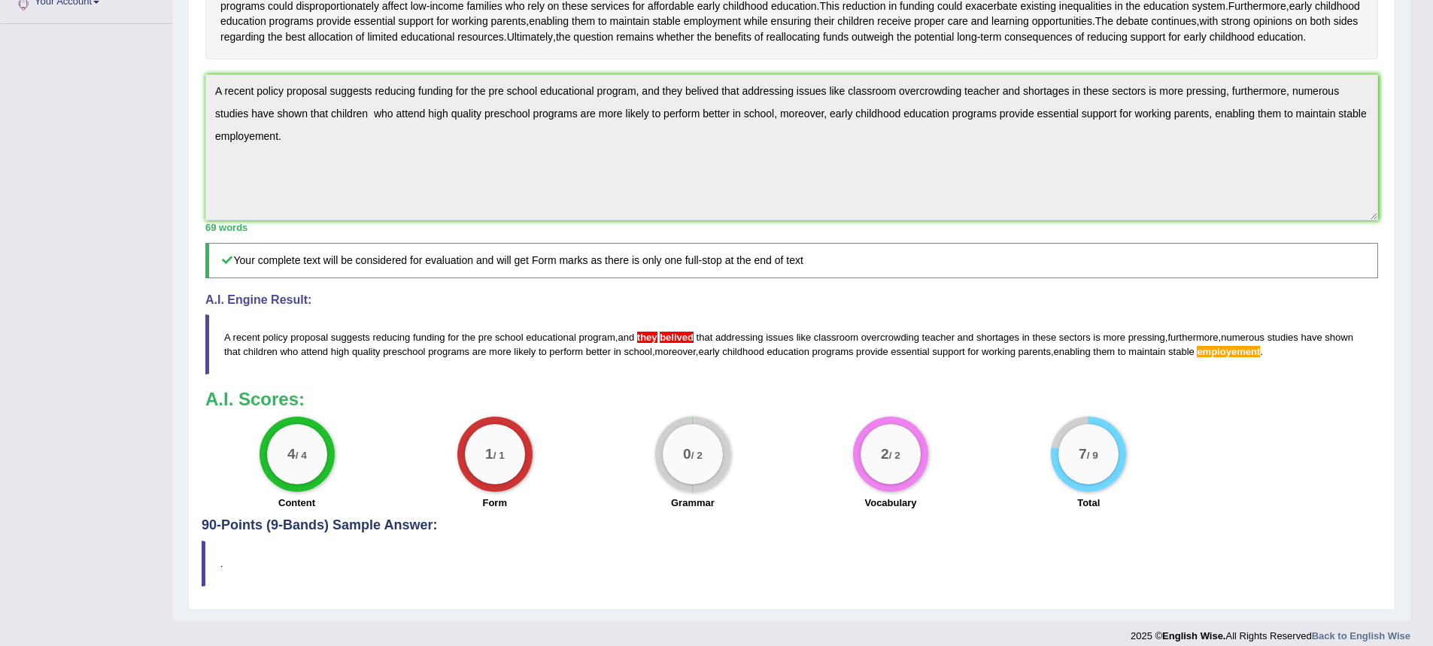
click at [491, 485] on div "1 / 1" at bounding box center [495, 454] width 60 height 60
click at [678, 343] on span "belived" at bounding box center [677, 337] width 34 height 11
click at [680, 343] on span "belived" at bounding box center [677, 337] width 34 height 11
click at [670, 343] on span "belived" at bounding box center [677, 337] width 34 height 11
click at [1231, 357] on span "employement" at bounding box center [1228, 351] width 63 height 11
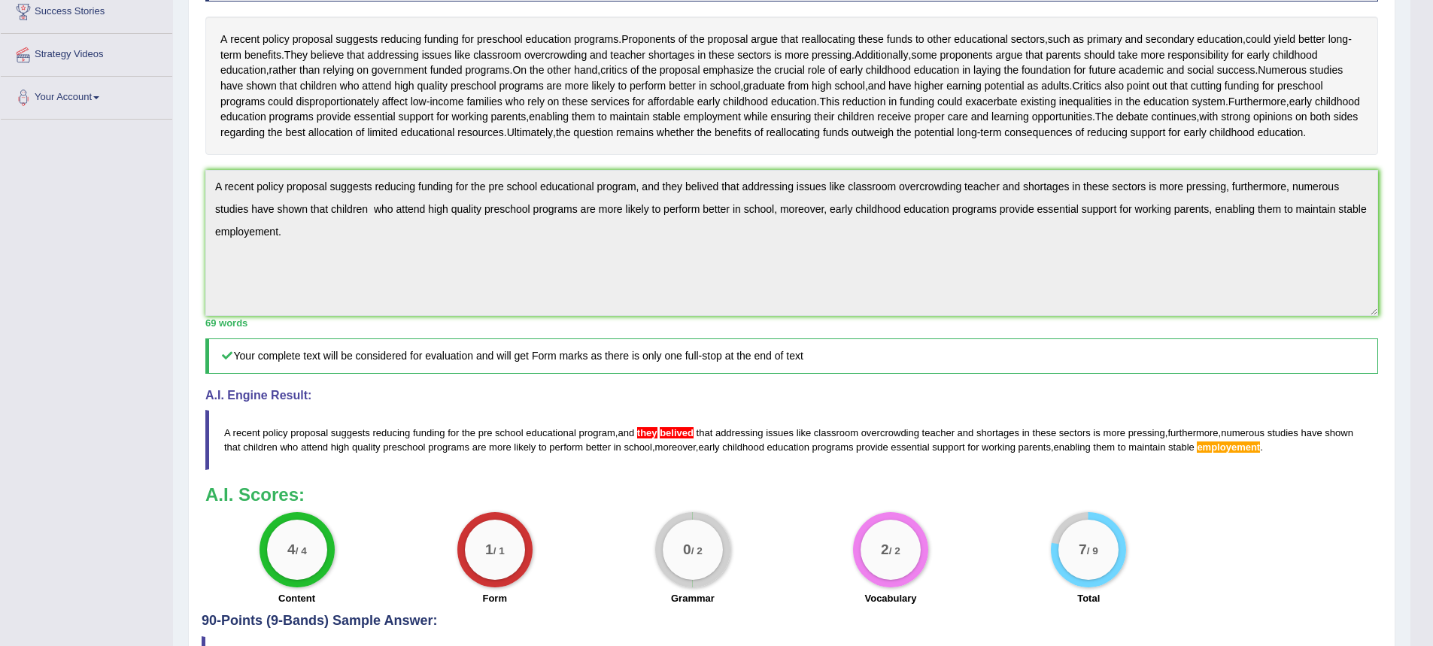
scroll to position [200, 0]
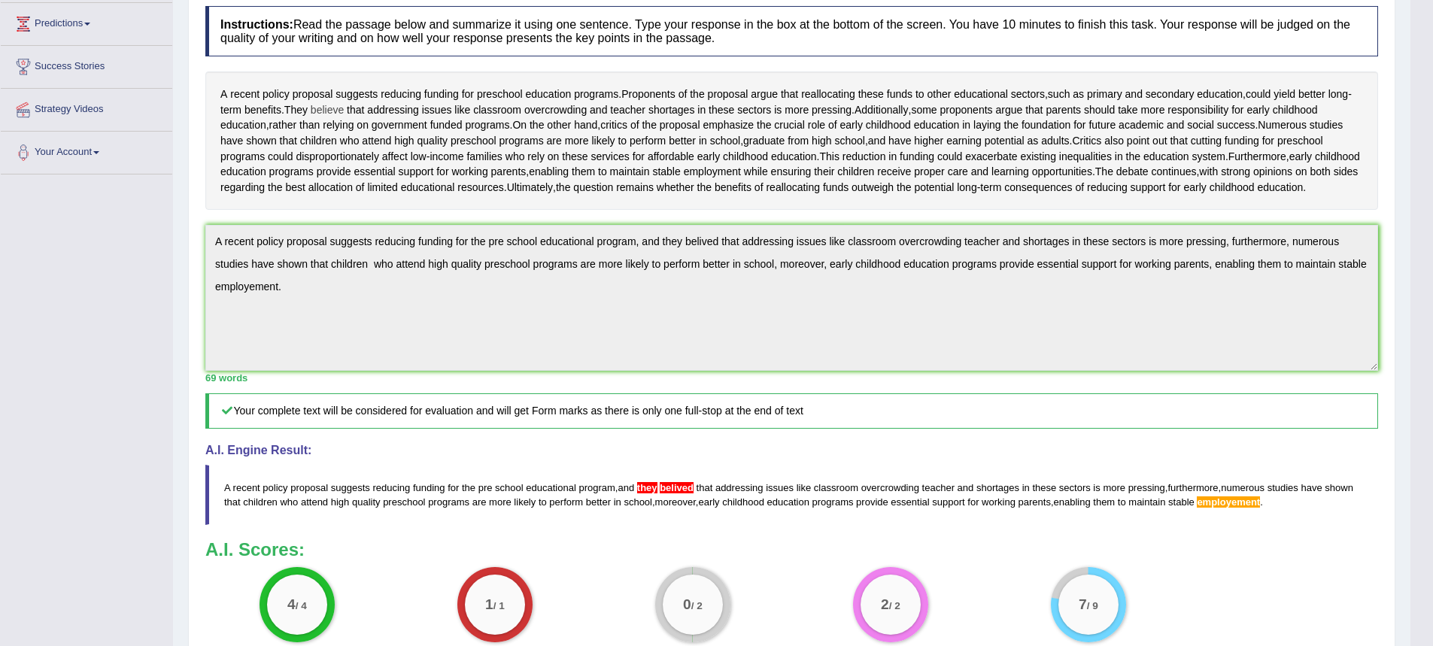
click at [338, 109] on span "believe" at bounding box center [327, 110] width 33 height 16
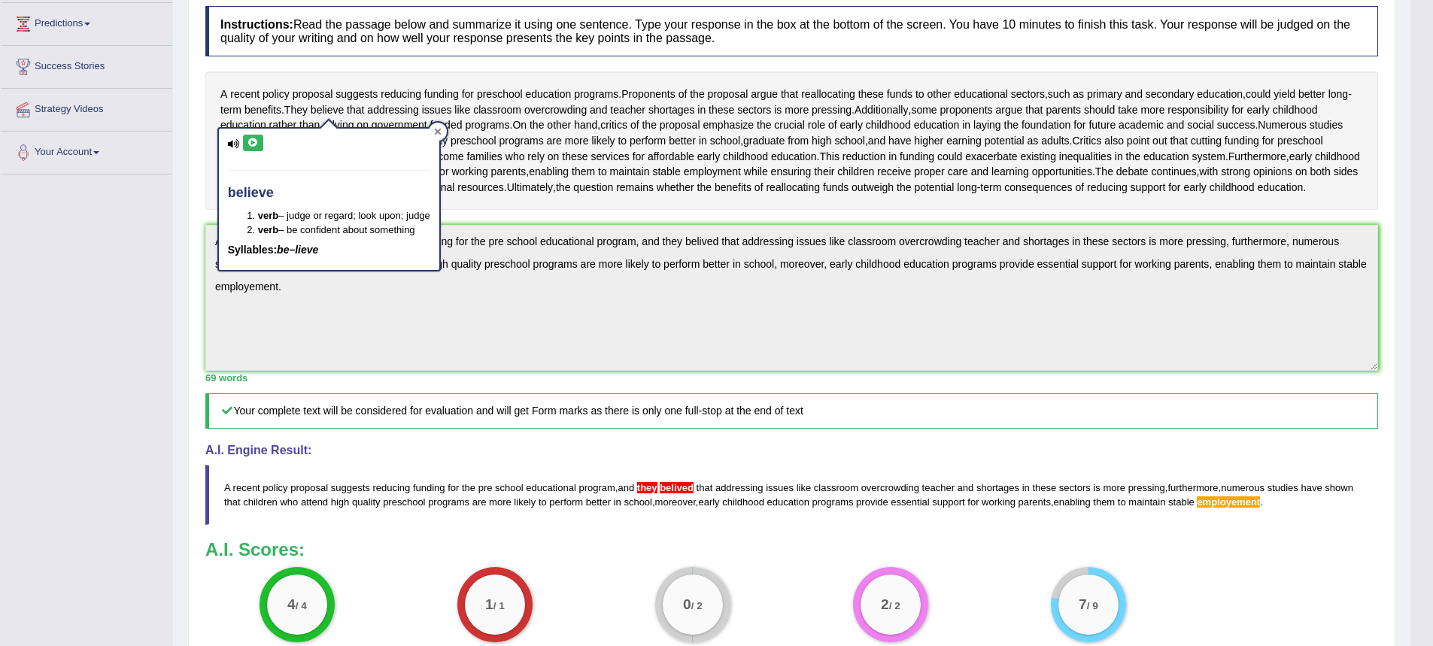
click at [435, 129] on div at bounding box center [438, 132] width 18 height 18
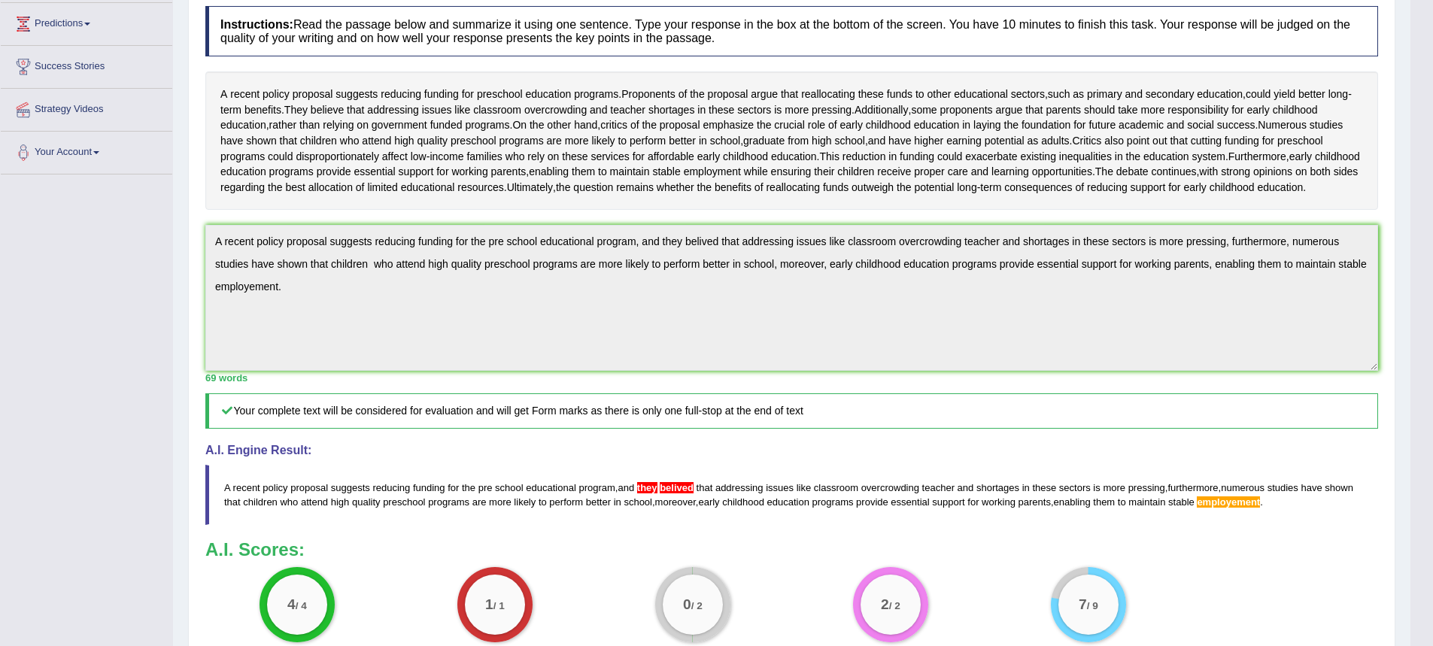
drag, startPoint x: 637, startPoint y: 549, endPoint x: 700, endPoint y: 549, distance: 63.2
click at [701, 525] on blockquote "A recent policy proposal suggests reducing funding for the pre school education…" at bounding box center [791, 495] width 1173 height 60
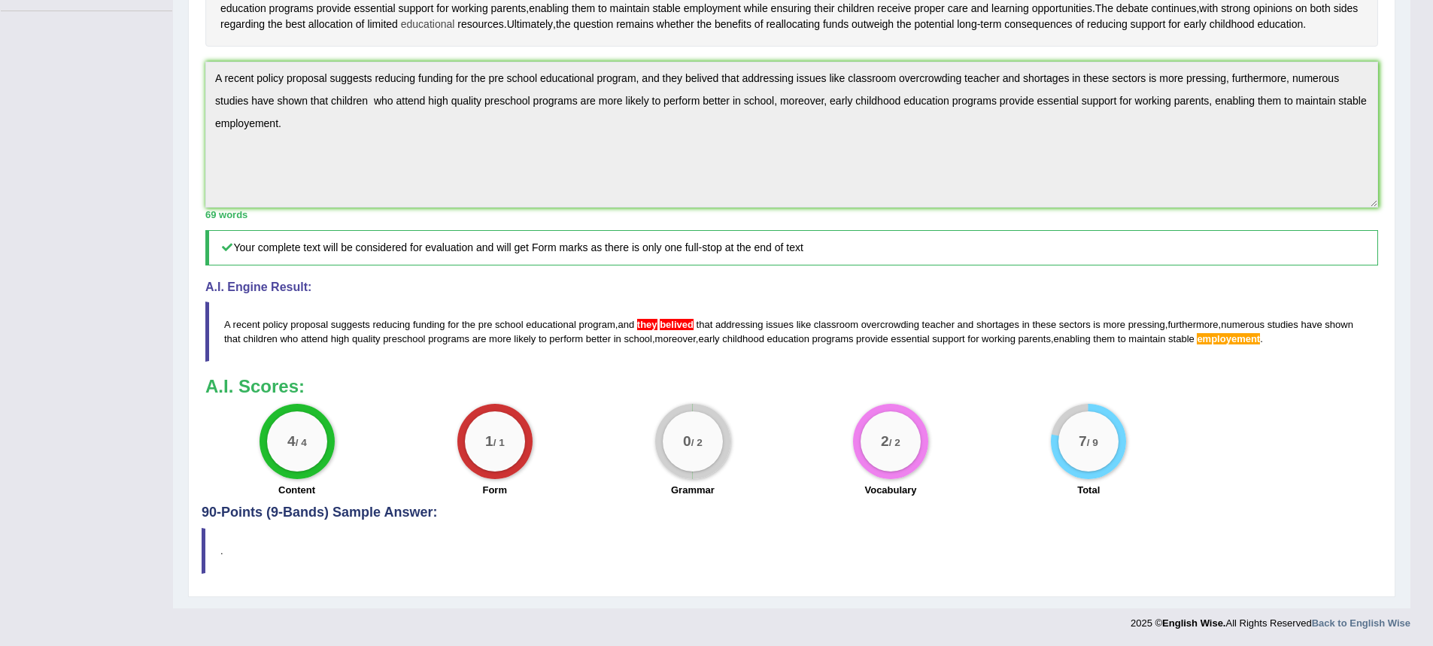
scroll to position [426, 0]
click at [627, 293] on div "A.I. Engine Result: A recent policy proposal suggests reducing funding for the …" at bounding box center [791, 321] width 1173 height 81
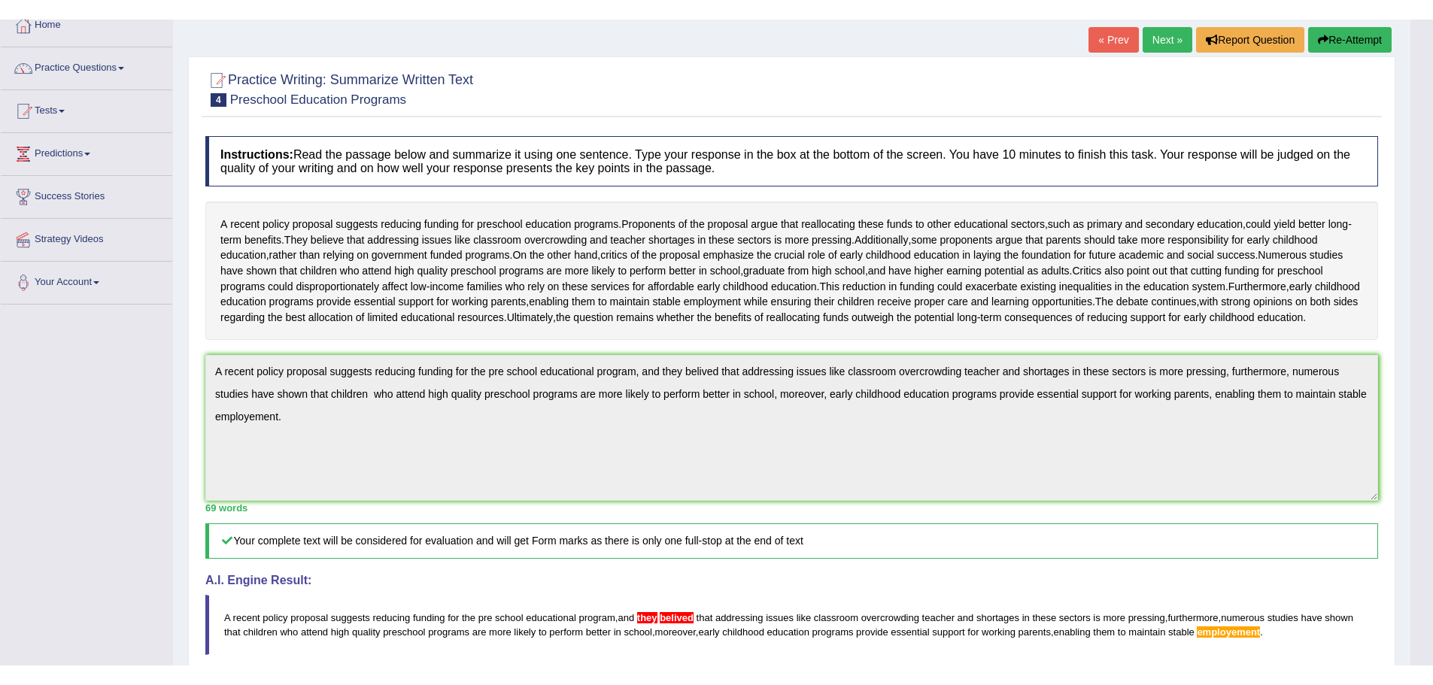
scroll to position [0, 0]
